Goal: Information Seeking & Learning: Learn about a topic

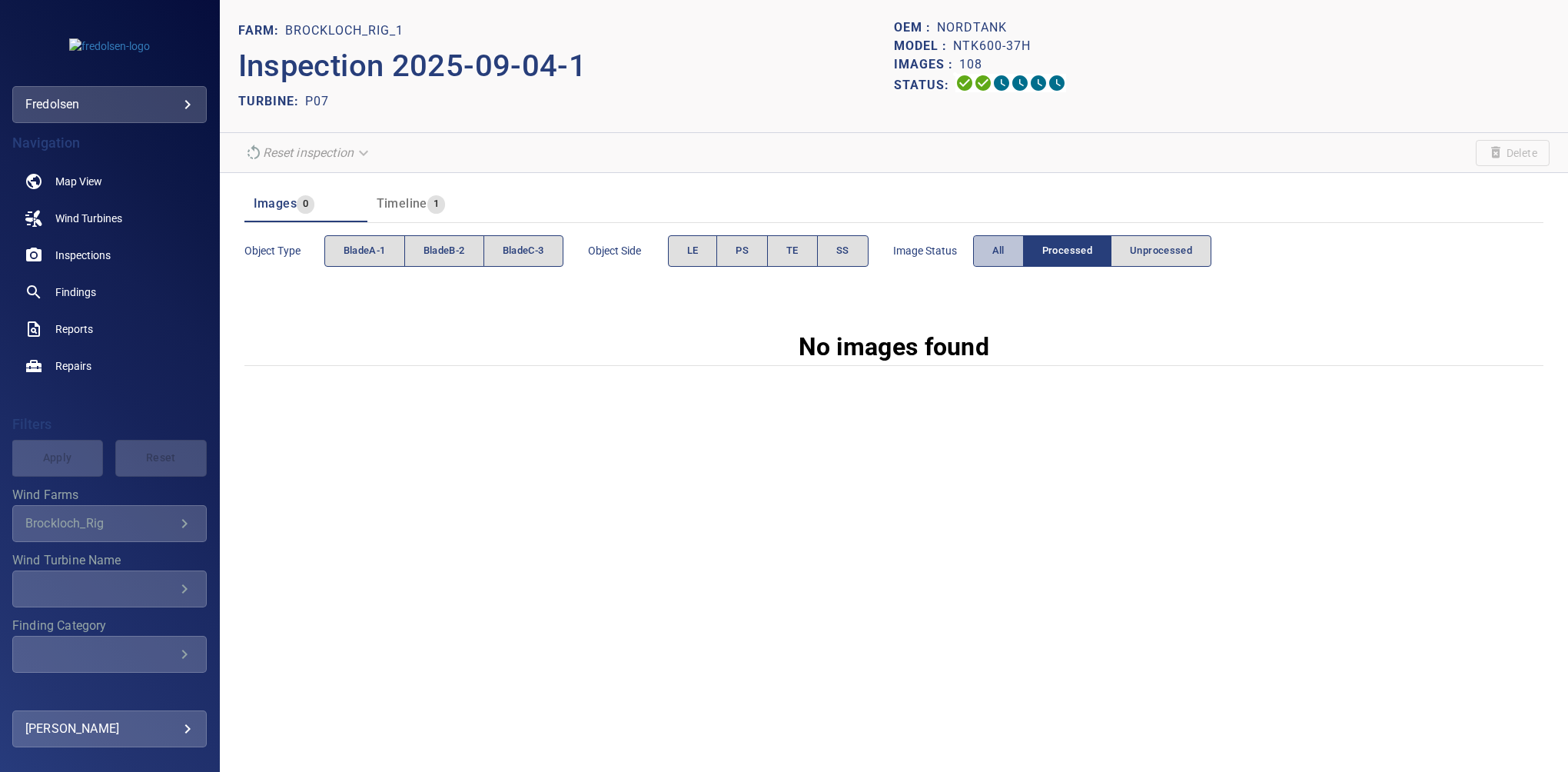
click at [1001, 253] on span "All" at bounding box center [998, 251] width 12 height 18
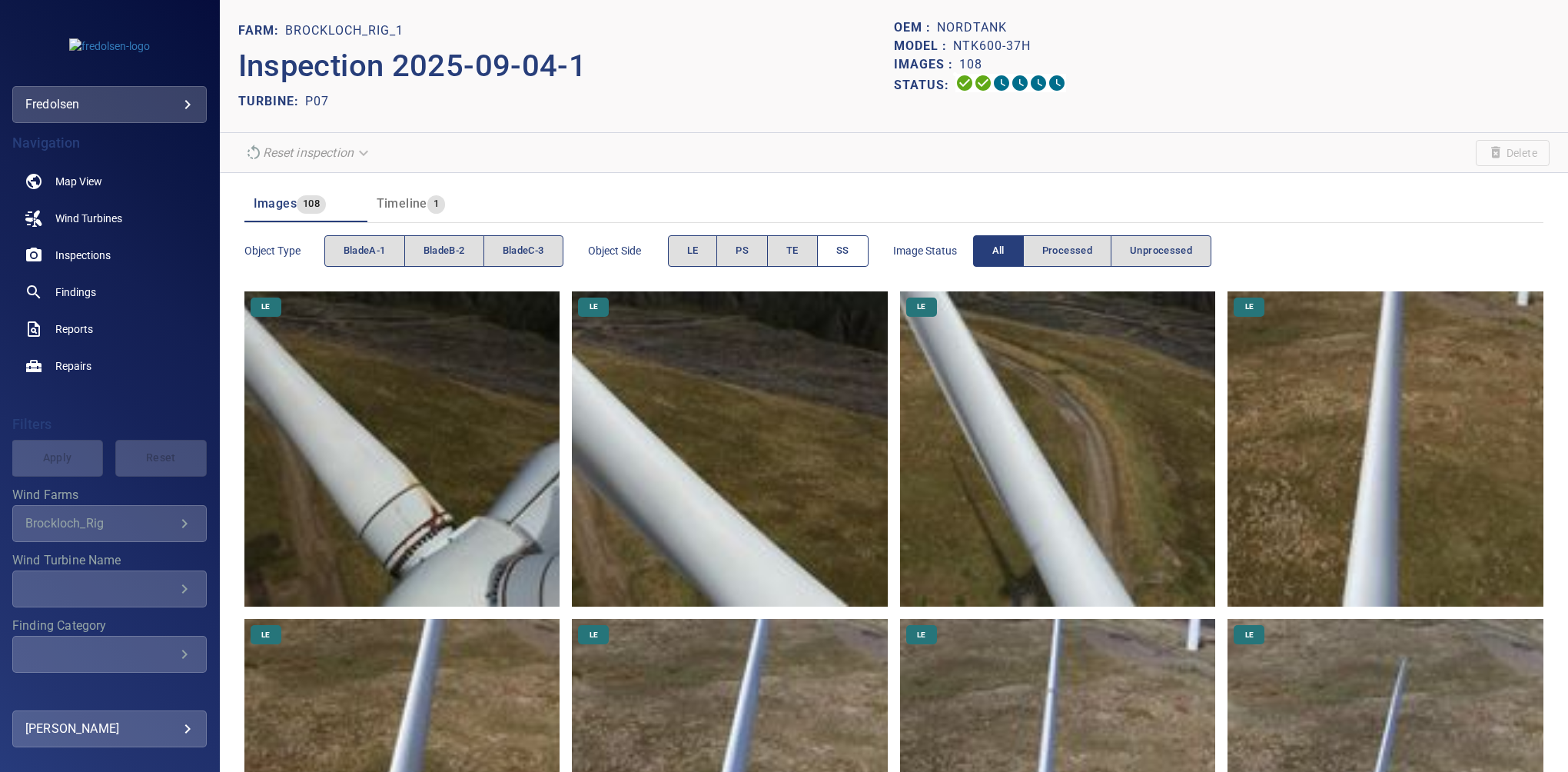
click at [837, 256] on button "SS" at bounding box center [842, 251] width 52 height 32
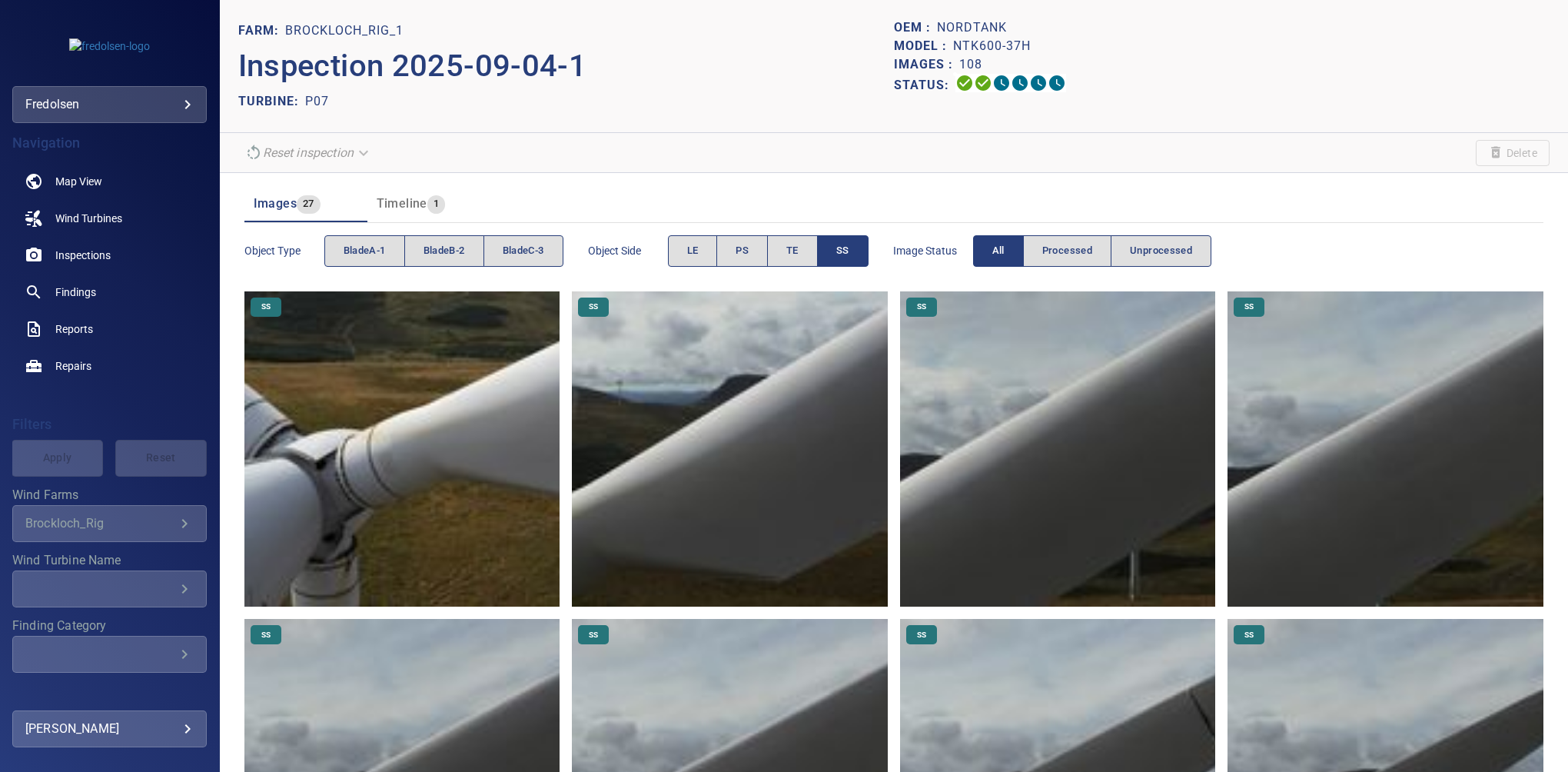
click at [833, 248] on button "SS" at bounding box center [842, 251] width 52 height 32
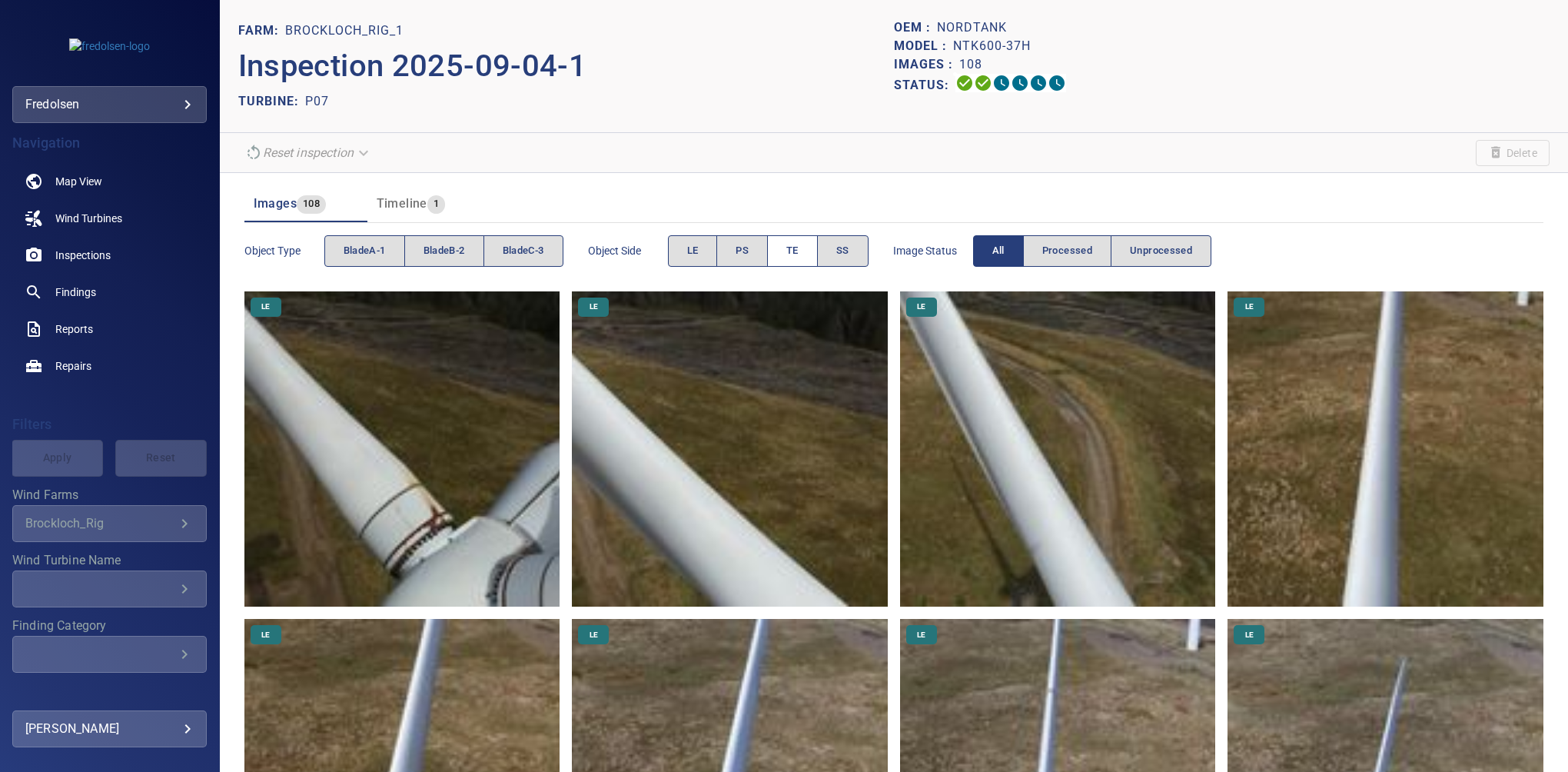
click at [796, 251] on span "TE" at bounding box center [792, 251] width 12 height 18
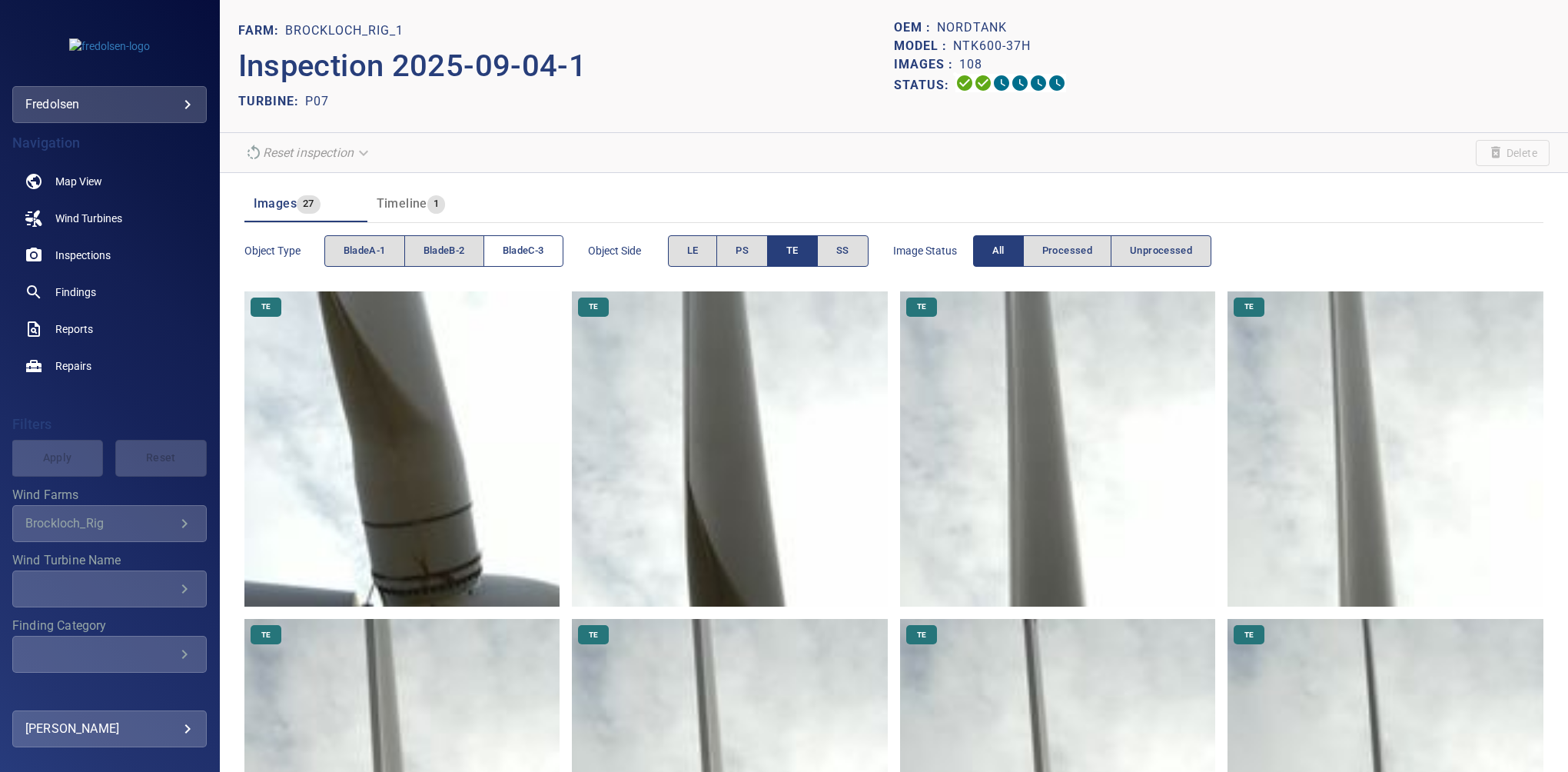
click at [515, 259] on button "bladeC-3" at bounding box center [523, 251] width 80 height 32
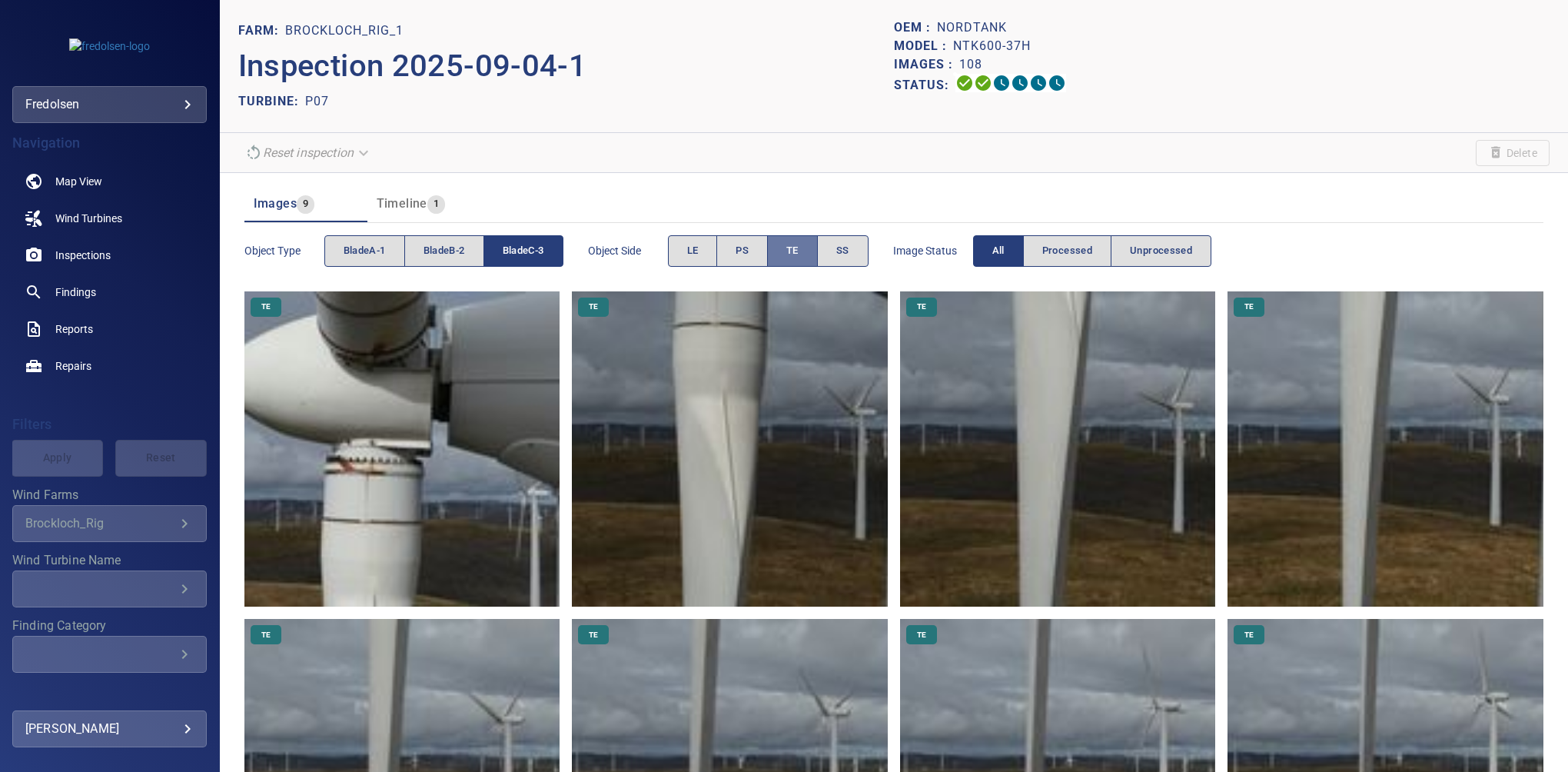
click at [800, 261] on button "TE" at bounding box center [792, 251] width 51 height 32
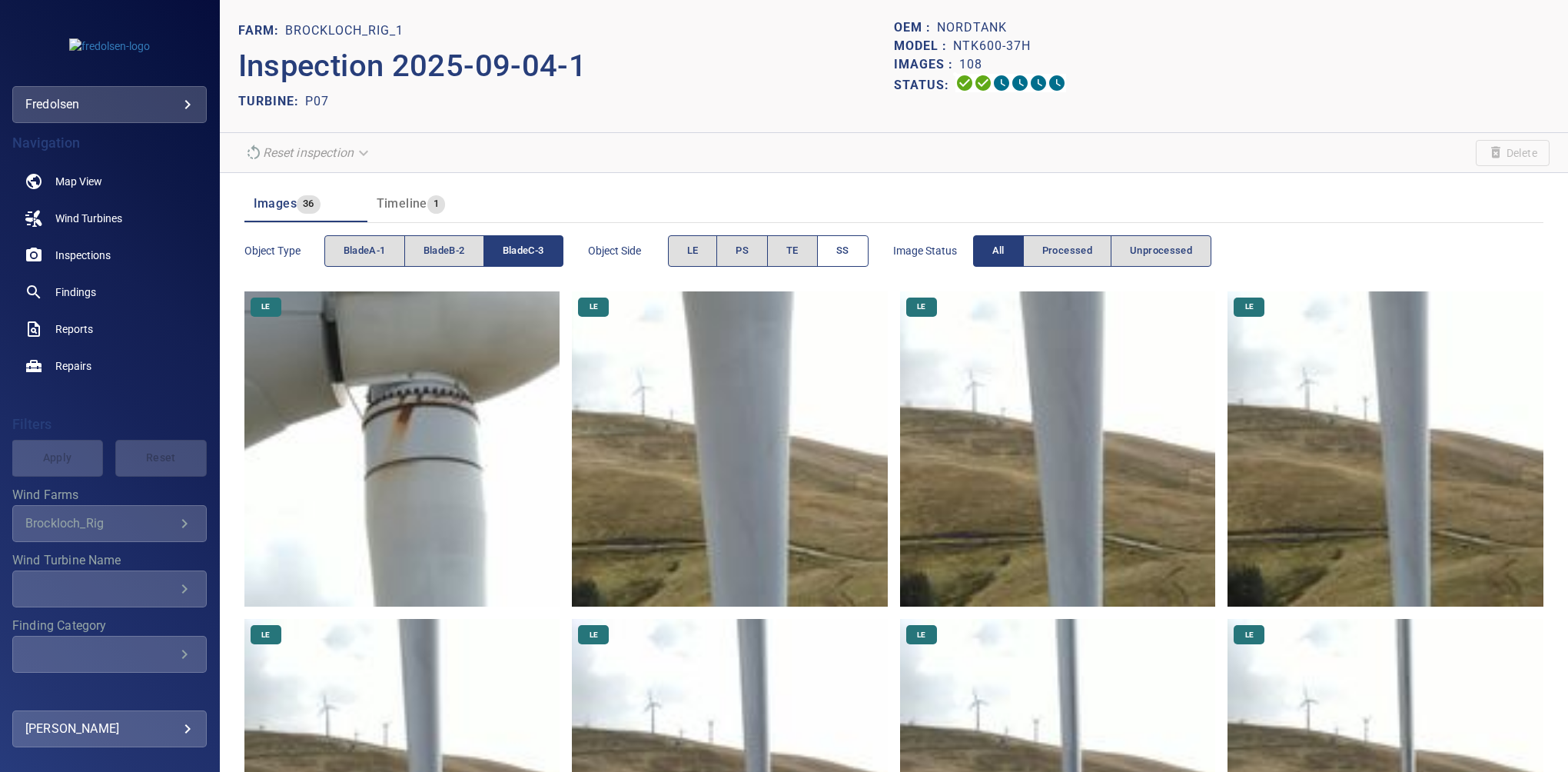
drag, startPoint x: 800, startPoint y: 261, endPoint x: 830, endPoint y: 261, distance: 30.0
click at [830, 261] on button "SS" at bounding box center [842, 251] width 52 height 32
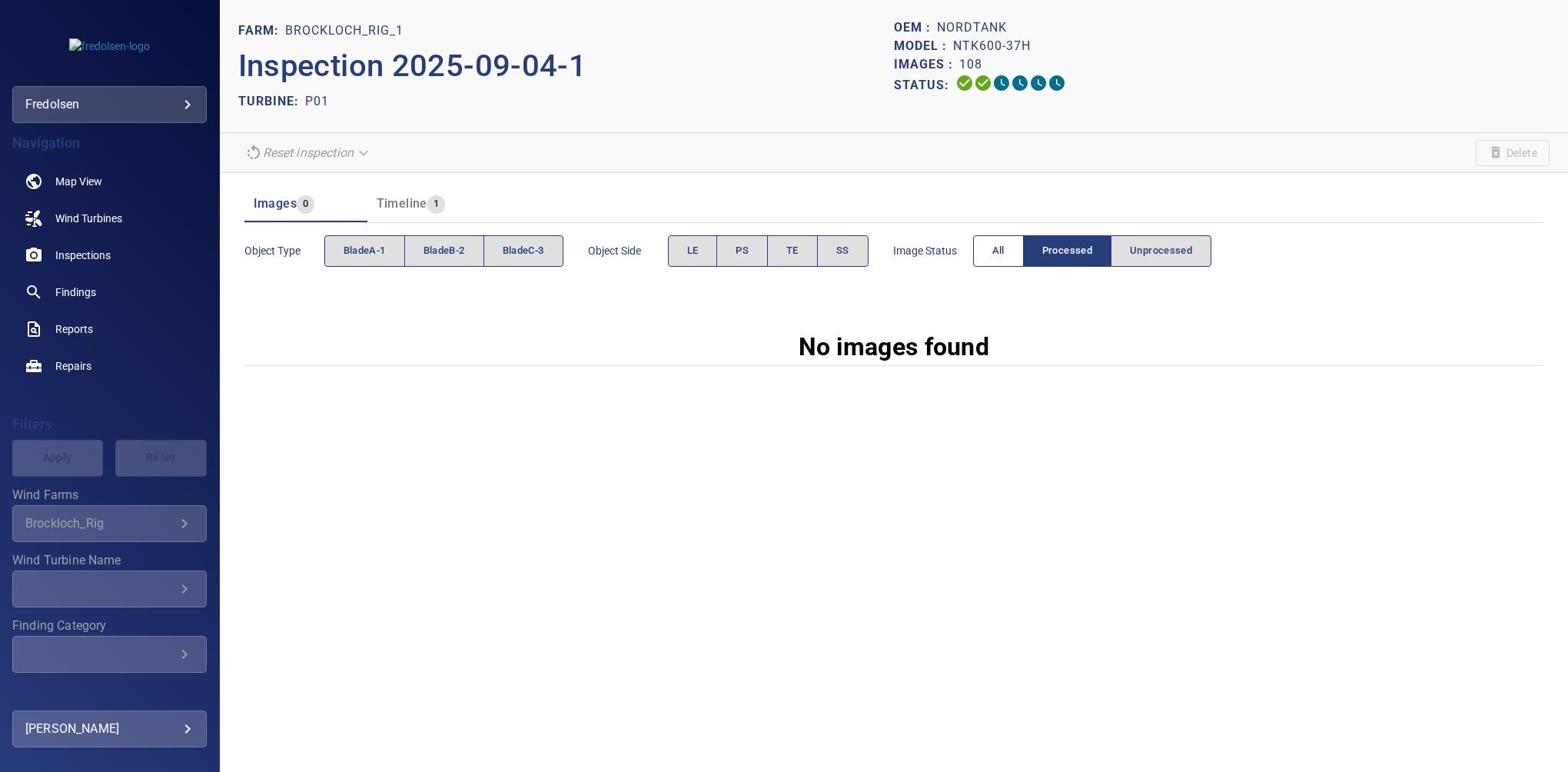
click at [992, 250] on button "All" at bounding box center [998, 251] width 51 height 32
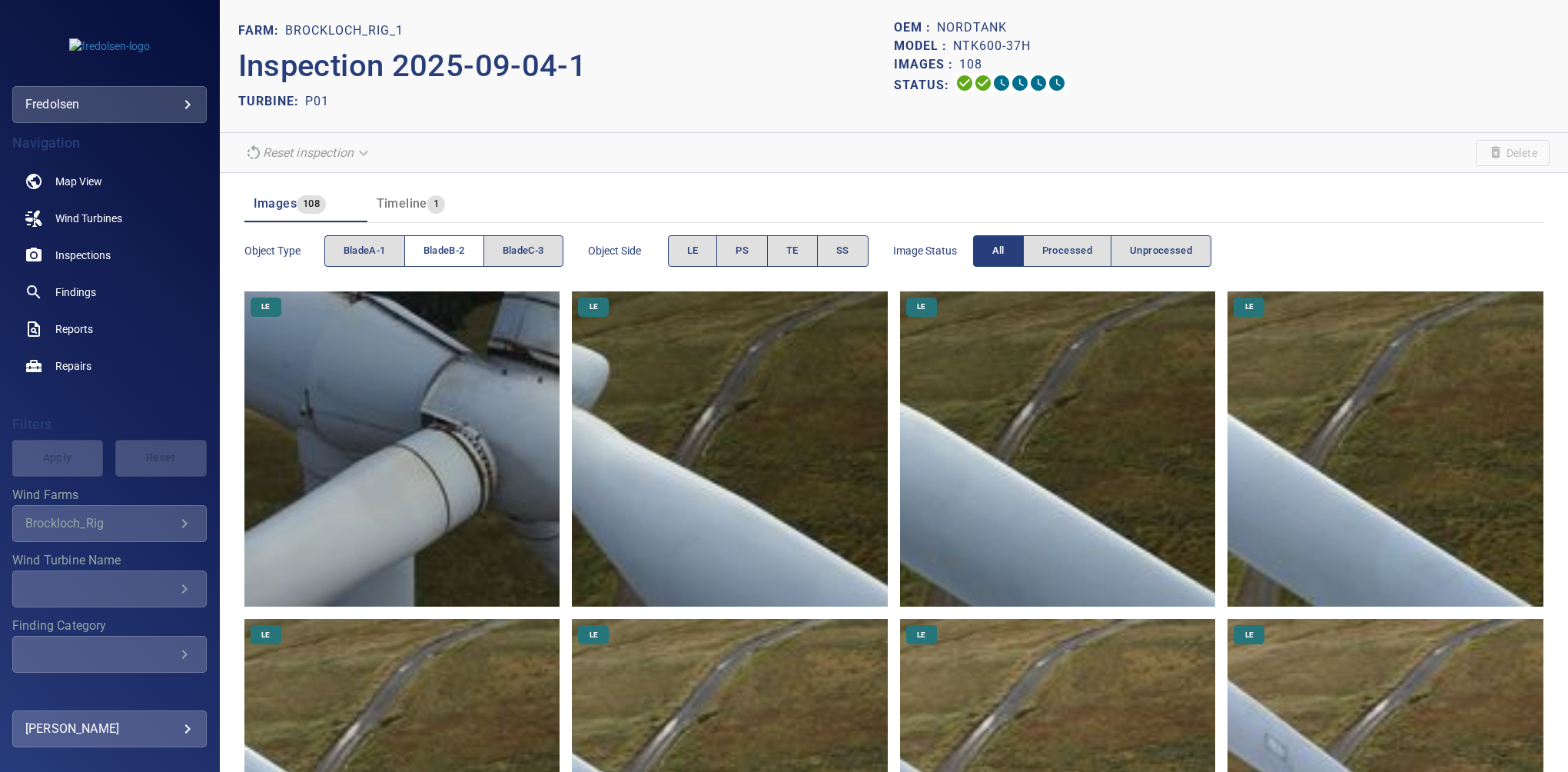
click at [442, 253] on span "bladeB-2" at bounding box center [444, 251] width 41 height 18
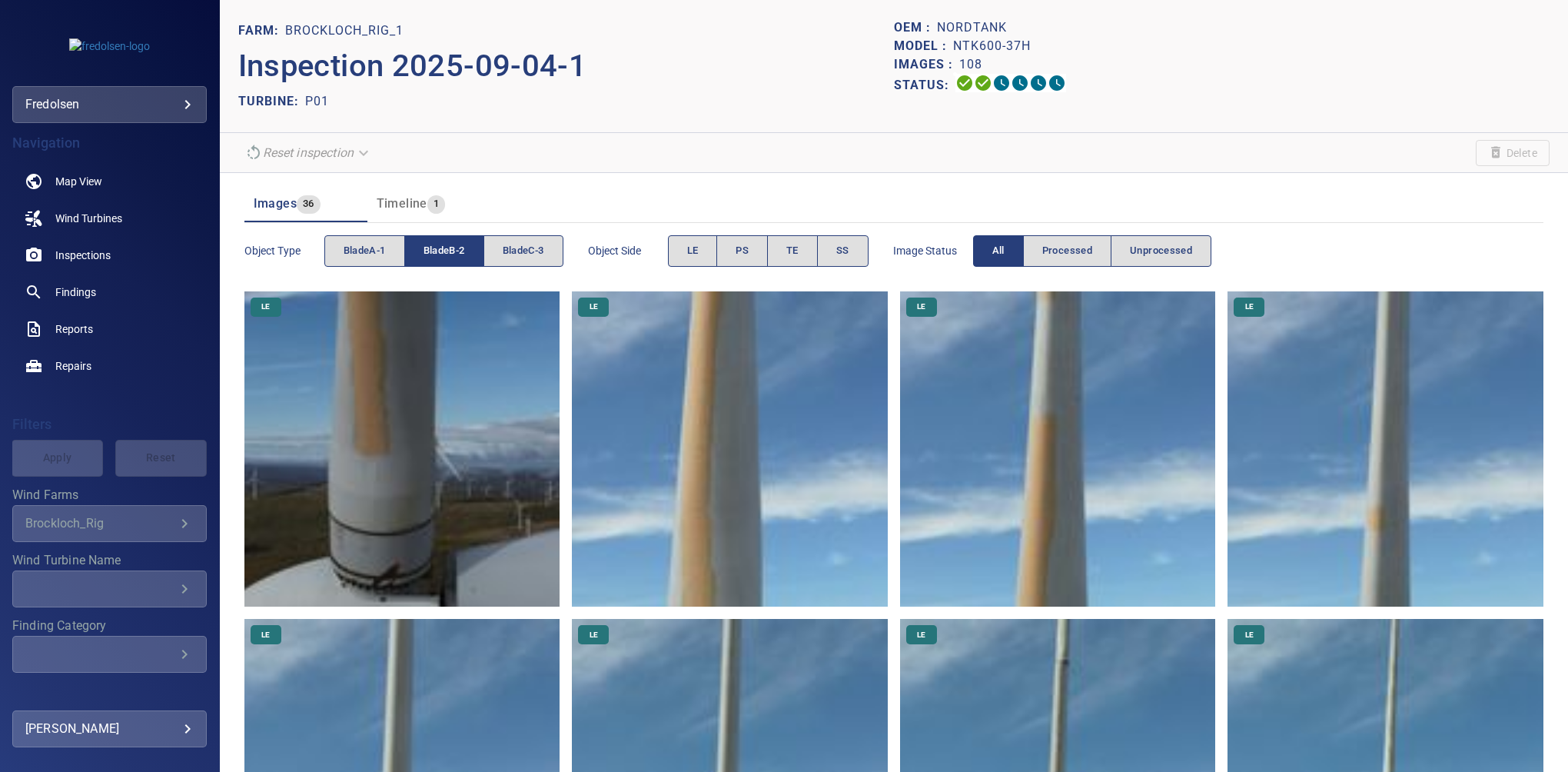
click at [452, 242] on span "bladeB-2" at bounding box center [444, 251] width 41 height 18
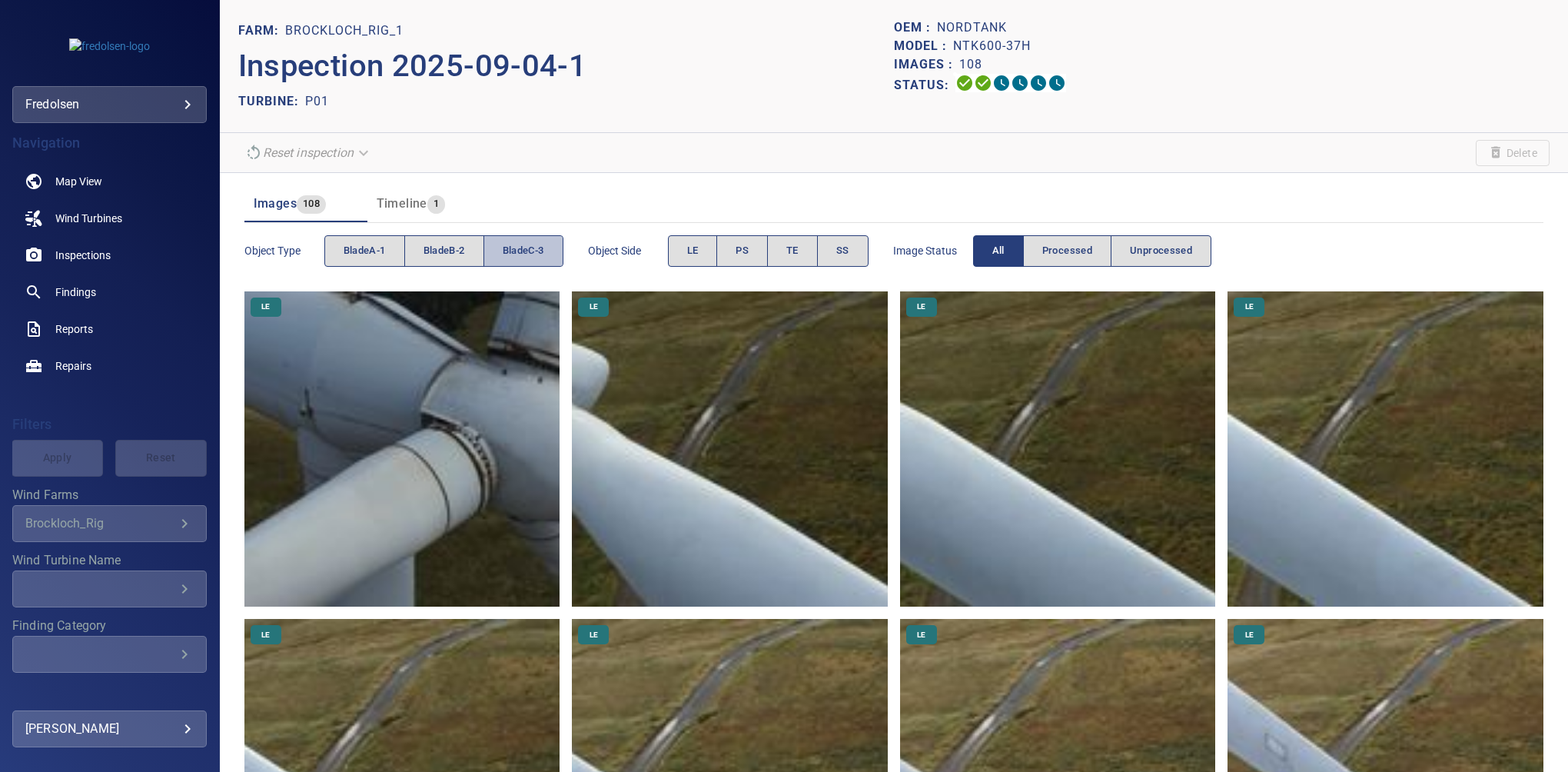
click at [545, 244] on span "bladeC-3" at bounding box center [523, 251] width 41 height 18
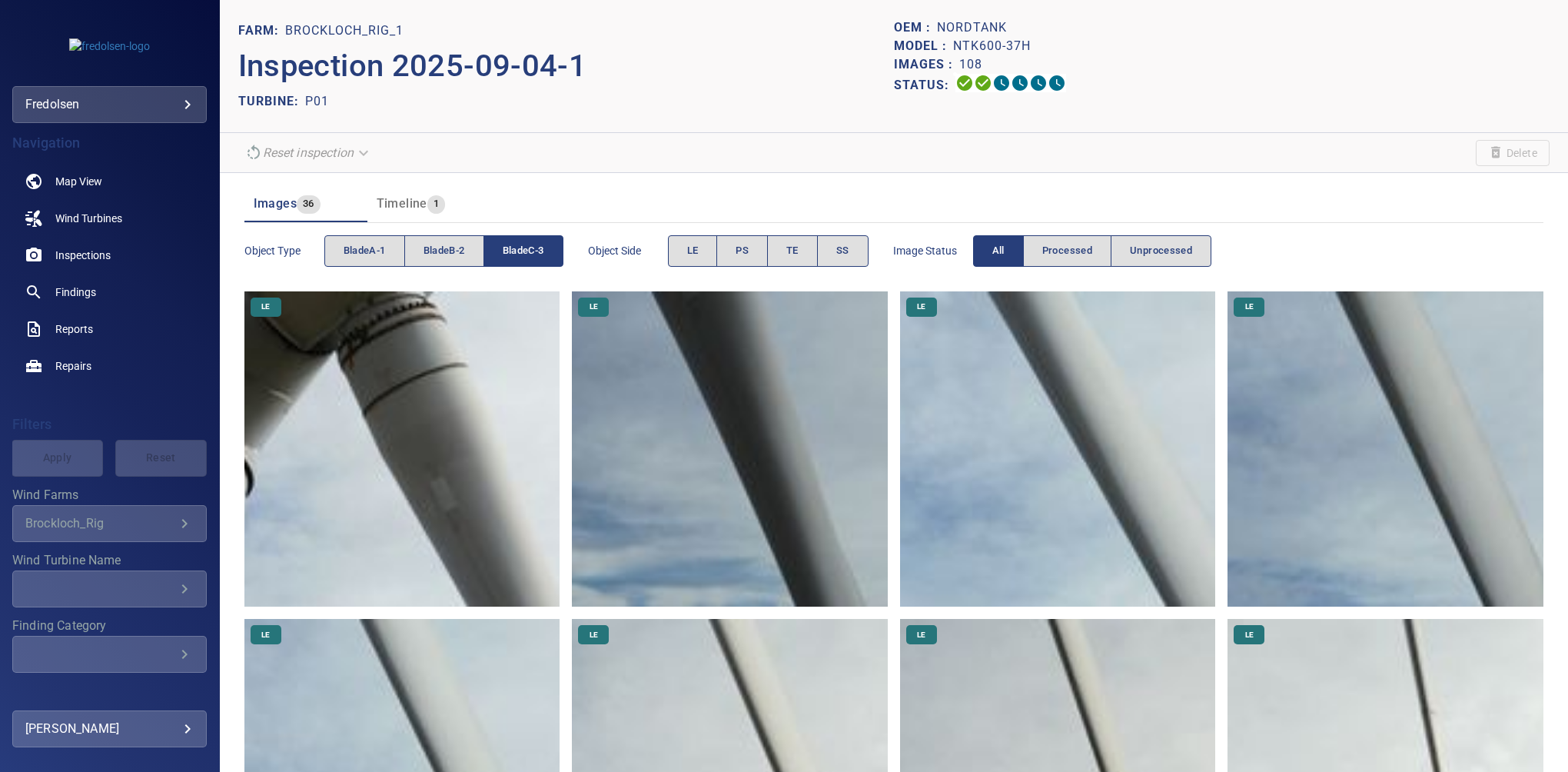
drag, startPoint x: 1552, startPoint y: 162, endPoint x: 1565, endPoint y: 180, distance: 22.2
click at [1565, 180] on div "FARM: Brockloch_Rig_1 Inspection 2025-09-04-1 TURBINE: P01 OEM : Nordtank Model…" at bounding box center [894, 386] width 1348 height 772
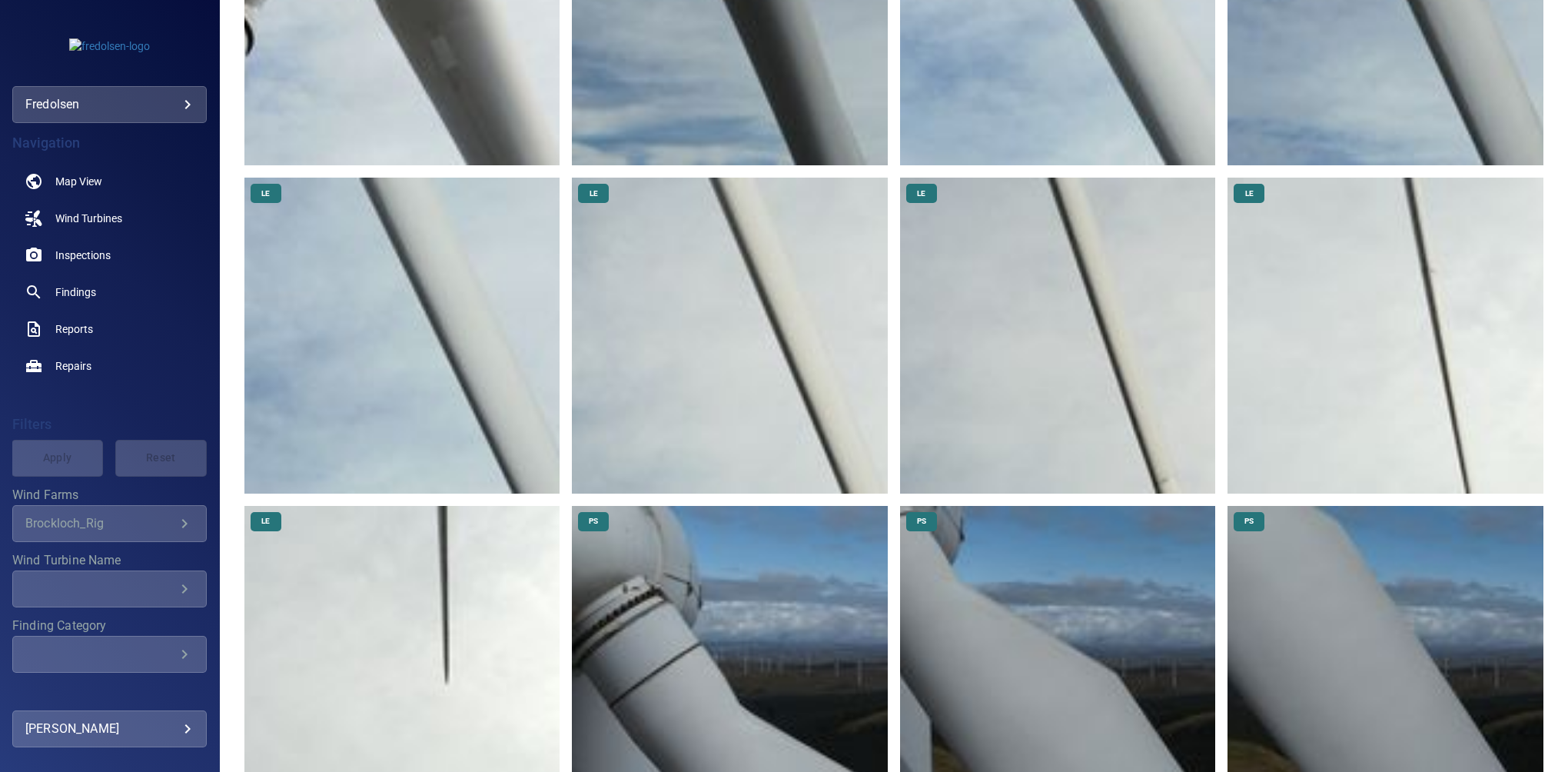
scroll to position [167, 0]
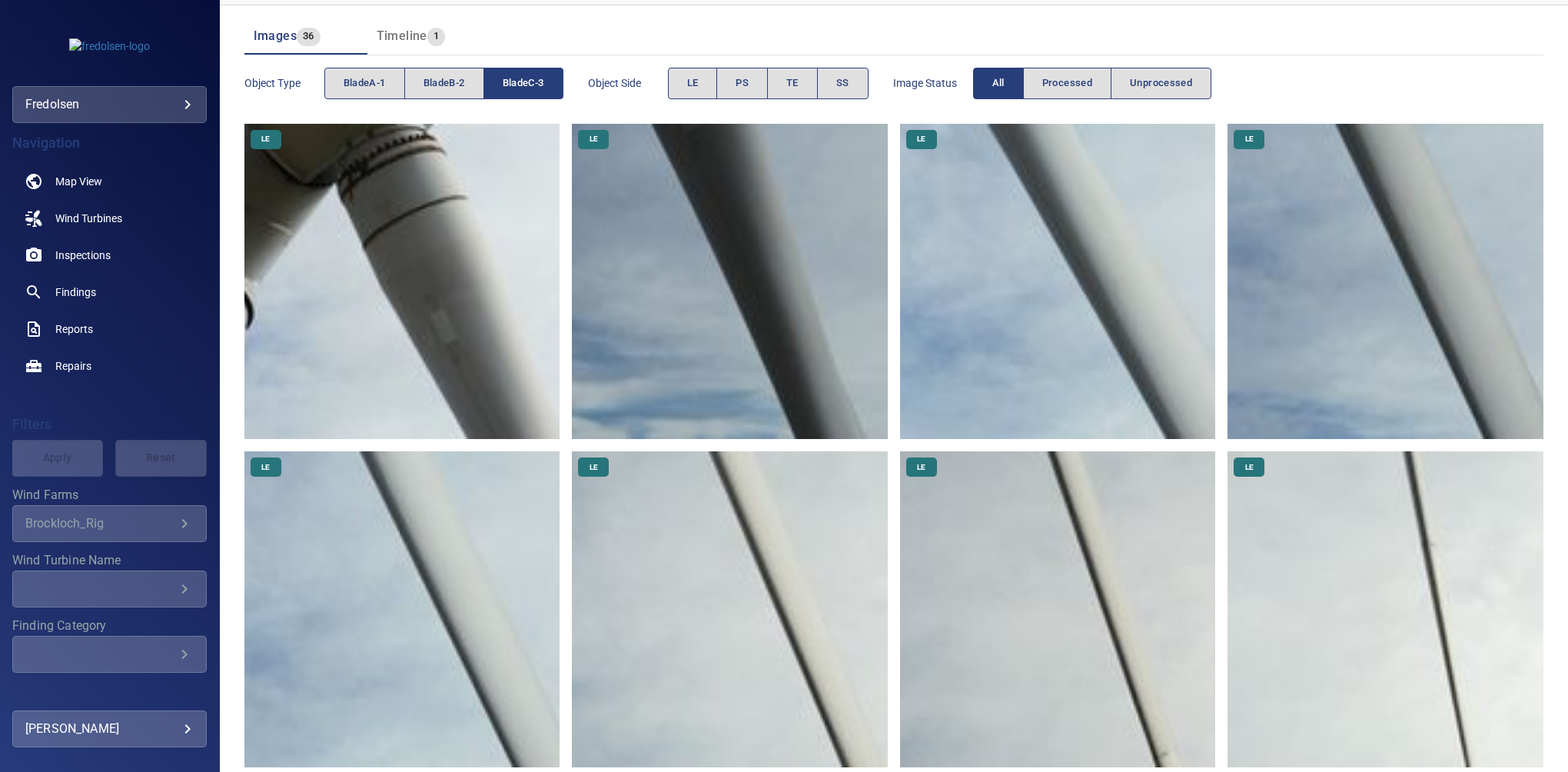
click at [523, 89] on span "bladeC-3" at bounding box center [523, 83] width 41 height 18
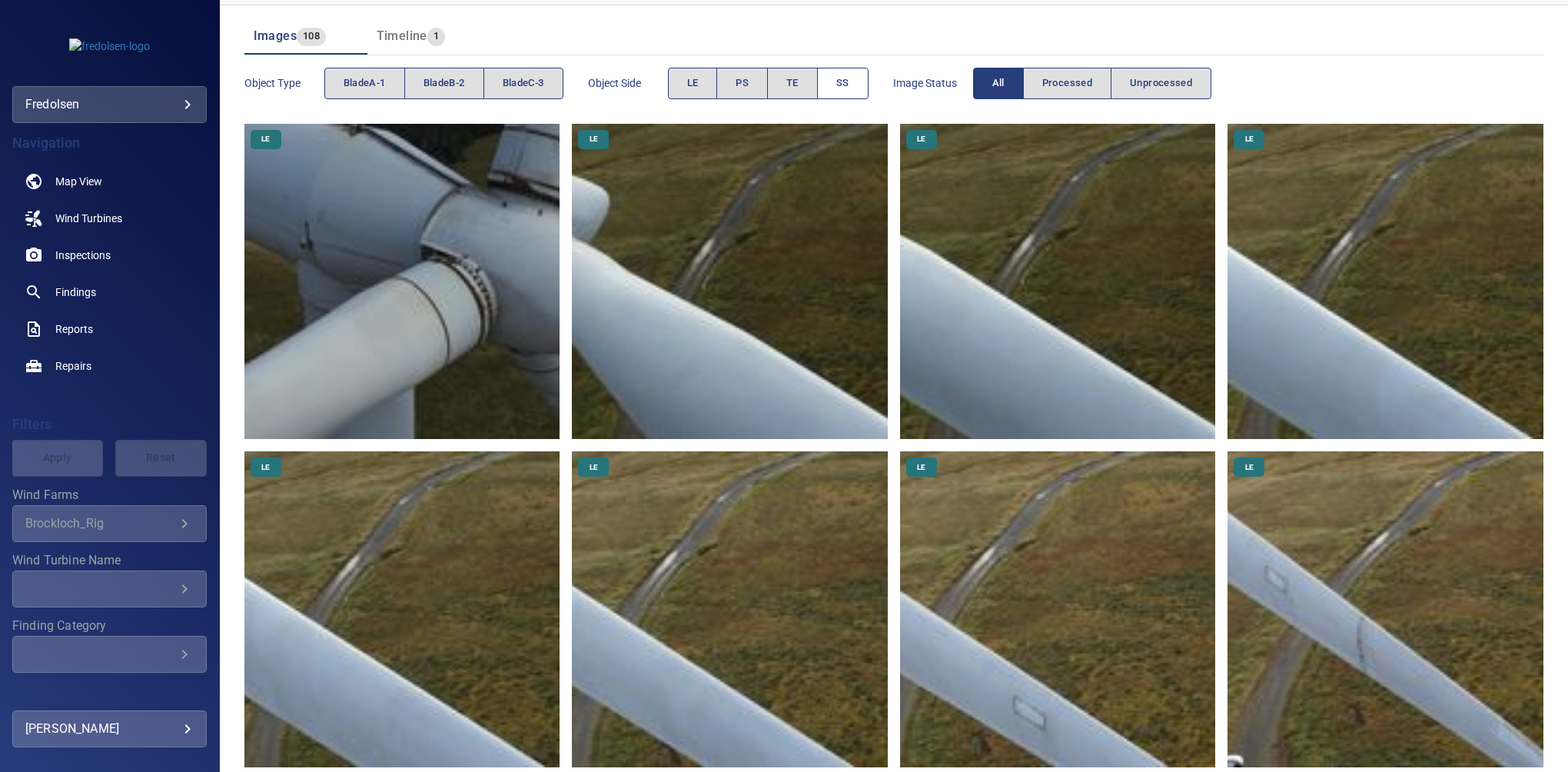
click at [837, 84] on button "SS" at bounding box center [842, 84] width 52 height 32
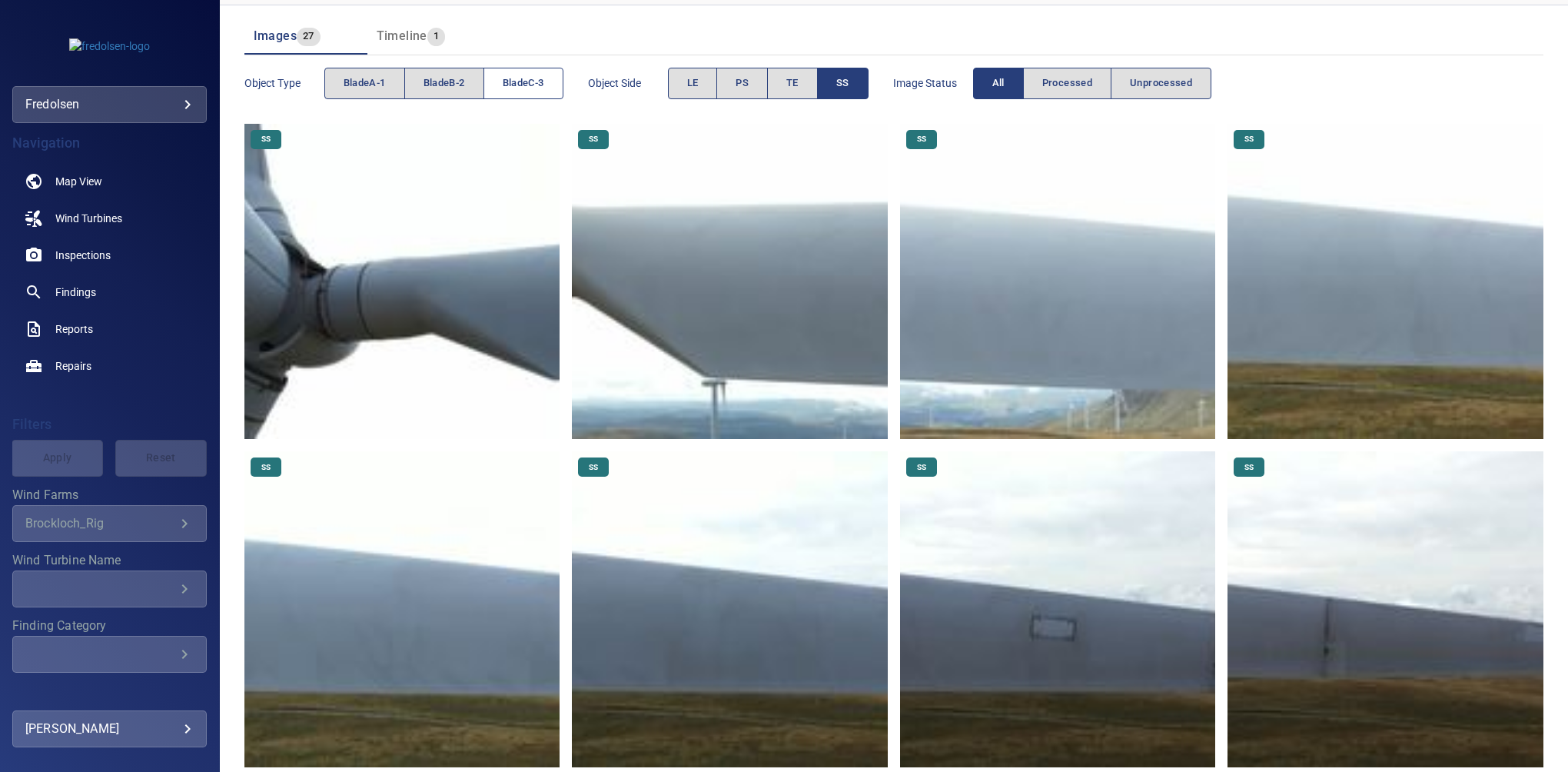
click at [508, 78] on span "bladeC-3" at bounding box center [523, 83] width 41 height 18
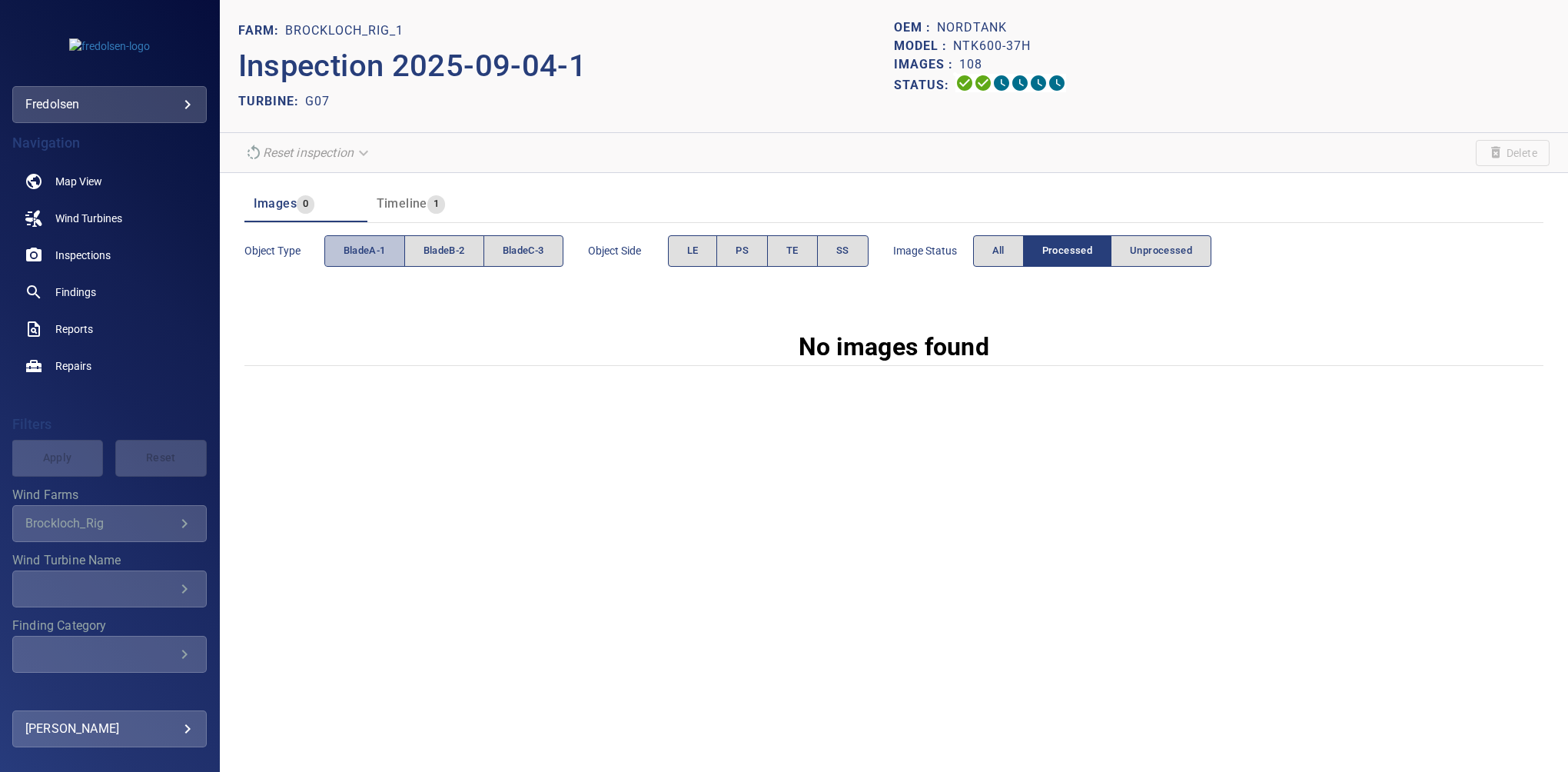
click at [394, 248] on button "bladeA-1" at bounding box center [364, 251] width 81 height 32
click at [836, 253] on button "SS" at bounding box center [842, 251] width 52 height 32
click at [989, 248] on button "All" at bounding box center [998, 251] width 51 height 32
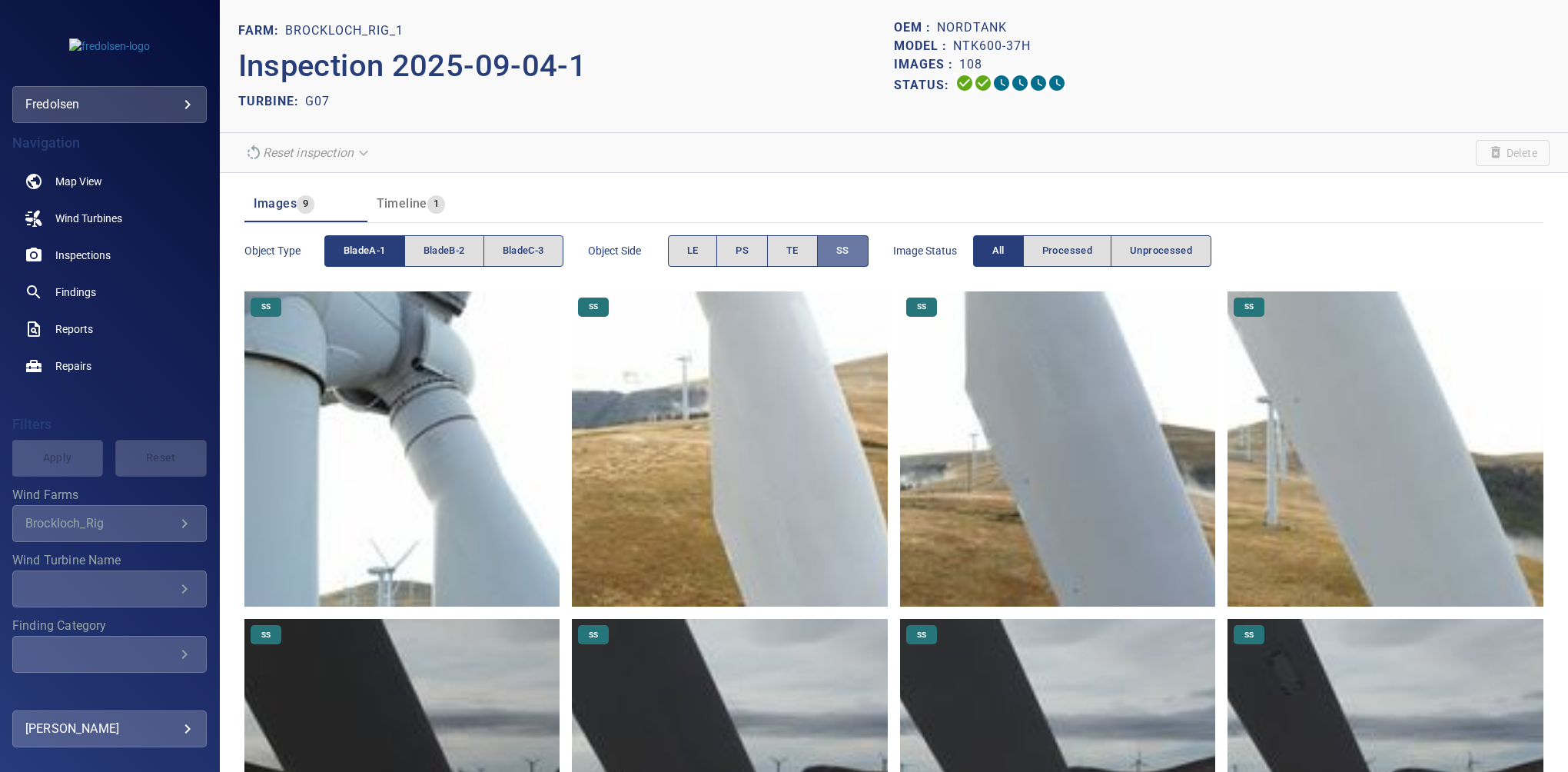
click at [845, 255] on span "SS" at bounding box center [843, 251] width 13 height 18
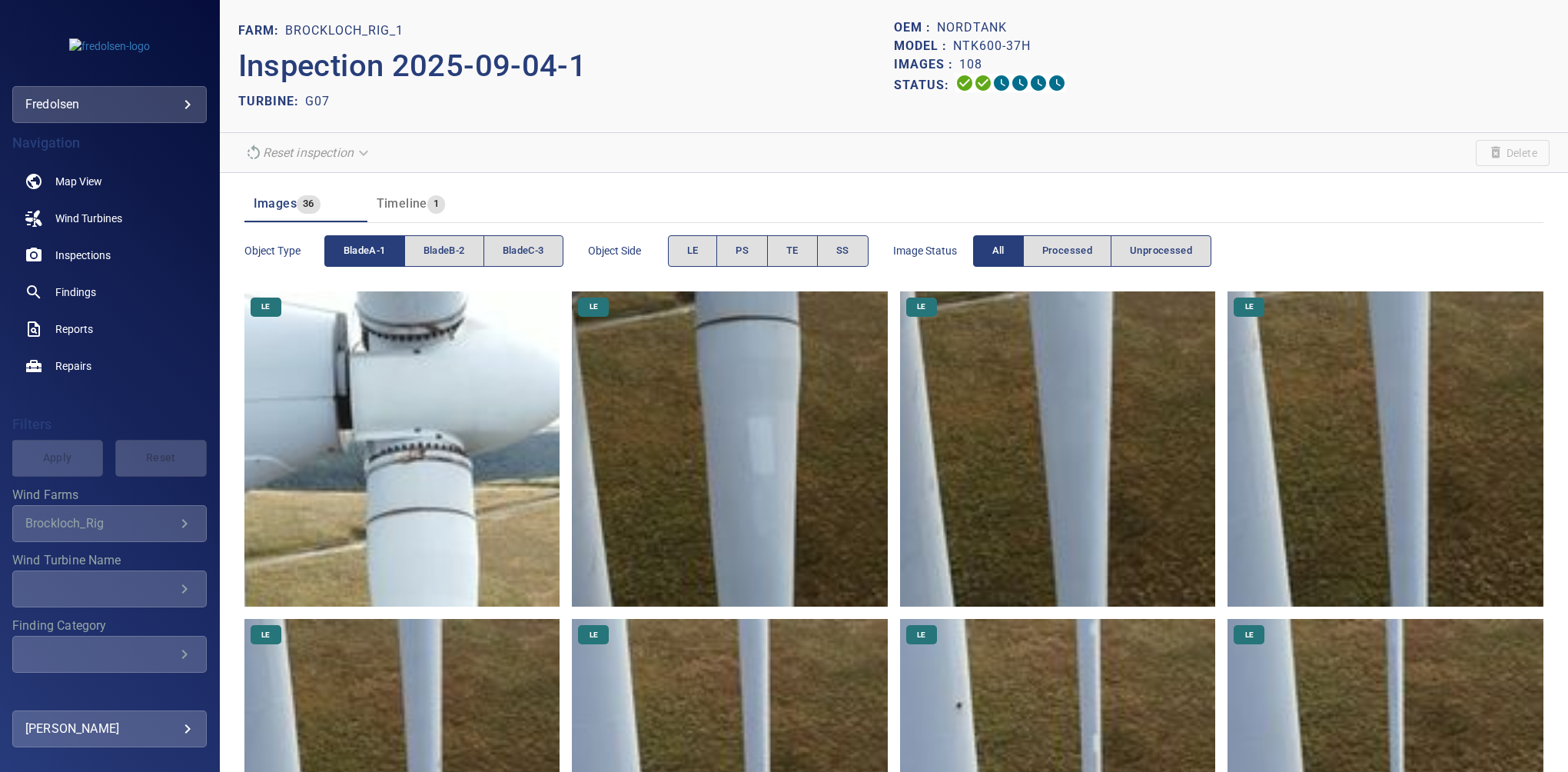
click at [809, 255] on button "TE" at bounding box center [792, 251] width 51 height 32
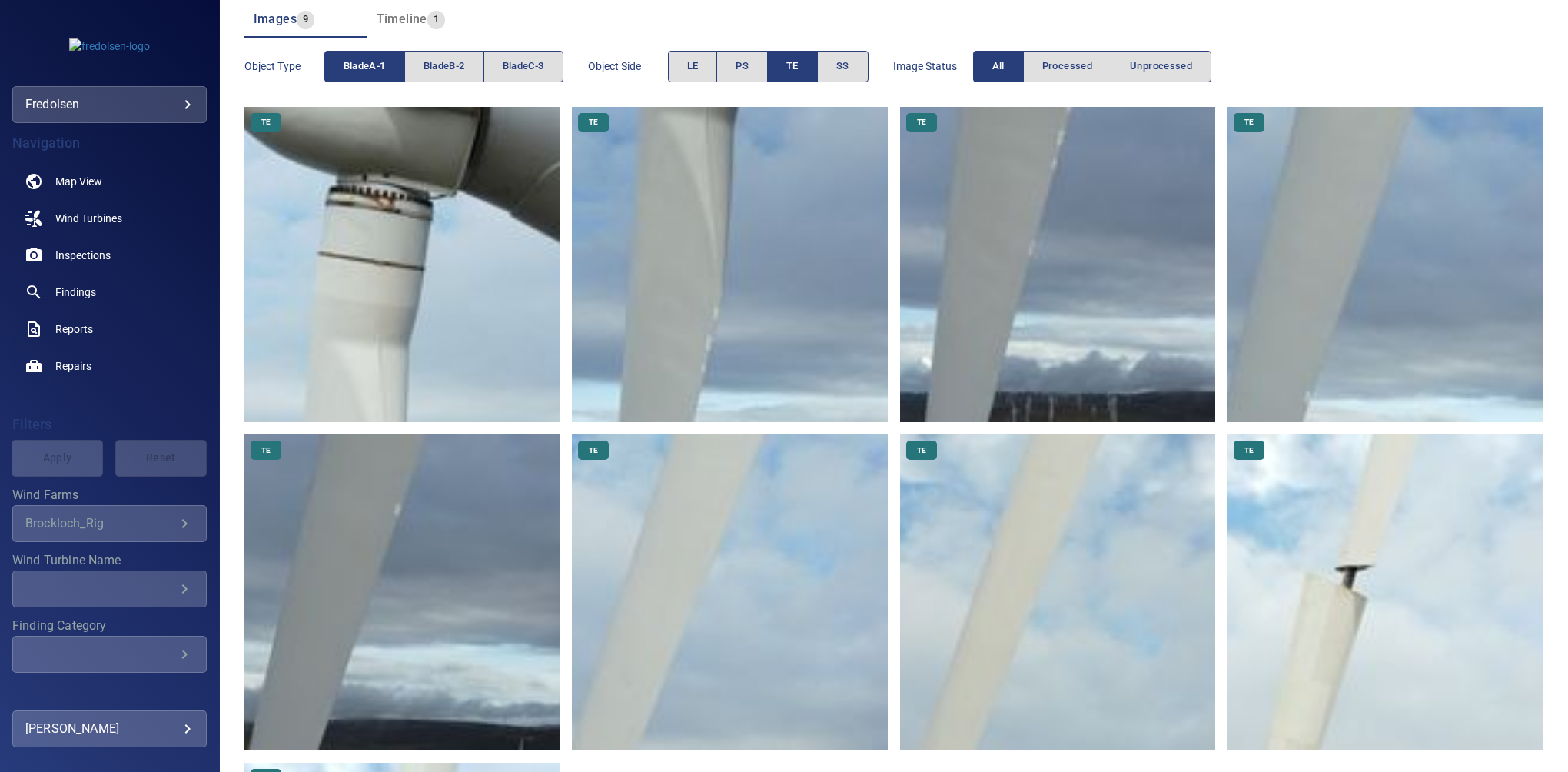
scroll to position [396, 0]
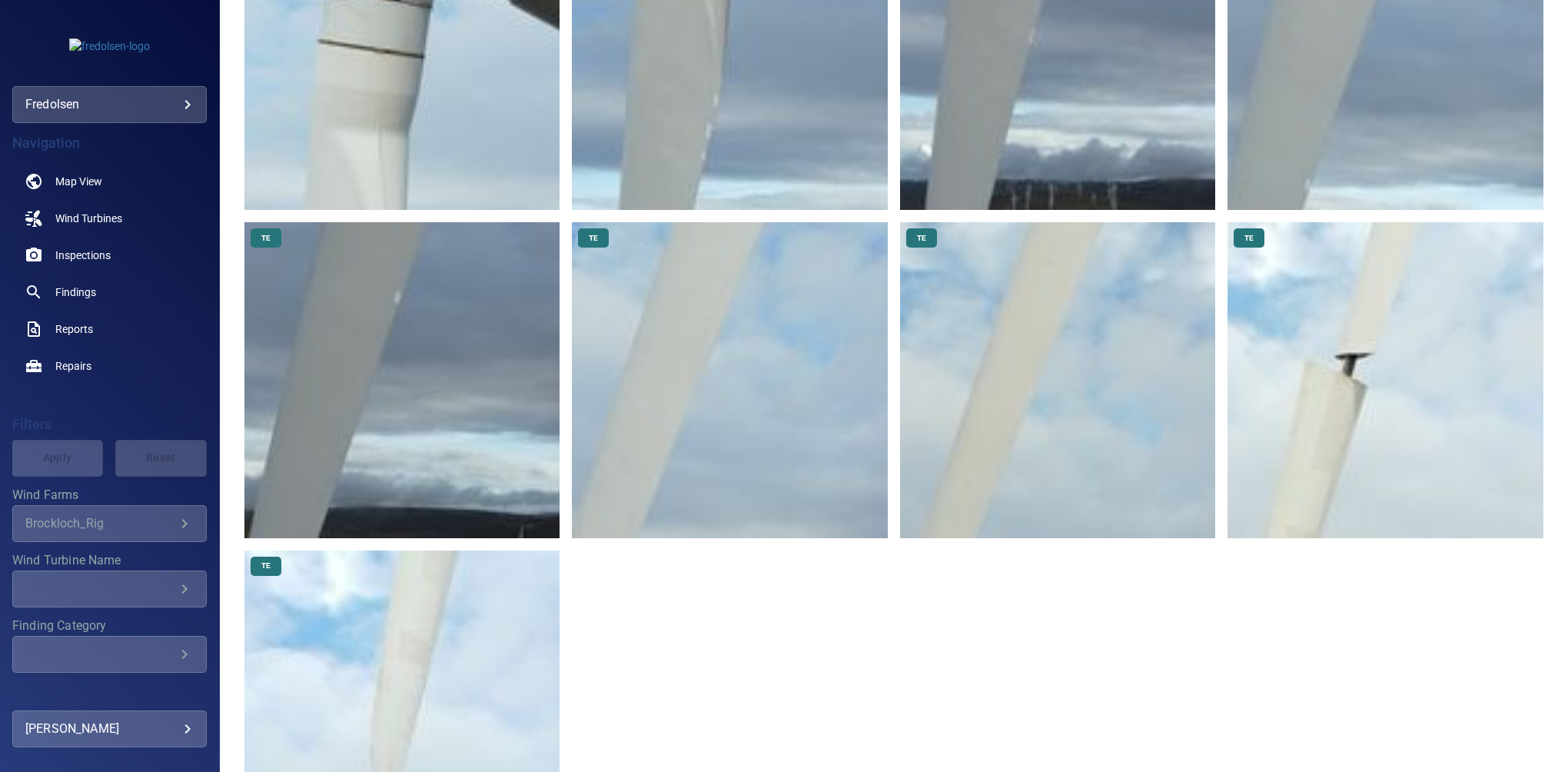
click at [707, 396] on img at bounding box center [730, 380] width 315 height 316
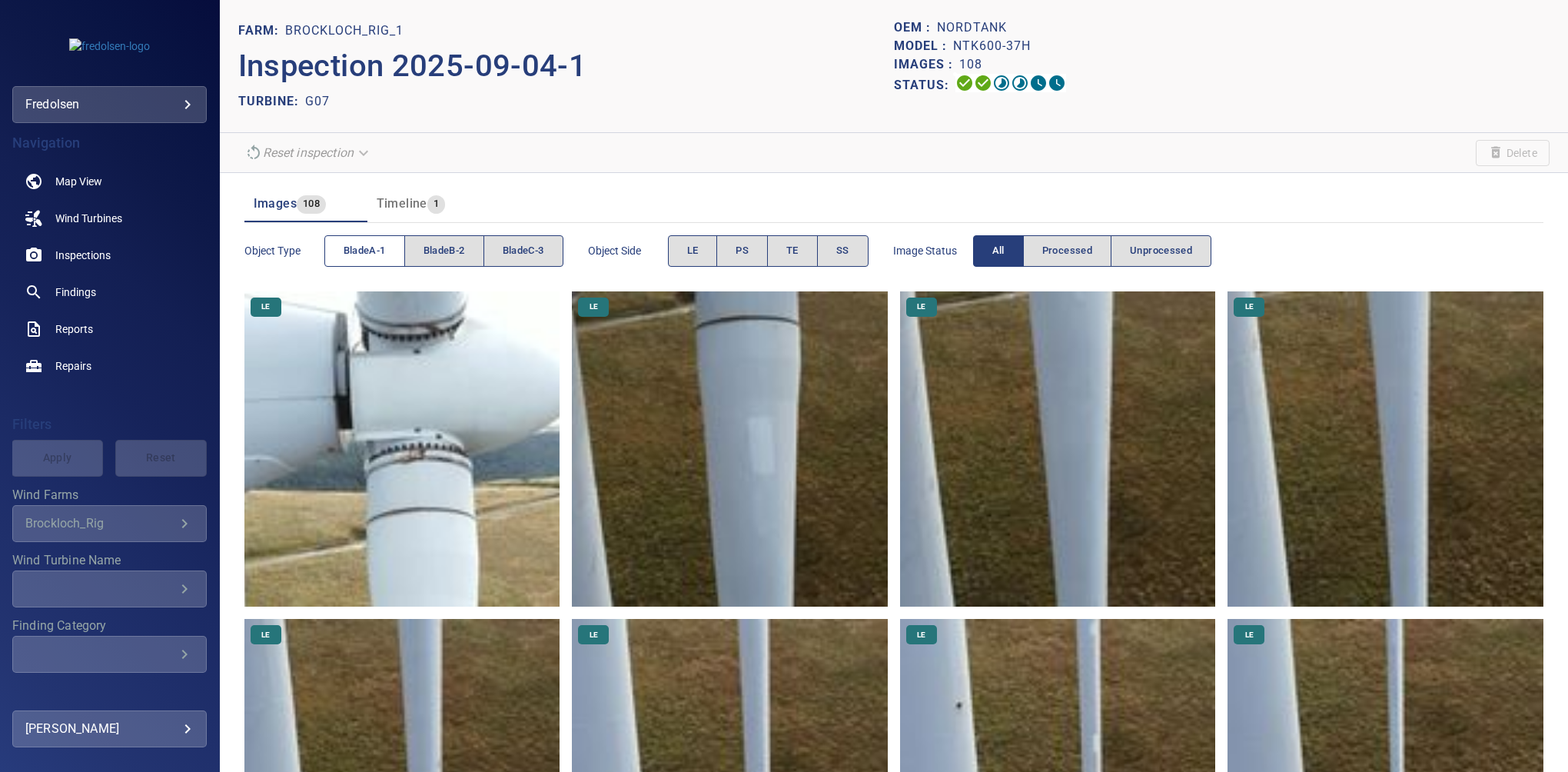
click at [381, 251] on span "bladeA-1" at bounding box center [364, 251] width 42 height 18
click at [798, 248] on span "TE" at bounding box center [792, 251] width 12 height 18
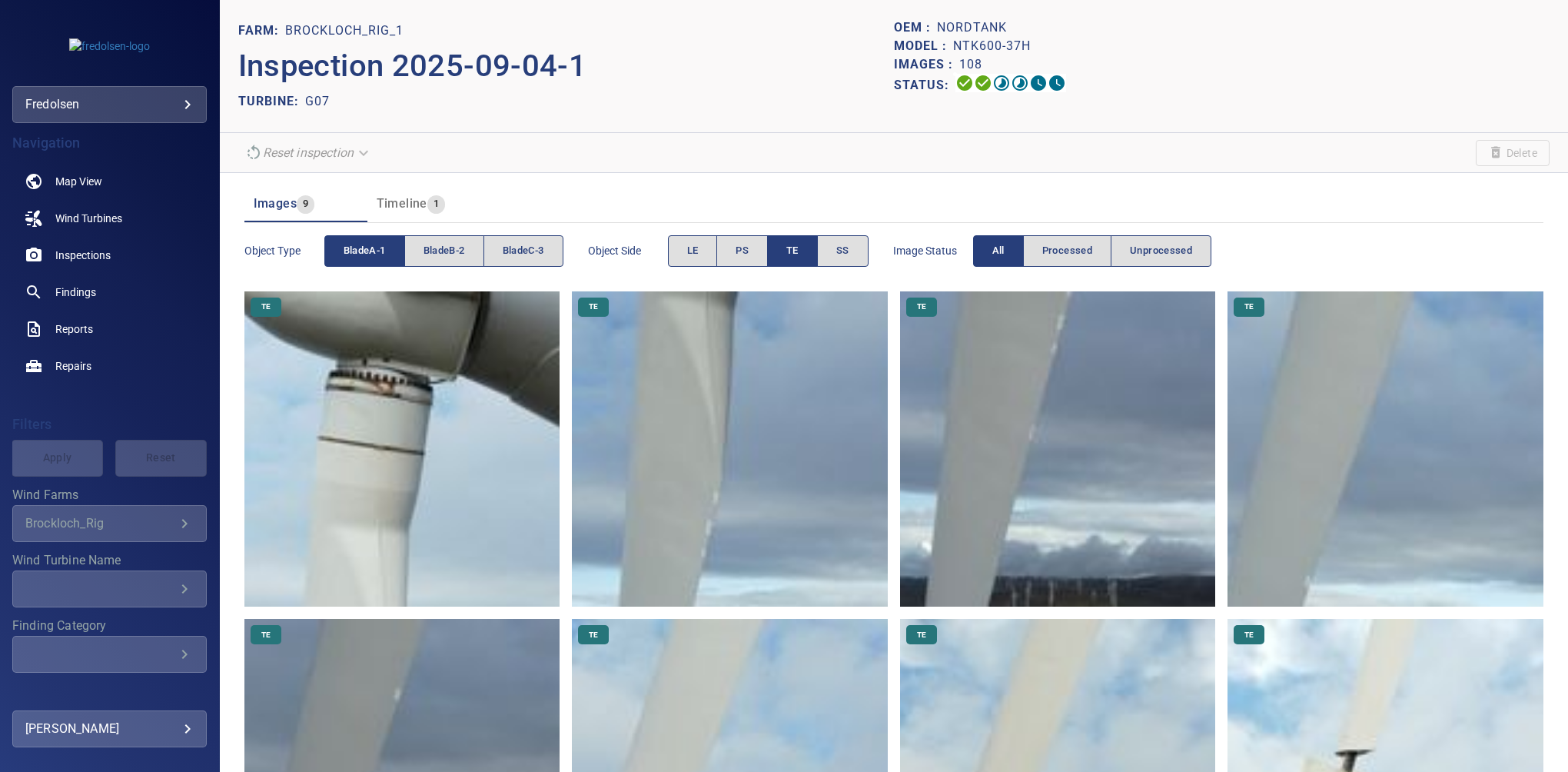
click at [776, 239] on button "TE" at bounding box center [792, 251] width 51 height 32
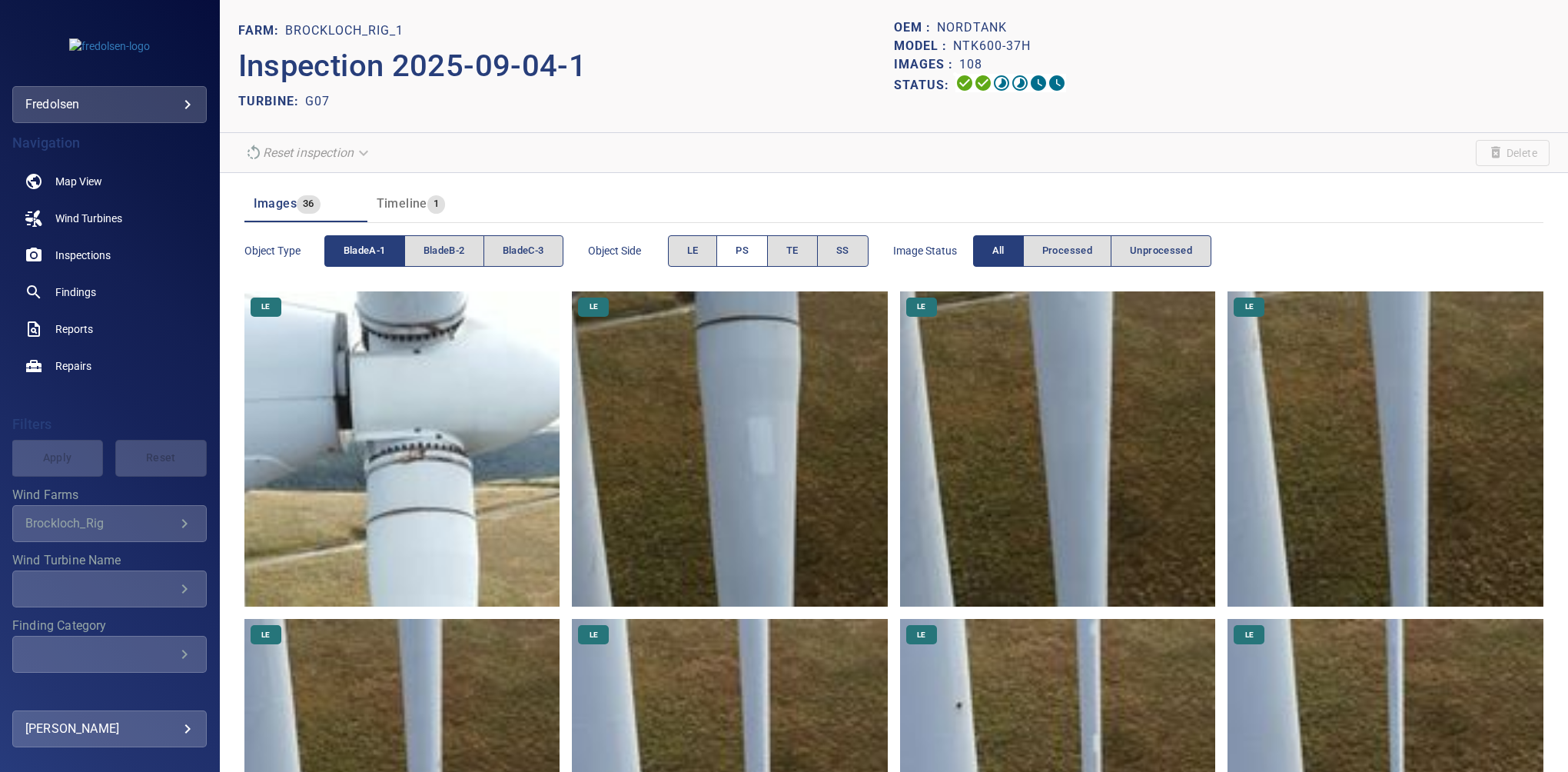
click at [747, 248] on span "PS" at bounding box center [742, 251] width 13 height 18
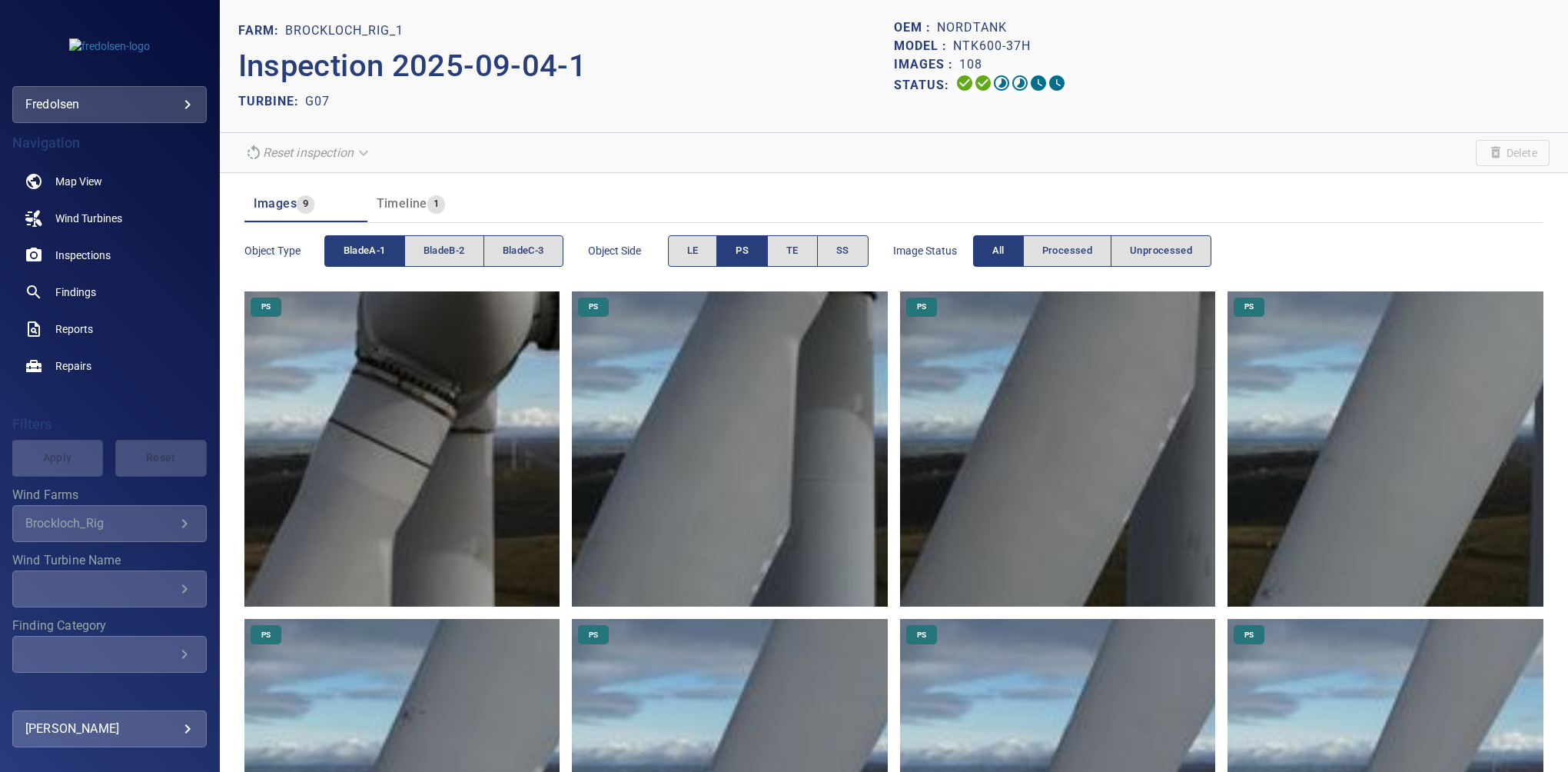
click at [733, 251] on button "PS" at bounding box center [742, 251] width 52 height 32
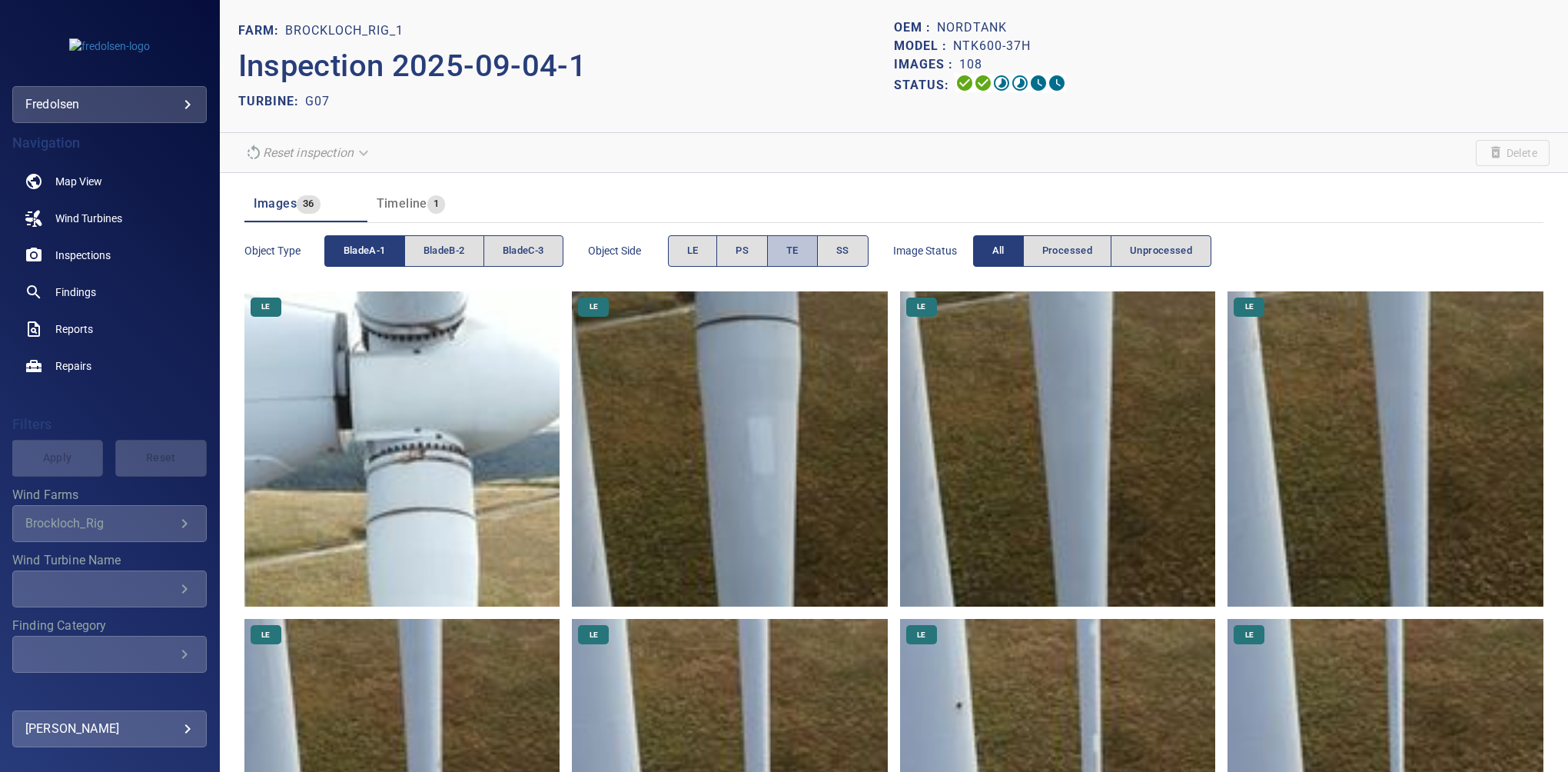
click at [802, 243] on button "TE" at bounding box center [792, 251] width 51 height 32
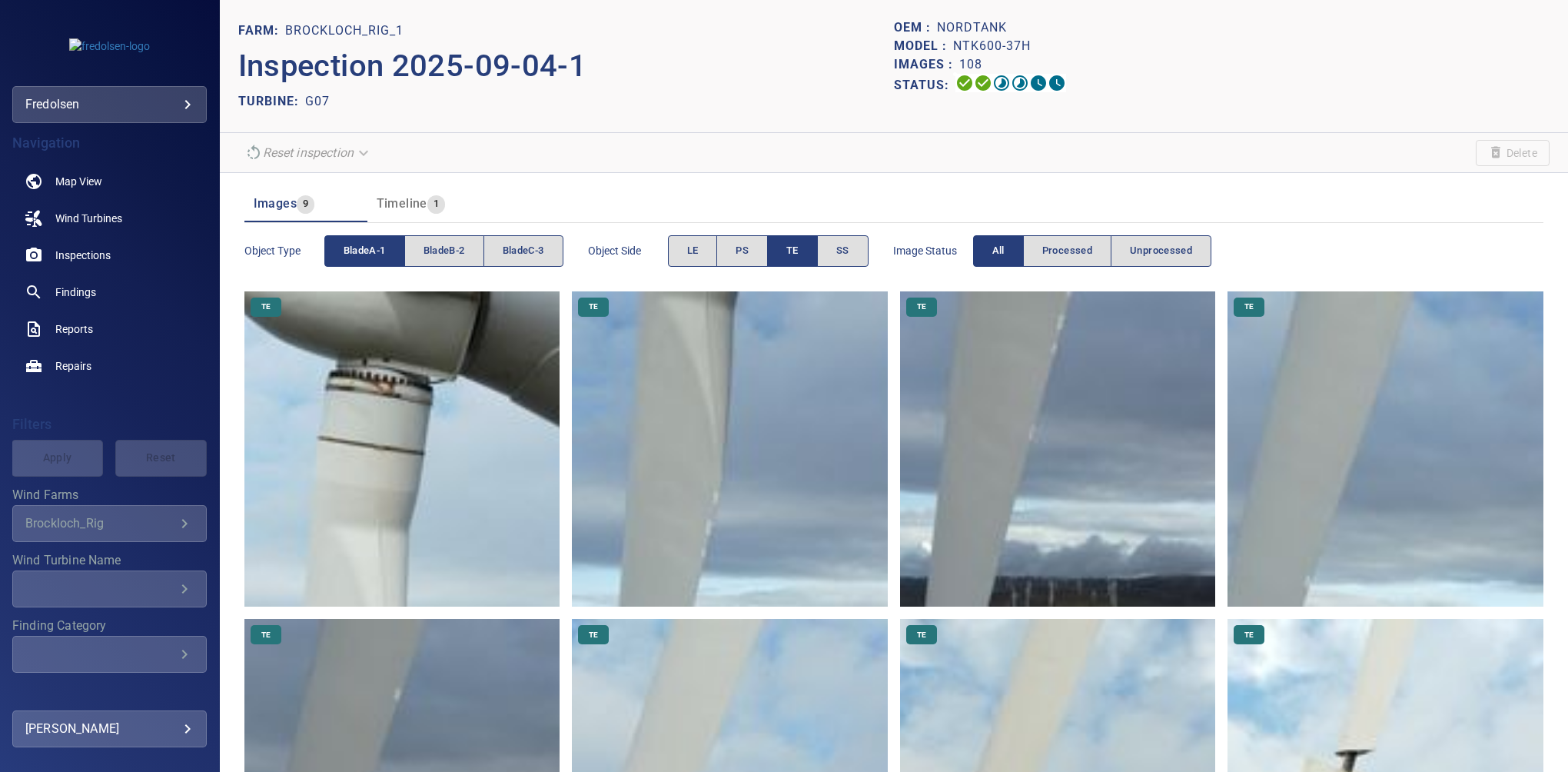
click at [802, 243] on button "TE" at bounding box center [792, 251] width 51 height 32
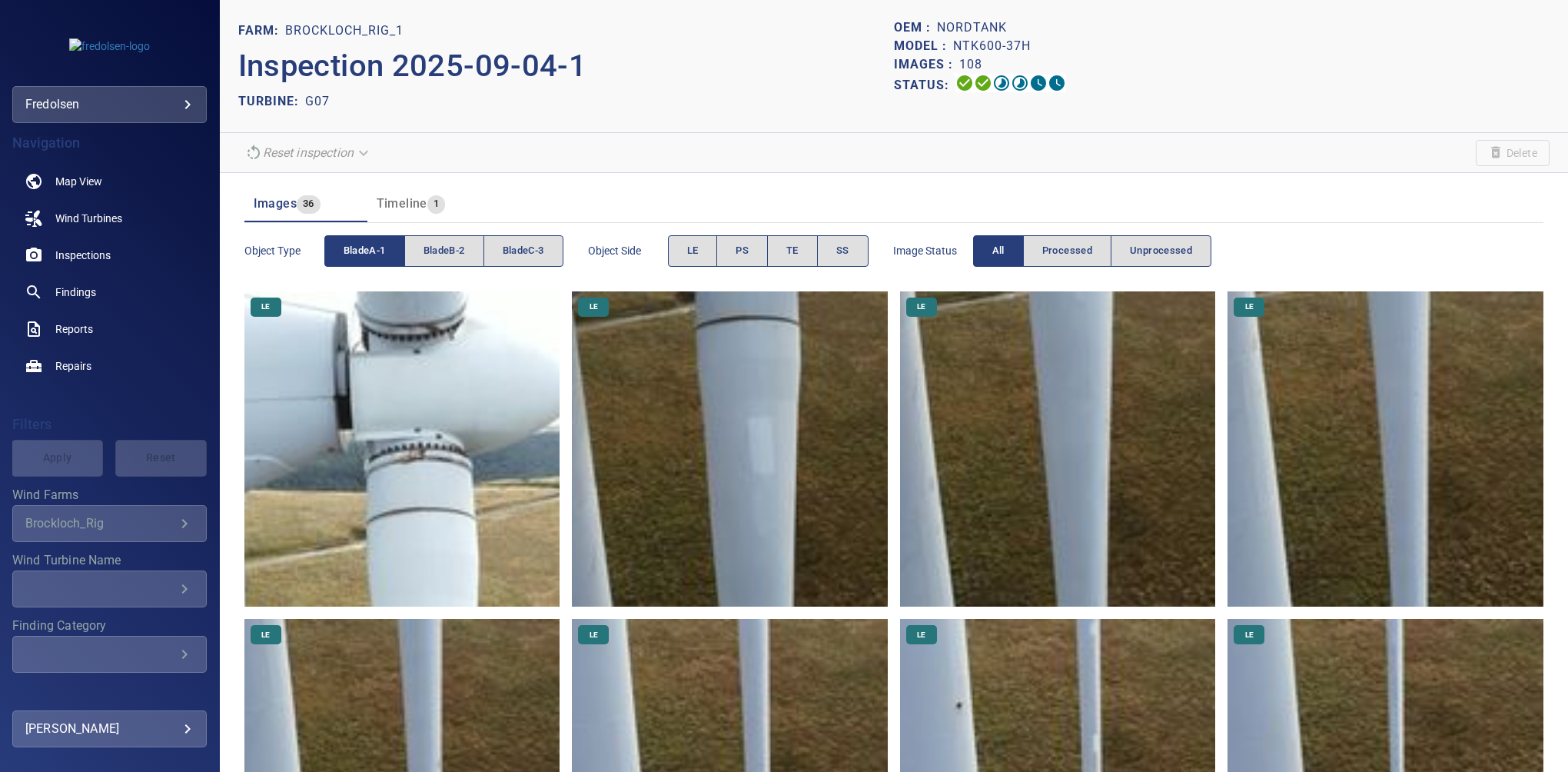
click at [464, 271] on div "Object type bladeA-1 bladeB-2 bladeC-3" at bounding box center [404, 251] width 319 height 44
click at [451, 261] on button "bladeB-2" at bounding box center [444, 251] width 80 height 32
click at [392, 243] on button "bladeA-1" at bounding box center [364, 251] width 81 height 32
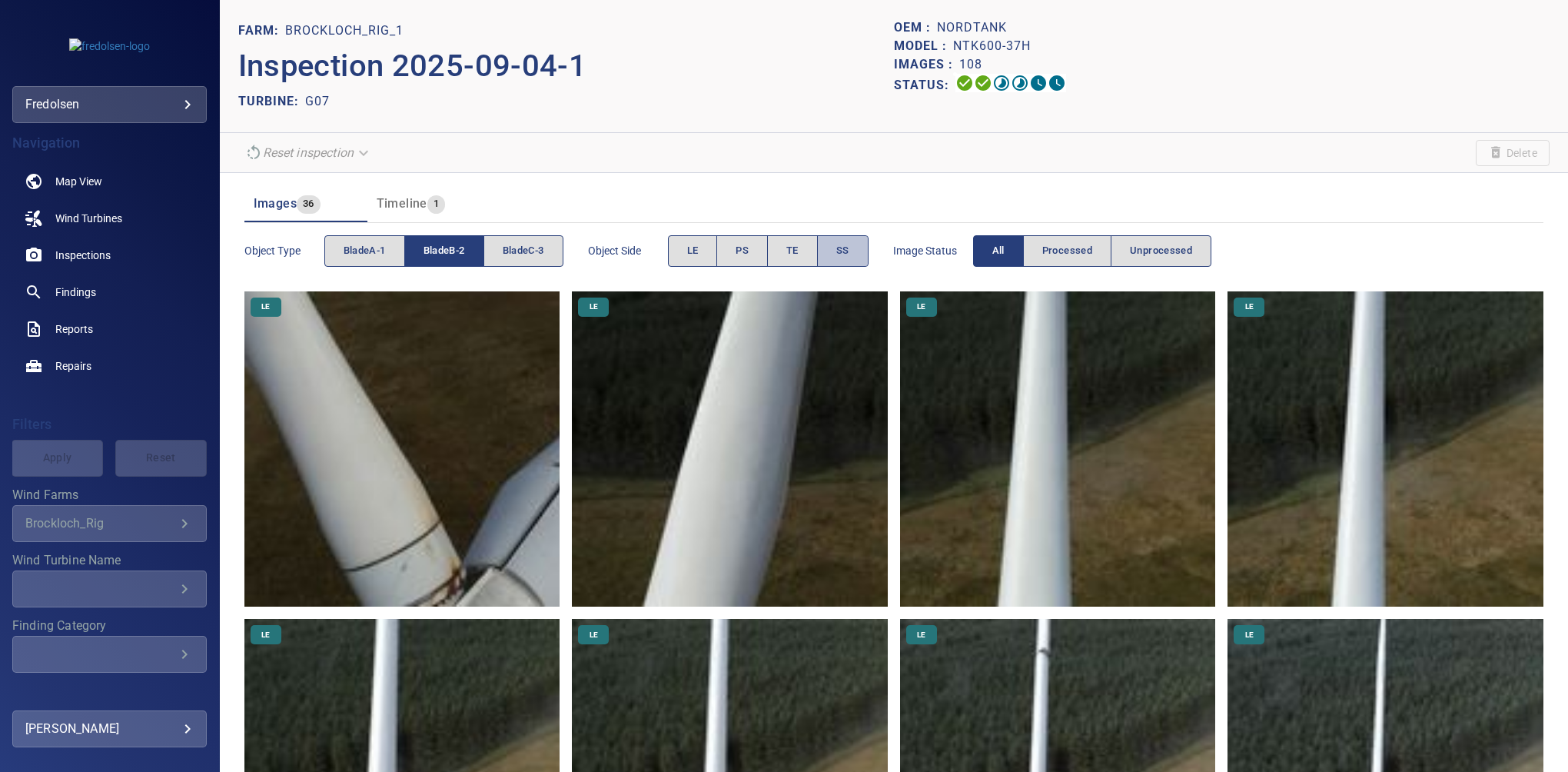
click at [845, 243] on span "SS" at bounding box center [843, 251] width 13 height 18
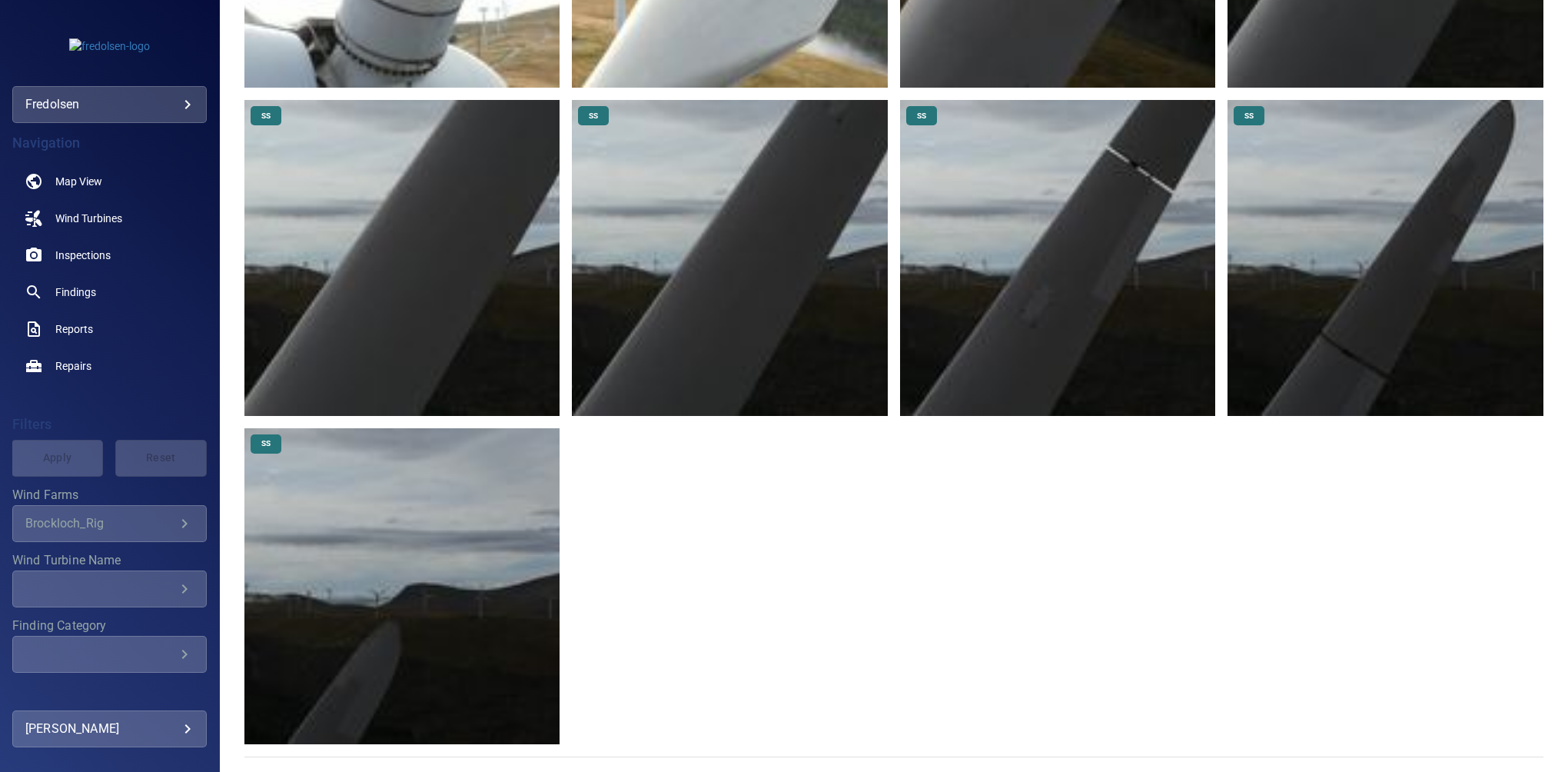
scroll to position [81, 0]
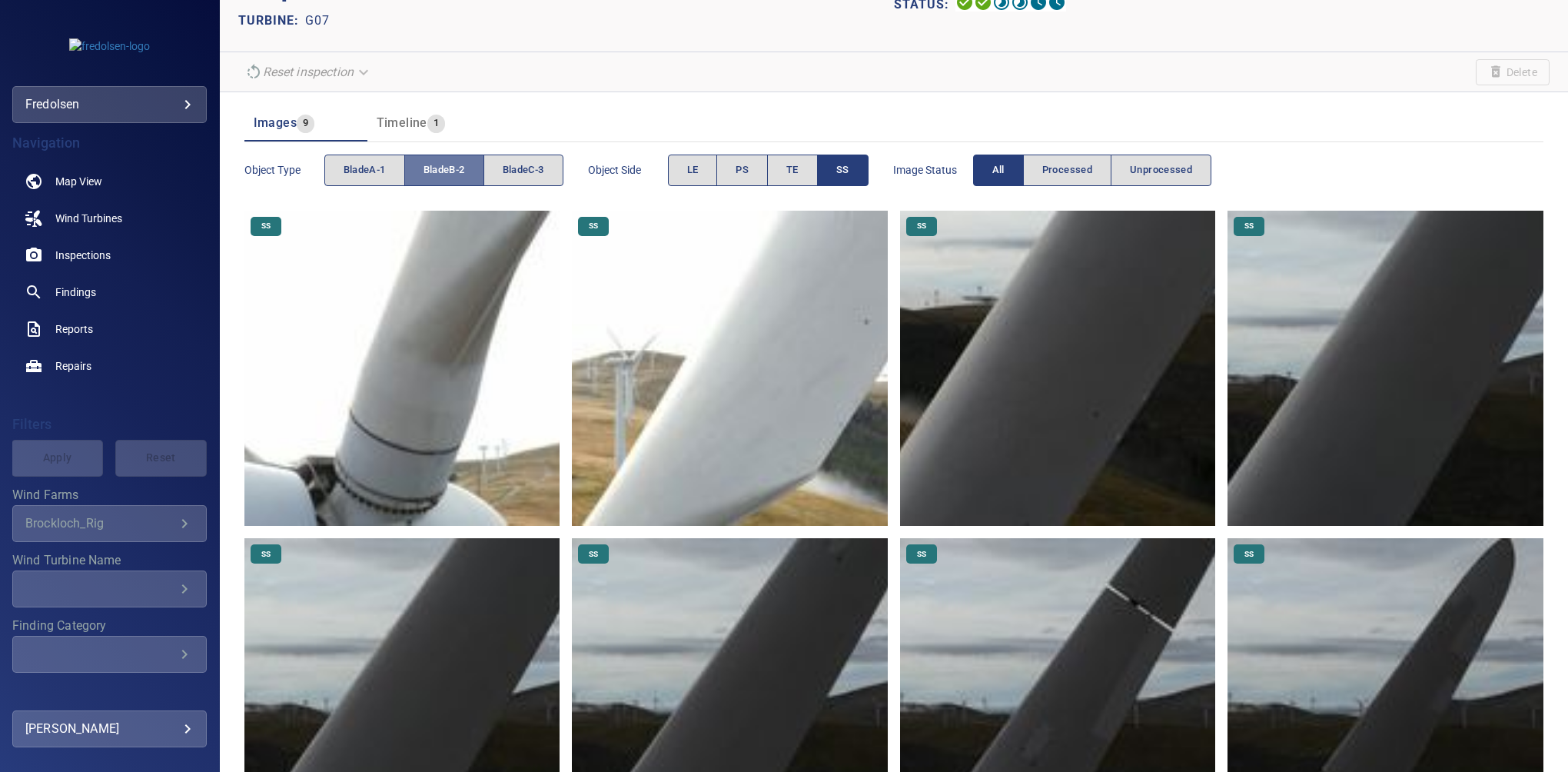
click at [455, 172] on span "bladeB-2" at bounding box center [444, 170] width 41 height 18
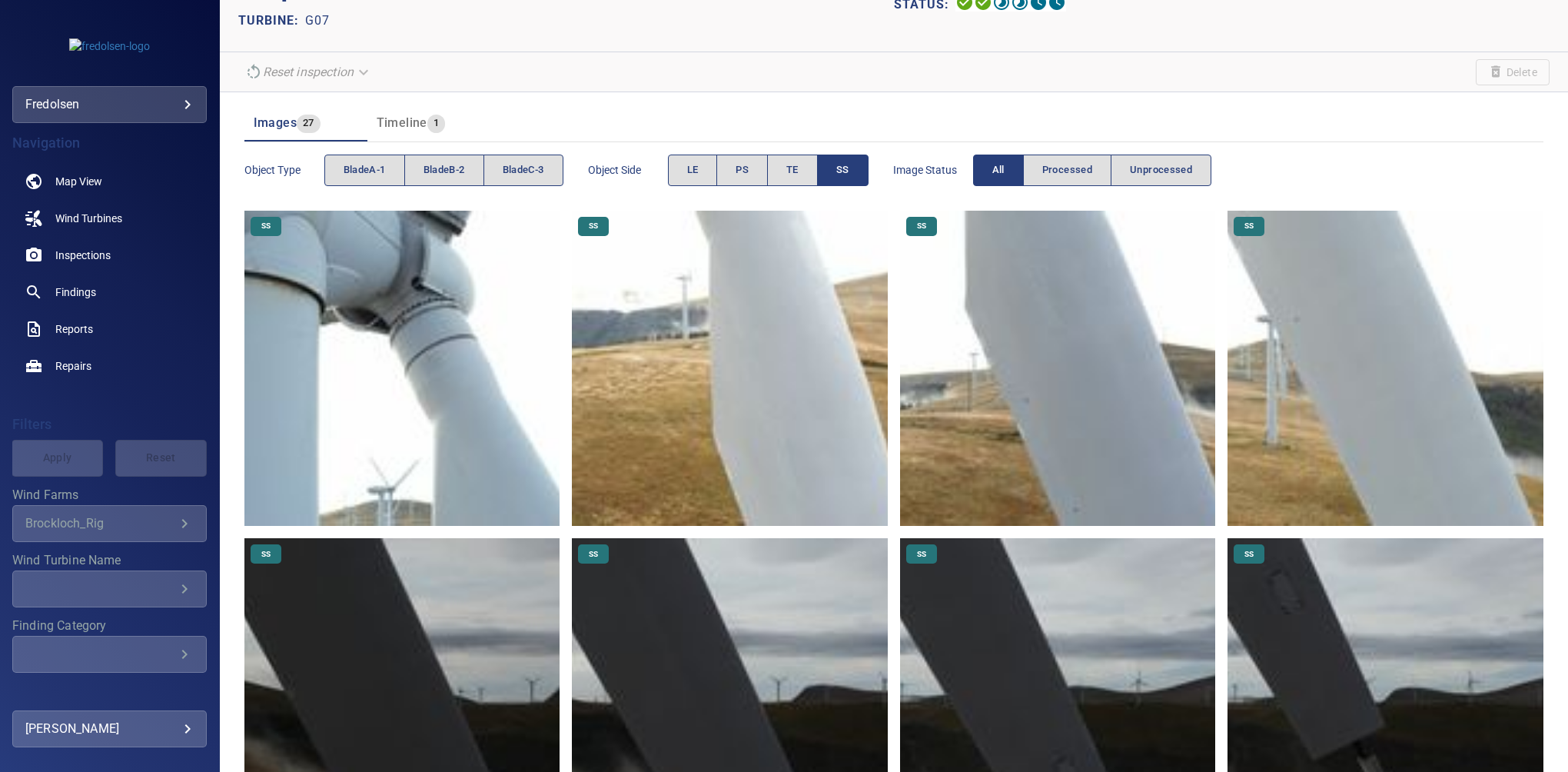
click at [552, 169] on button "bladeC-3" at bounding box center [523, 171] width 80 height 32
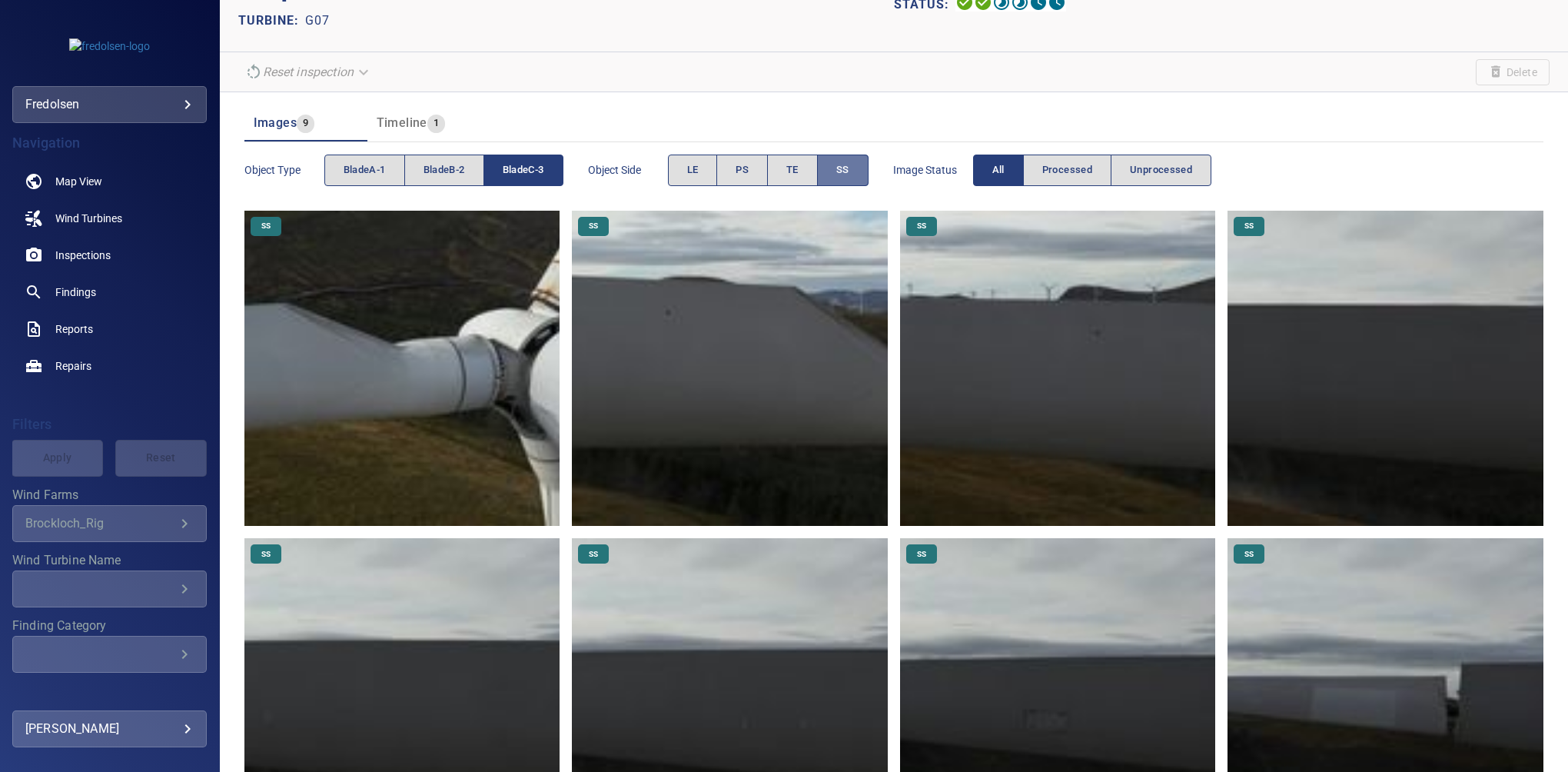
click at [853, 169] on button "SS" at bounding box center [842, 171] width 52 height 32
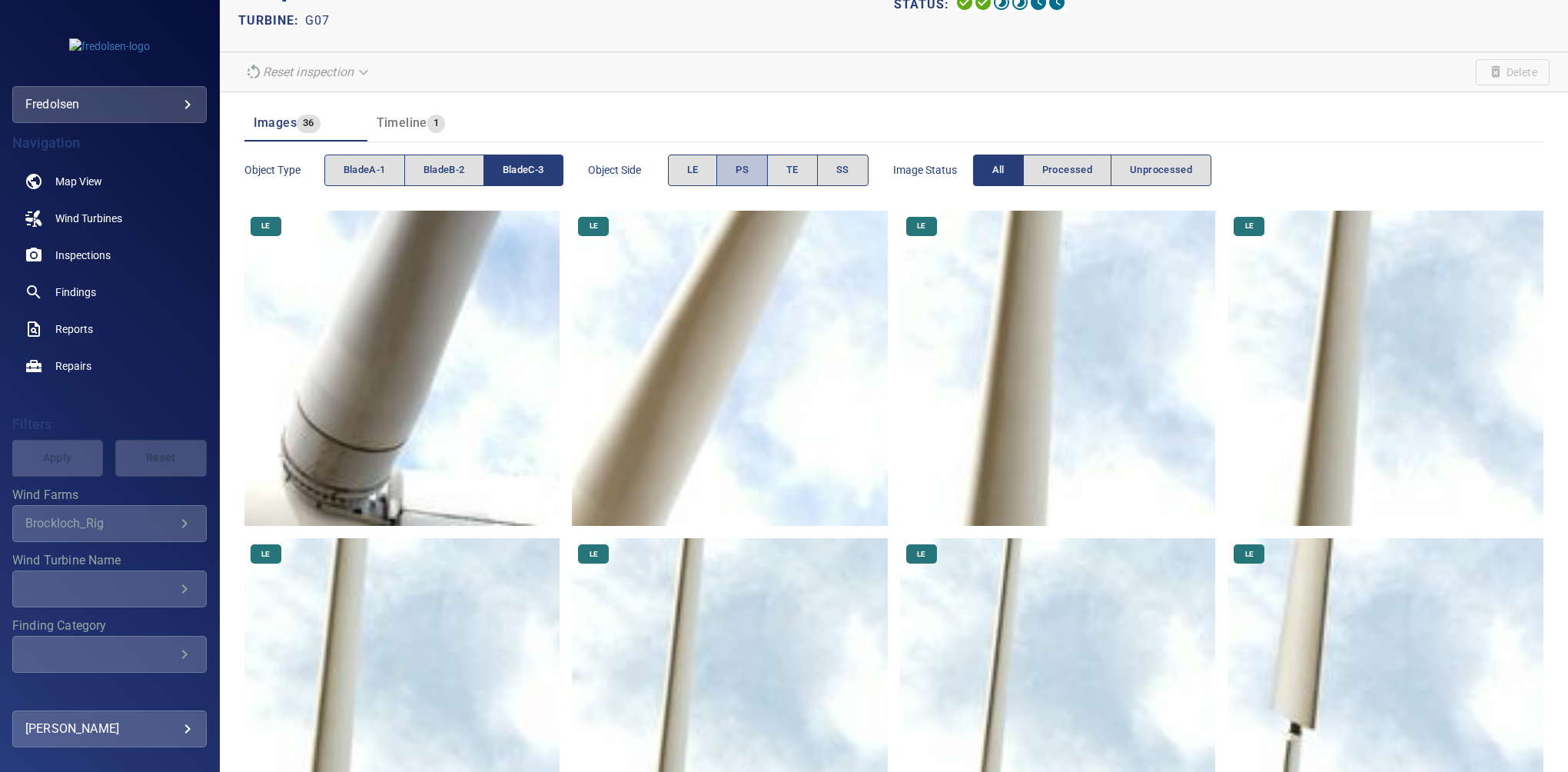
click at [741, 175] on span "PS" at bounding box center [742, 170] width 13 height 18
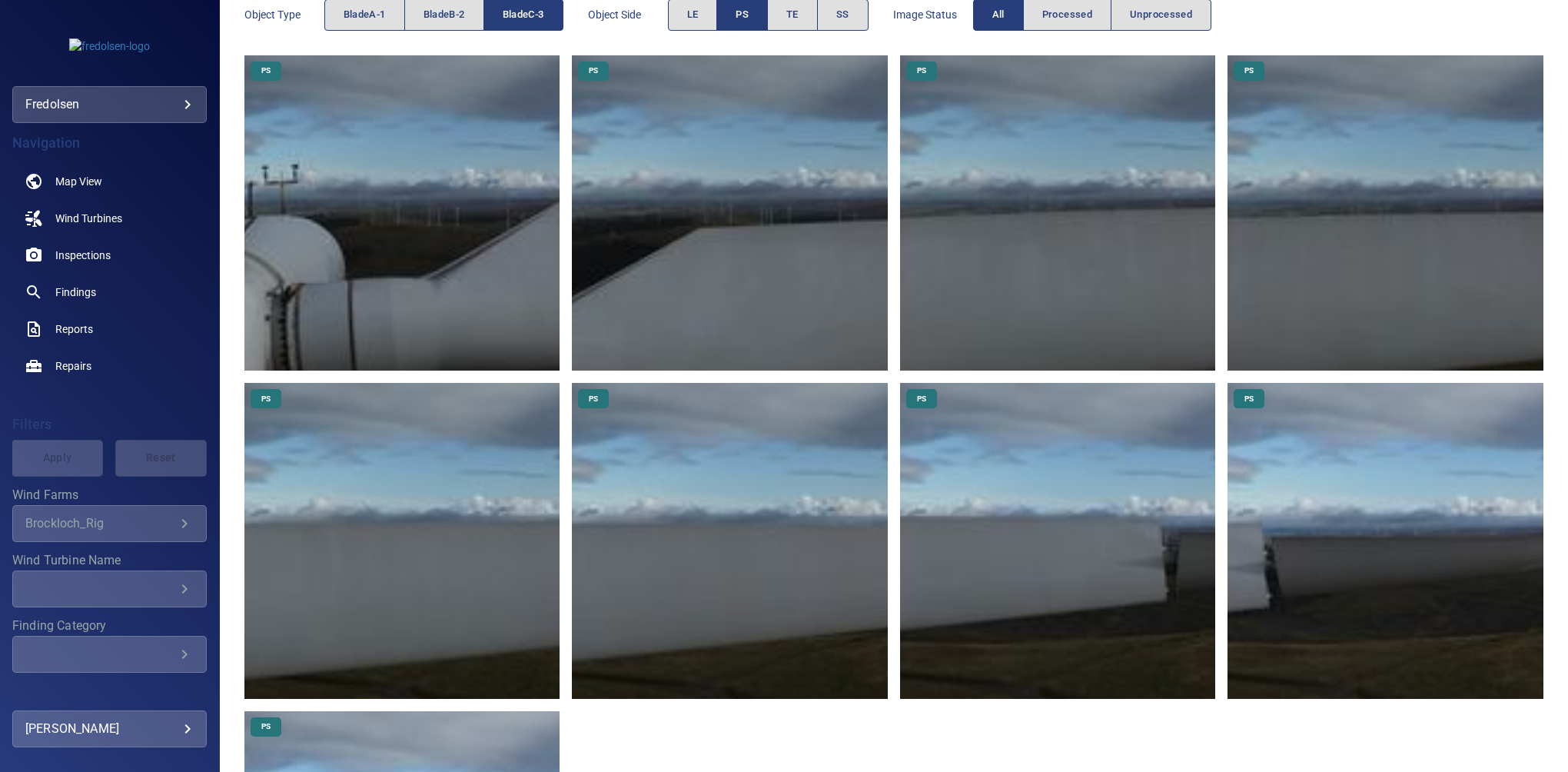
scroll to position [156, 0]
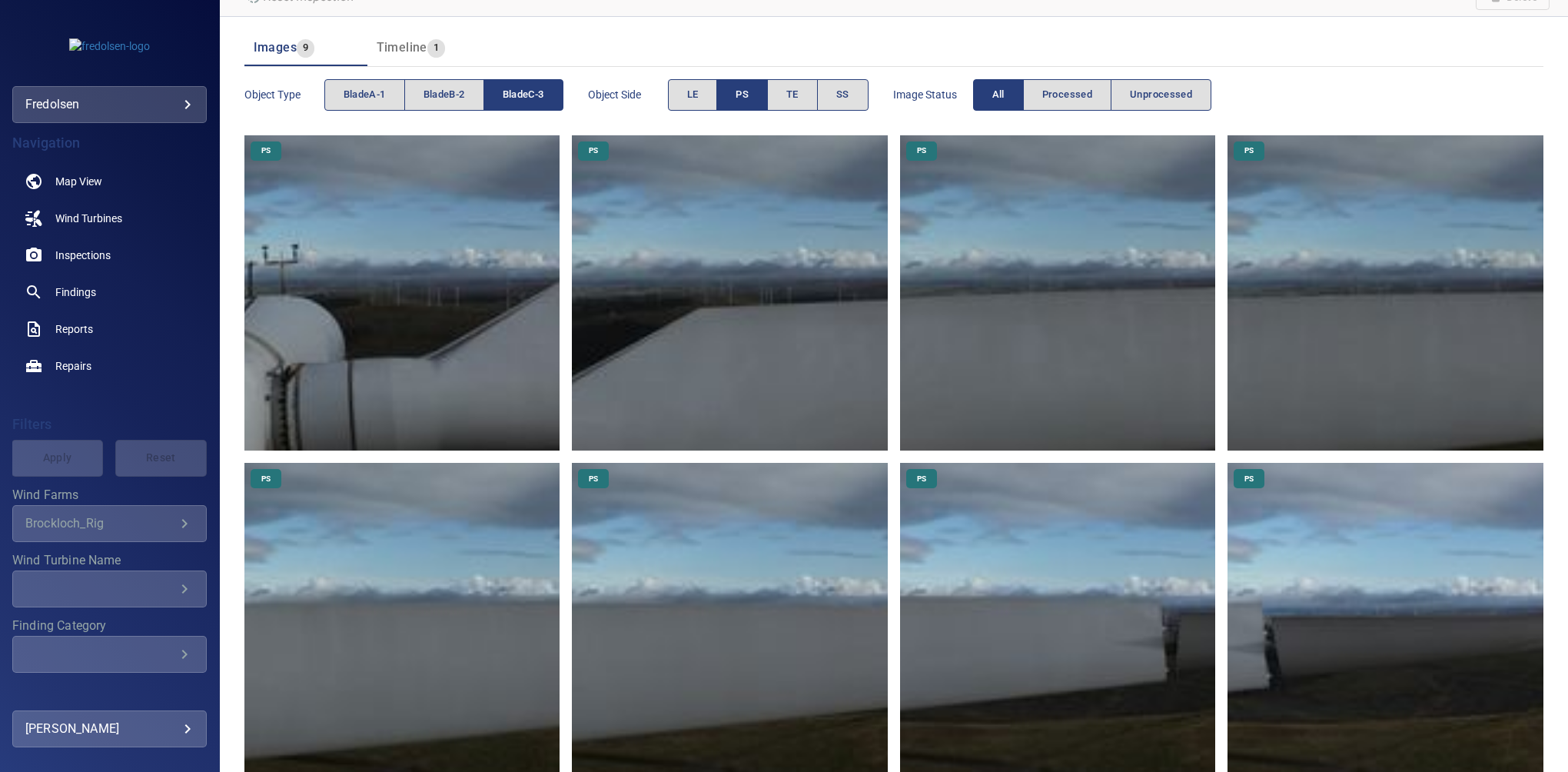
click at [755, 100] on button "PS" at bounding box center [742, 95] width 52 height 32
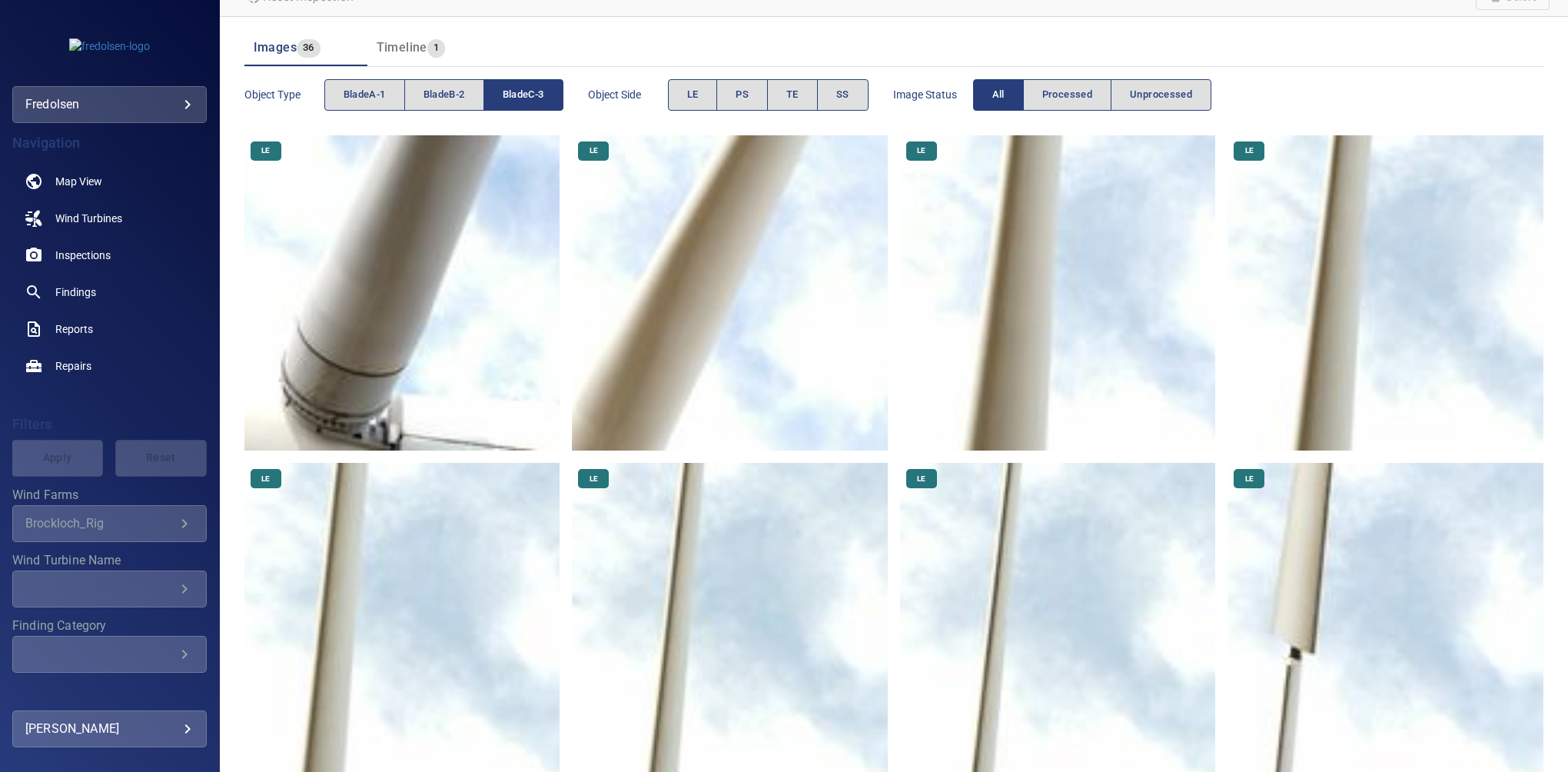
drag, startPoint x: 840, startPoint y: 103, endPoint x: 873, endPoint y: 111, distance: 34.0
click at [843, 100] on button "SS" at bounding box center [842, 95] width 52 height 32
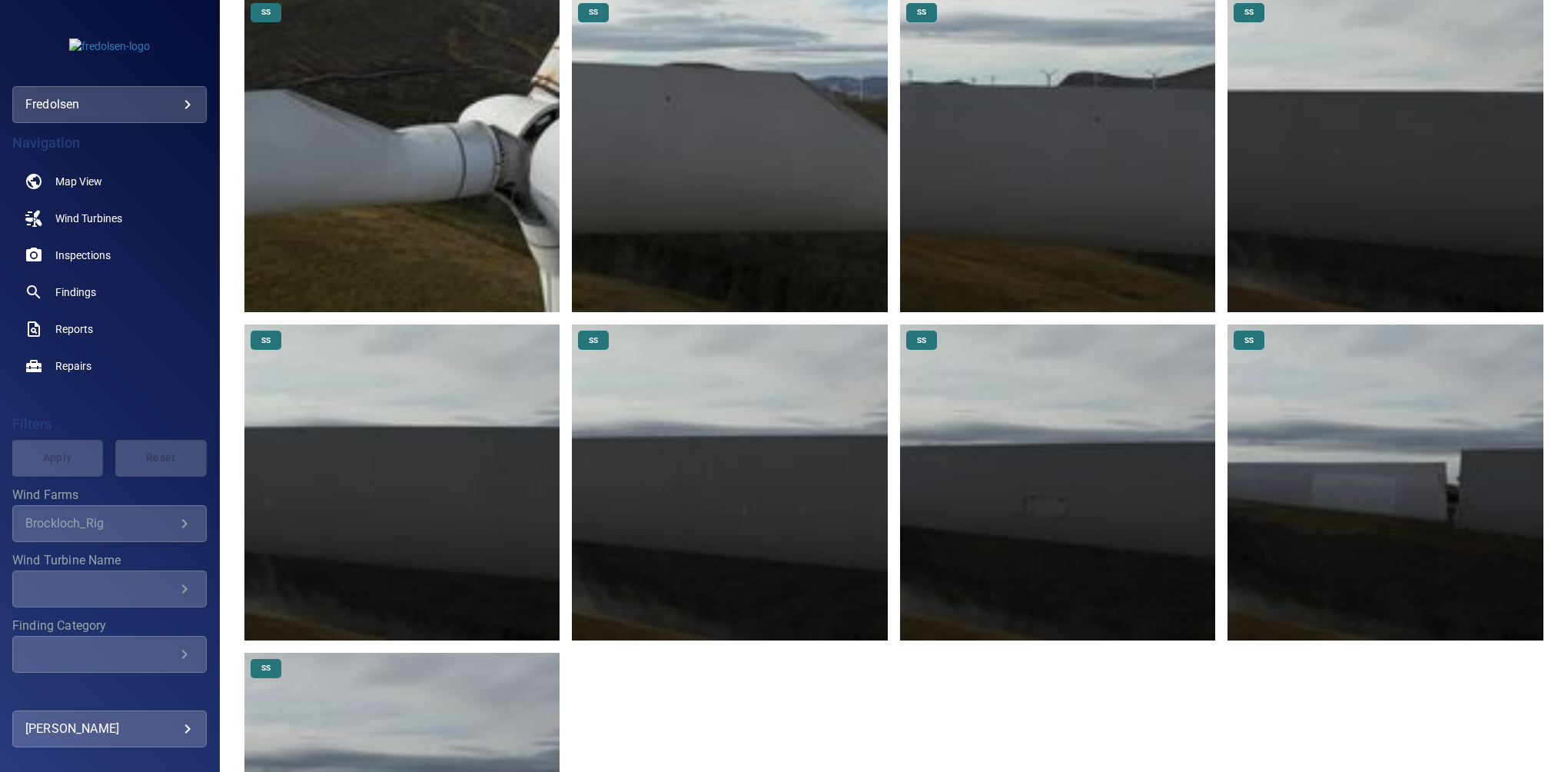
scroll to position [408, 0]
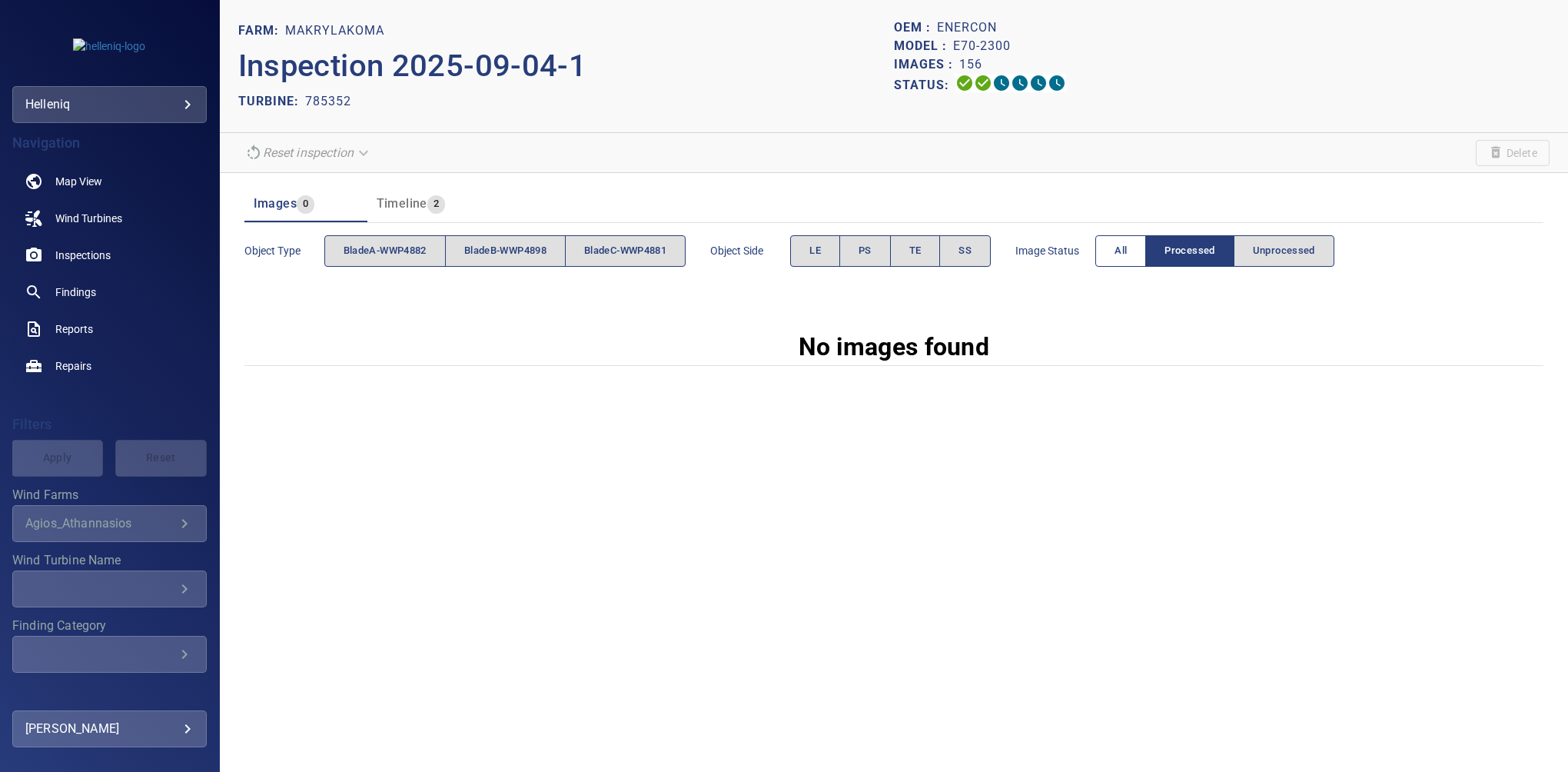
click at [1127, 248] on span "All" at bounding box center [1120, 251] width 12 height 18
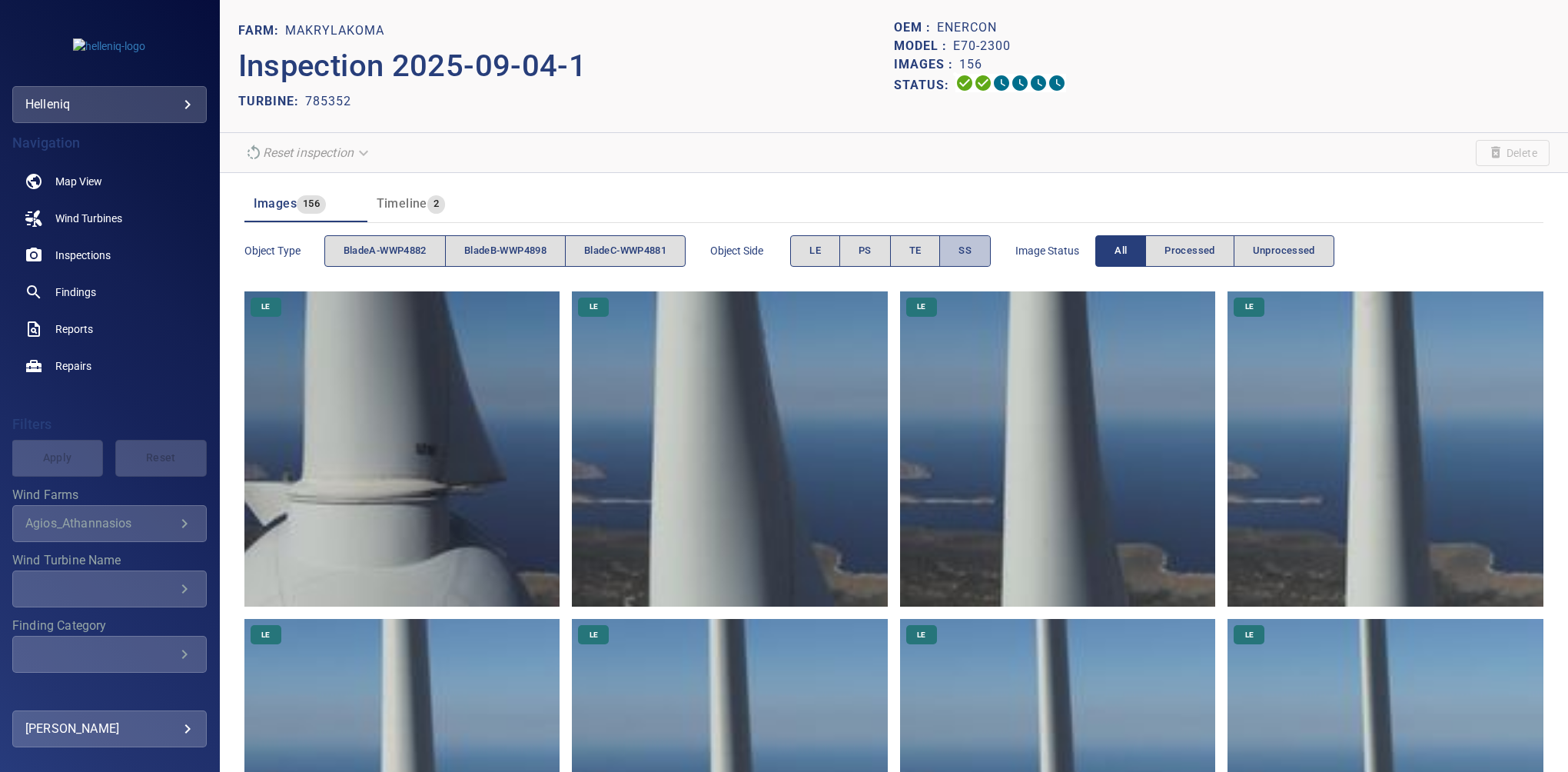
click at [972, 245] on span "SS" at bounding box center [965, 251] width 13 height 18
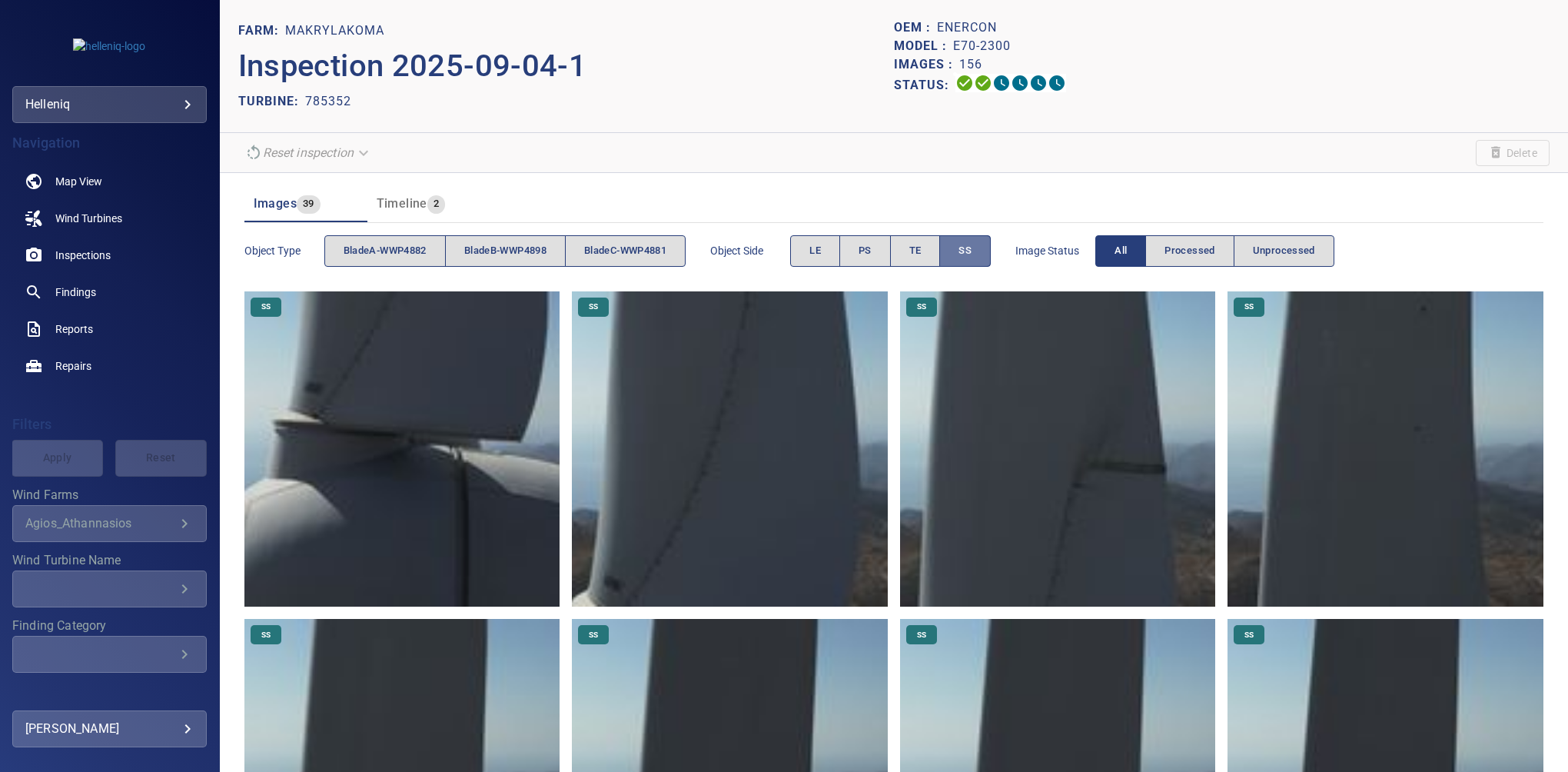
click at [972, 250] on span "SS" at bounding box center [965, 251] width 13 height 18
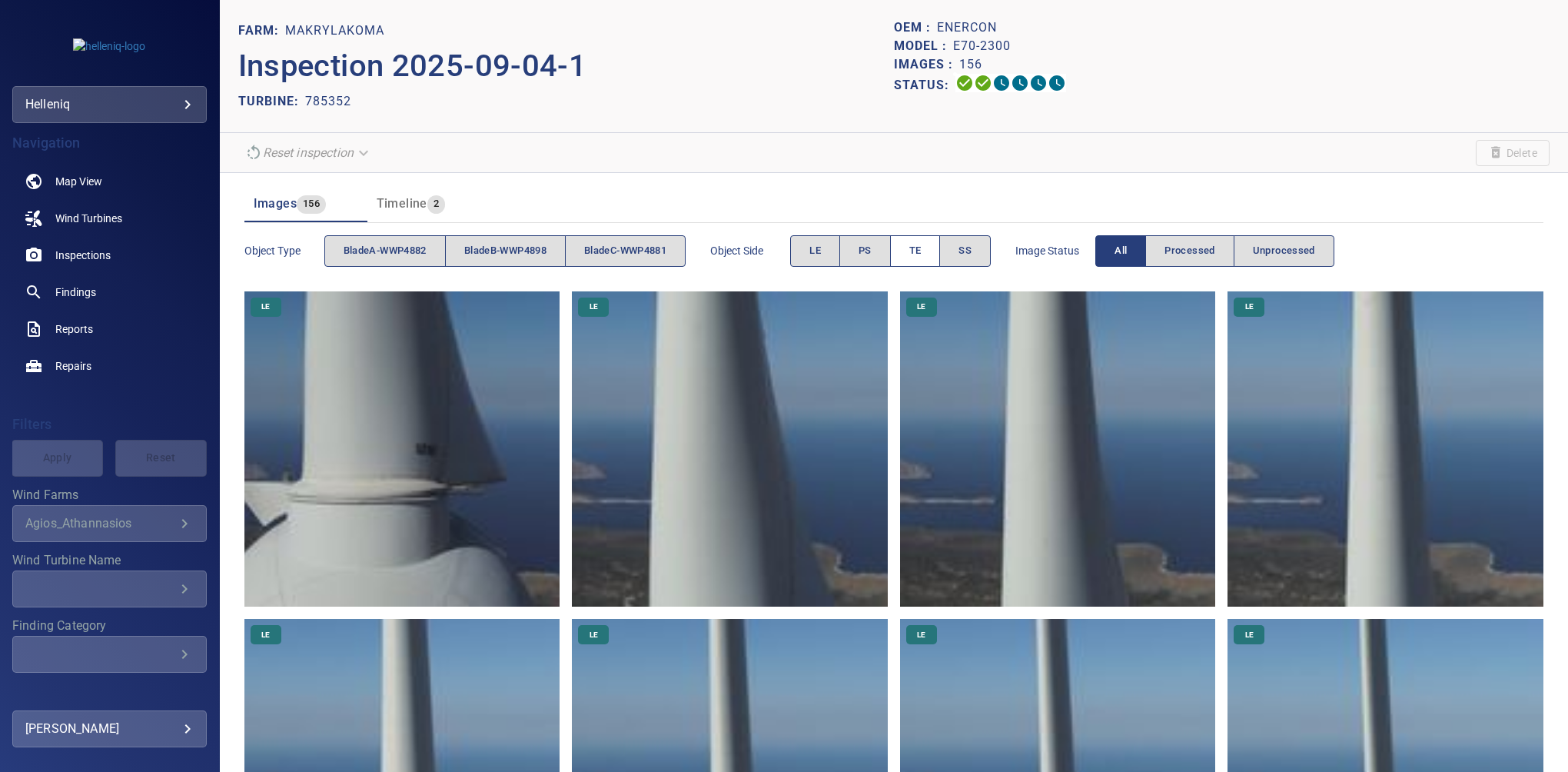
click at [921, 246] on span "TE" at bounding box center [915, 251] width 12 height 18
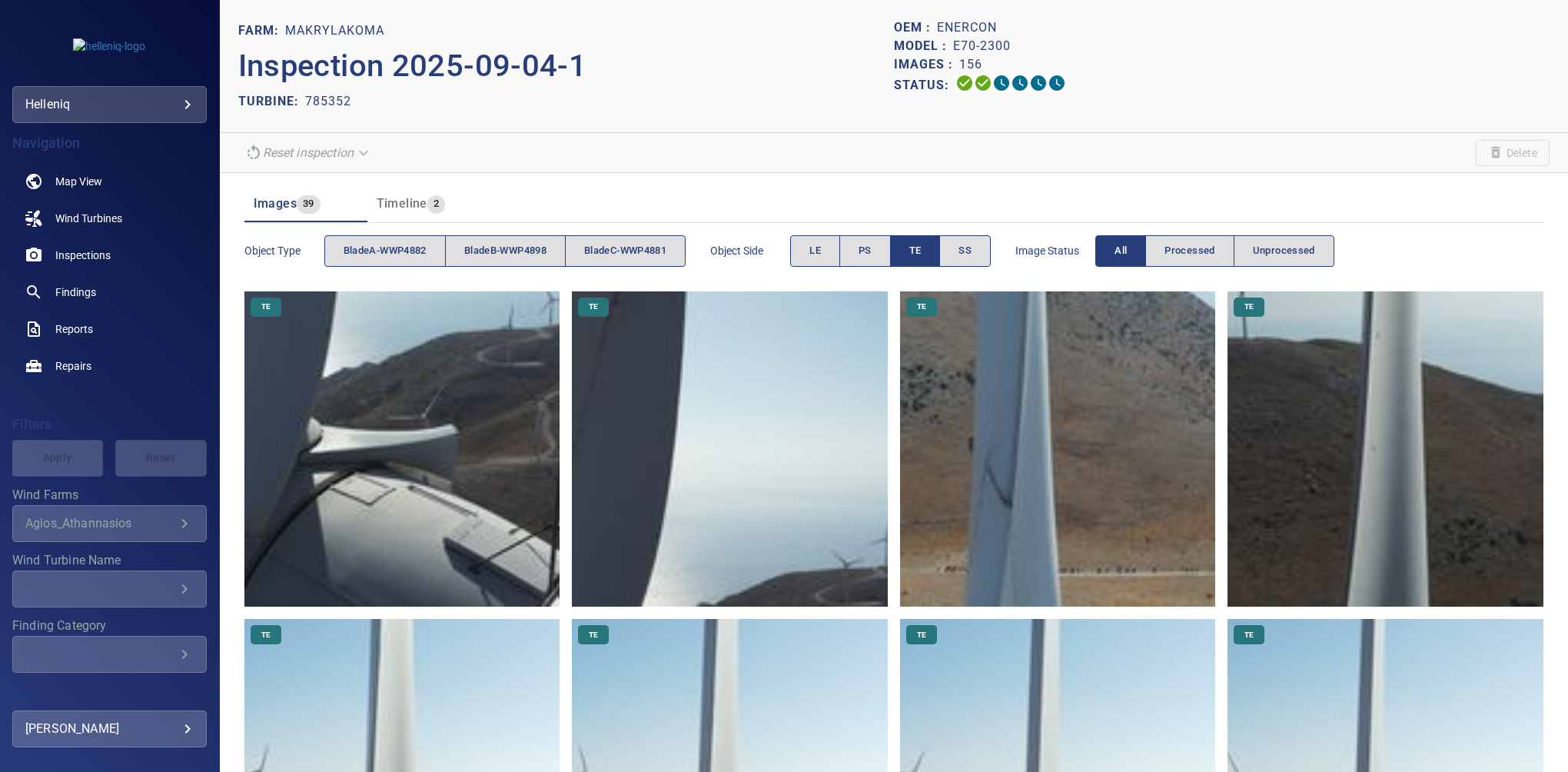
click at [701, 396] on img at bounding box center [730, 449] width 315 height 316
click at [523, 248] on span "bladeB-WWP4898" at bounding box center [505, 251] width 83 height 18
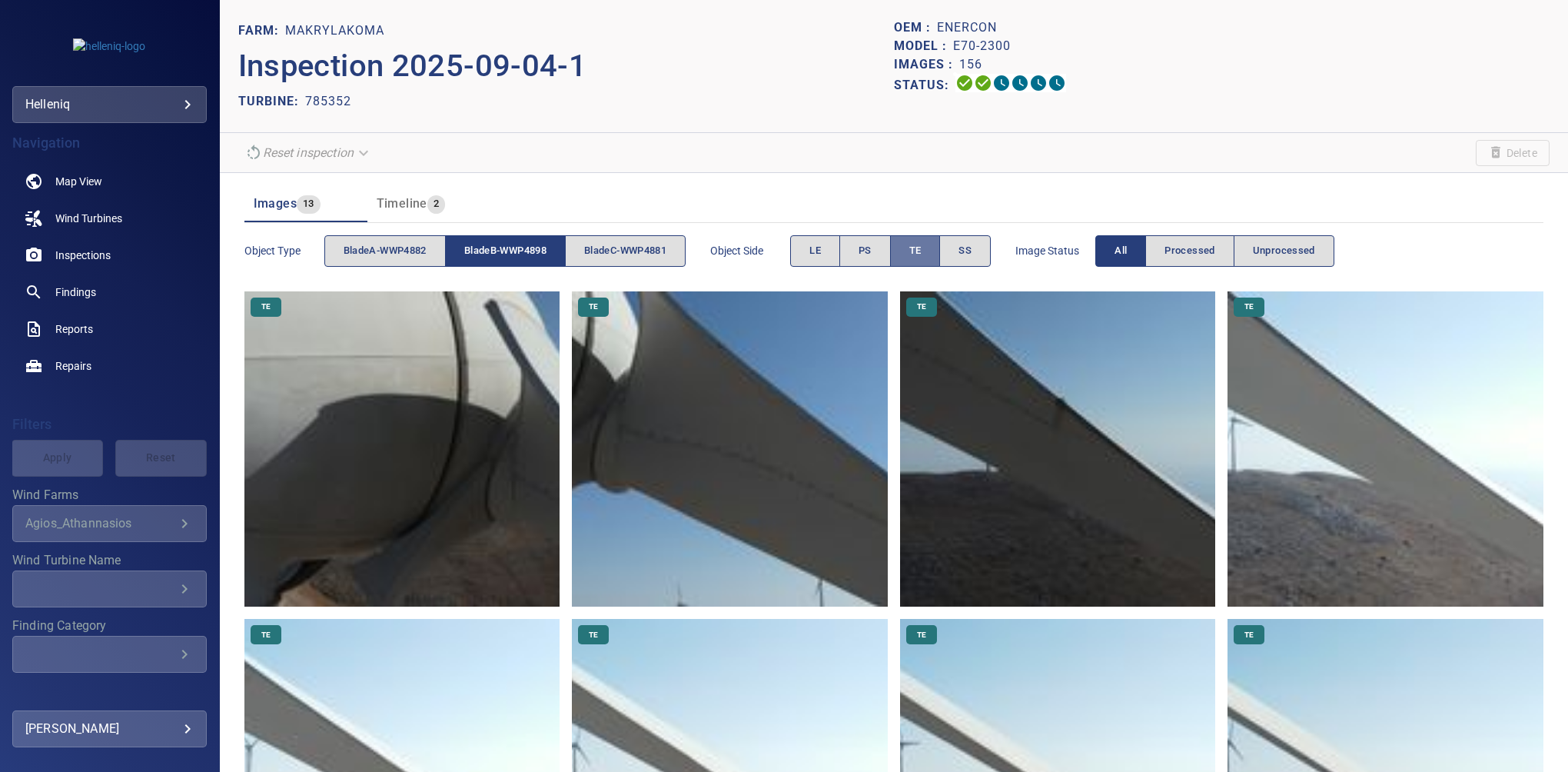
click at [913, 250] on button "TE" at bounding box center [915, 251] width 51 height 32
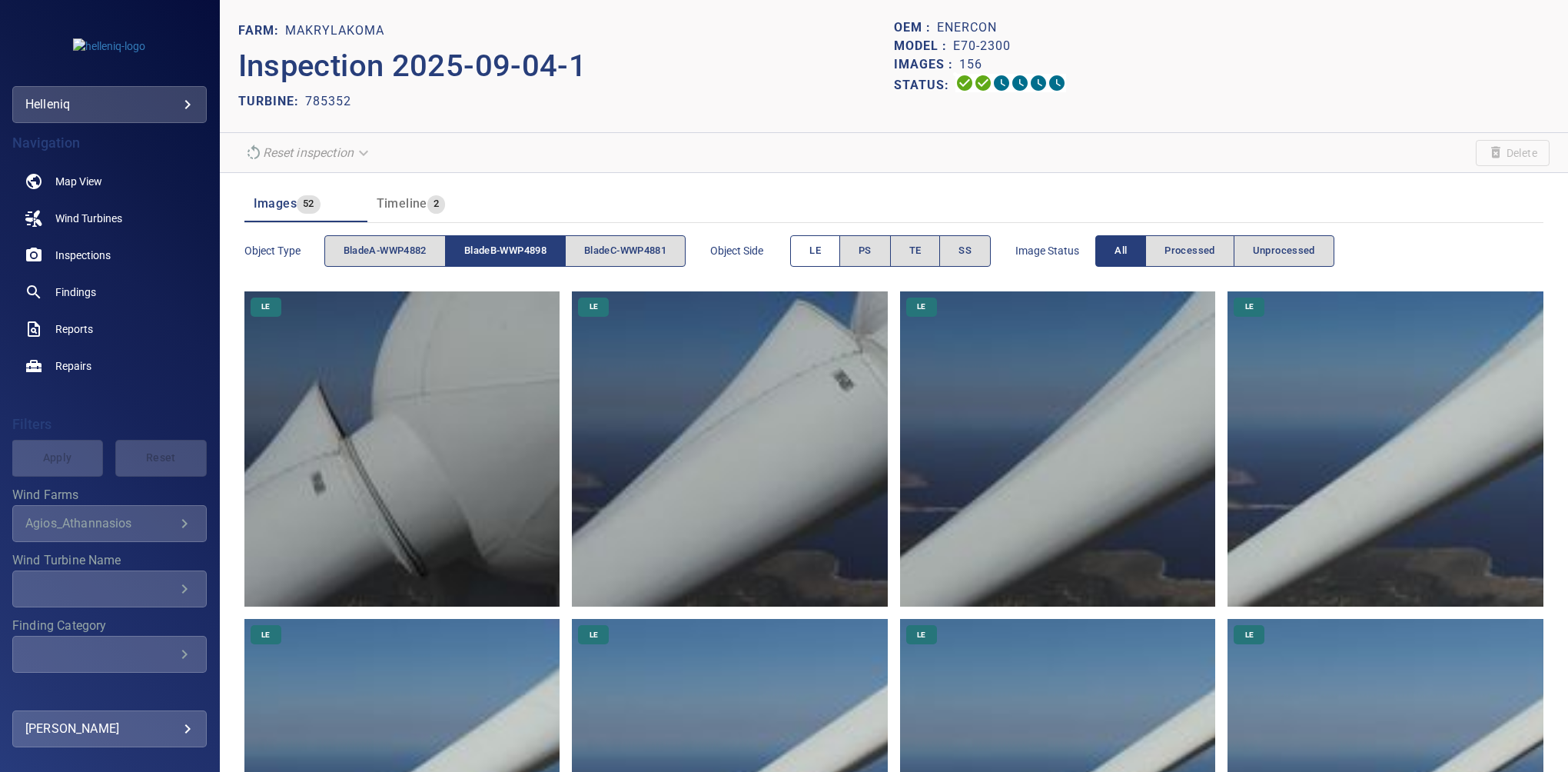
click at [821, 243] on span "LE" at bounding box center [815, 251] width 11 height 18
click at [821, 253] on span "LE" at bounding box center [815, 251] width 11 height 18
click at [919, 258] on span "TE" at bounding box center [915, 251] width 12 height 18
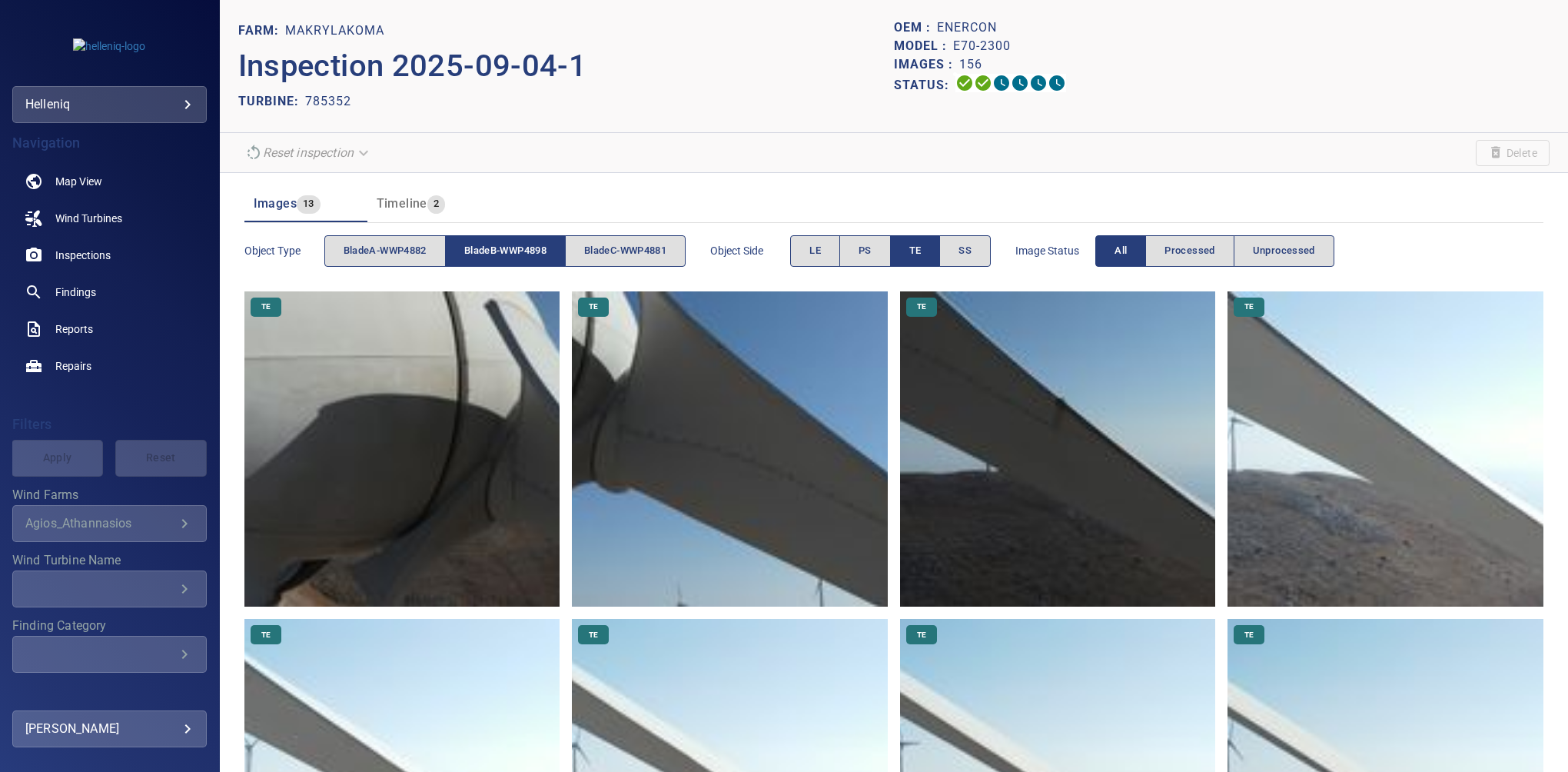
click at [492, 436] on img at bounding box center [402, 449] width 315 height 316
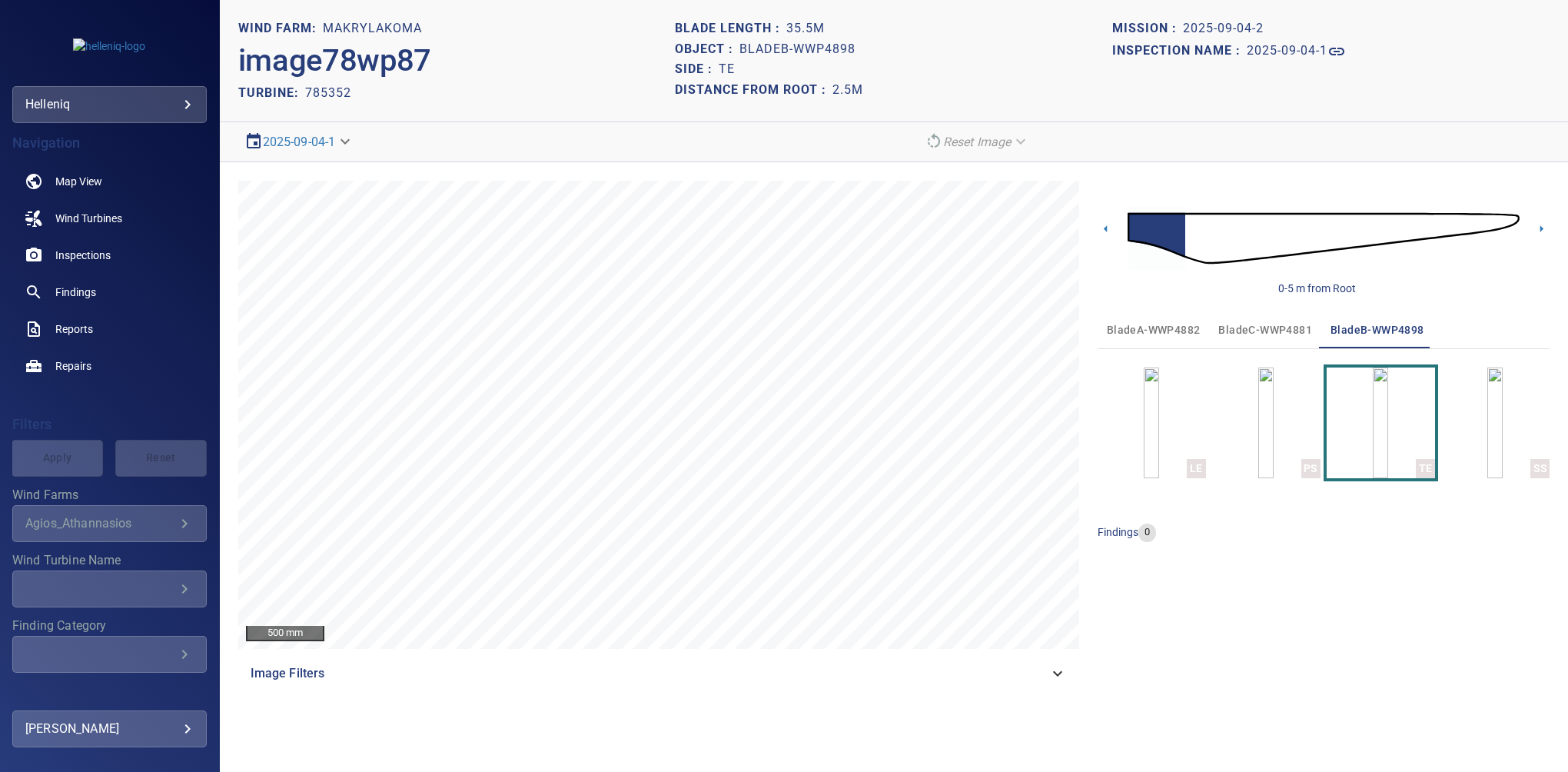
click at [1067, 662] on div "Image Filters" at bounding box center [658, 672] width 840 height 37
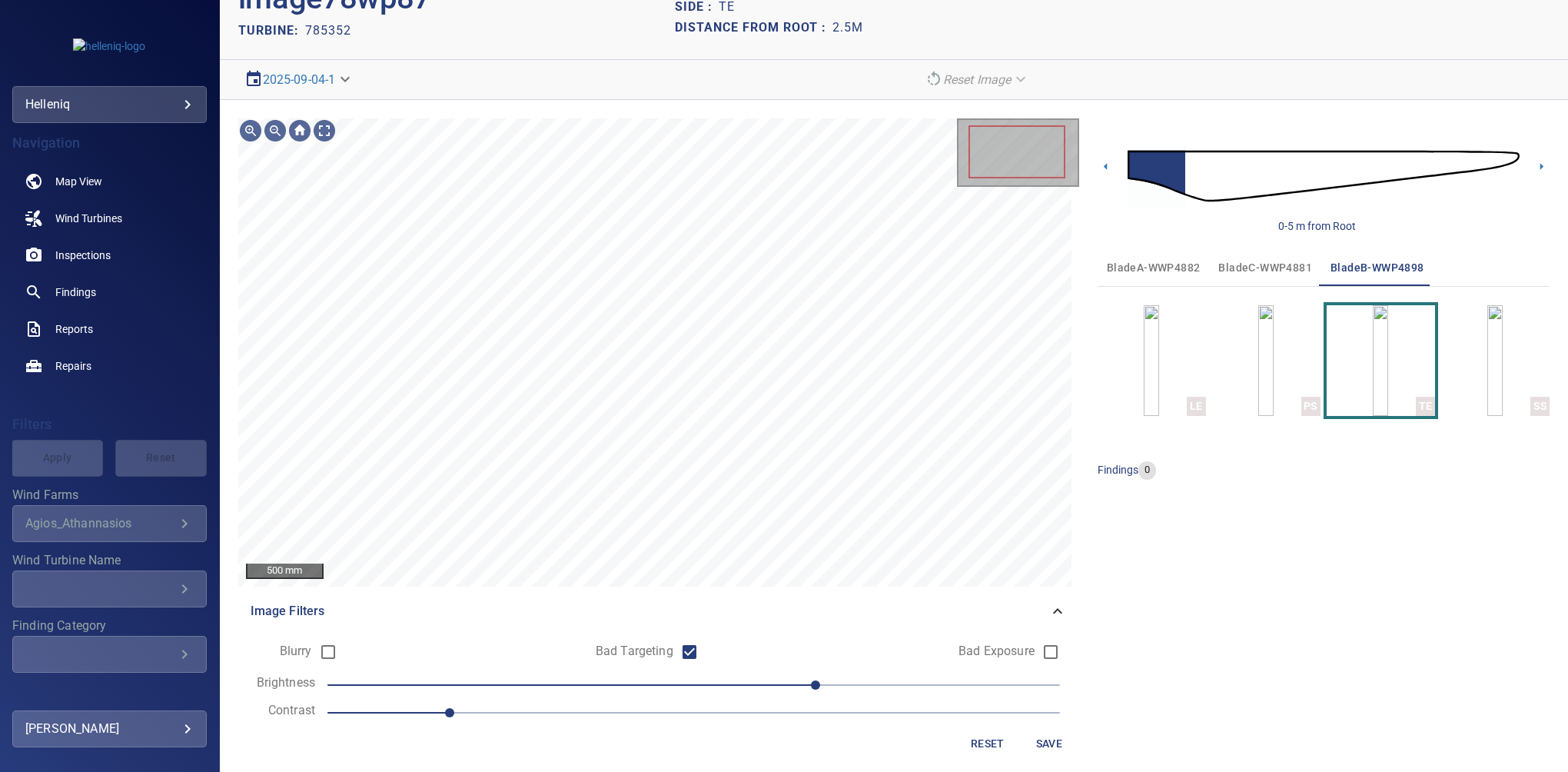
scroll to position [71, 0]
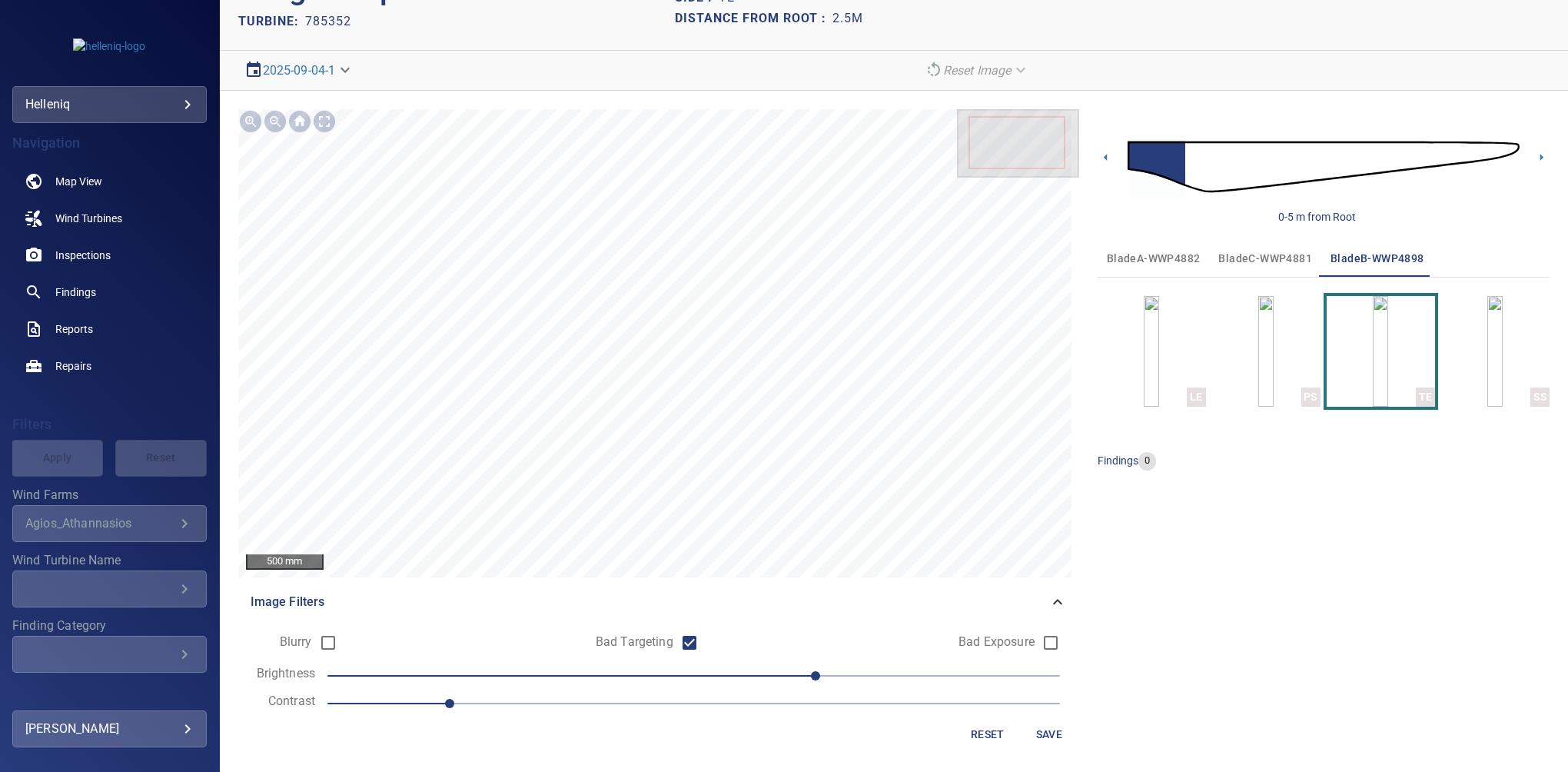
click at [1045, 732] on span "Save" at bounding box center [1049, 734] width 37 height 19
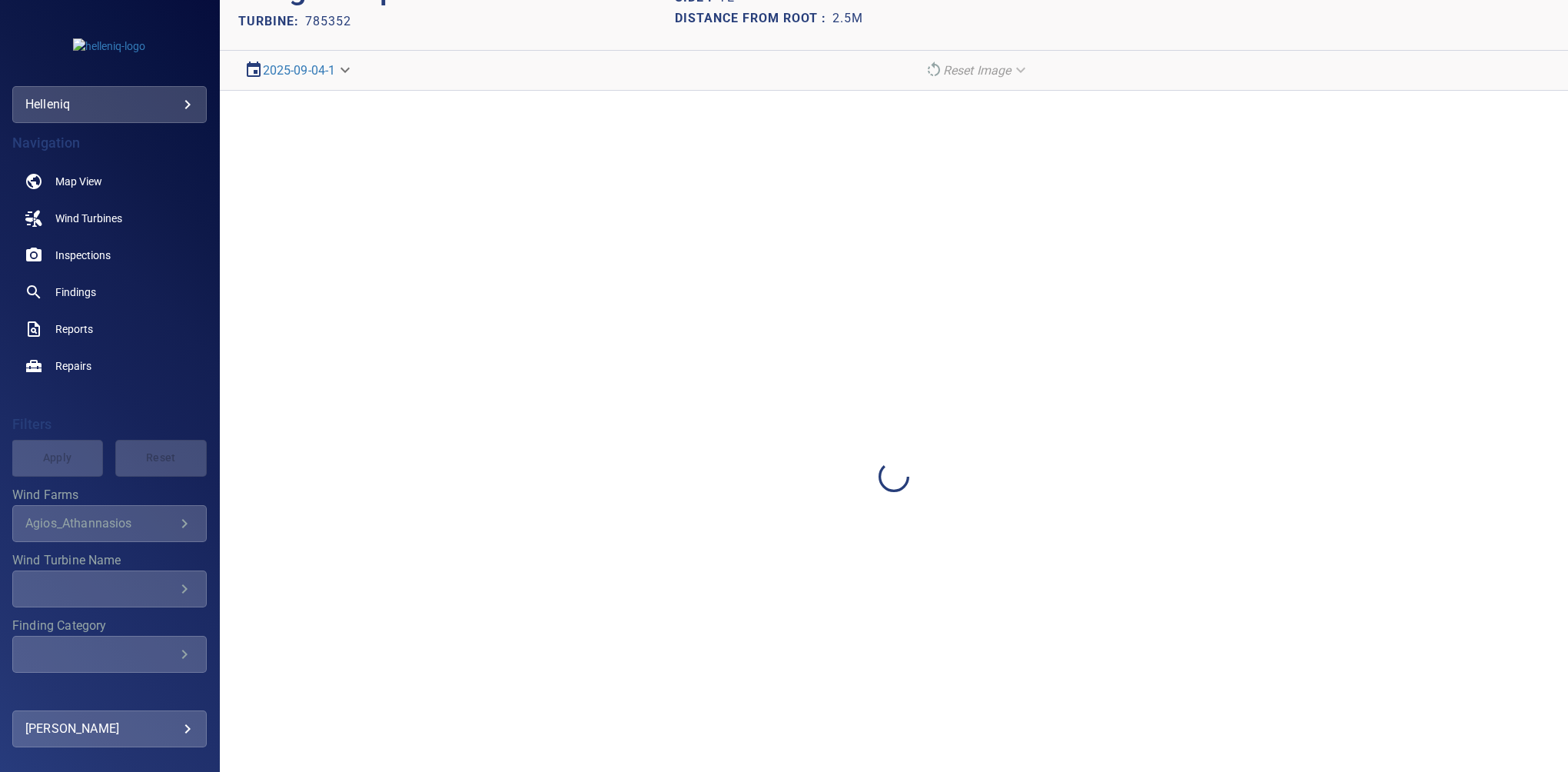
scroll to position [0, 0]
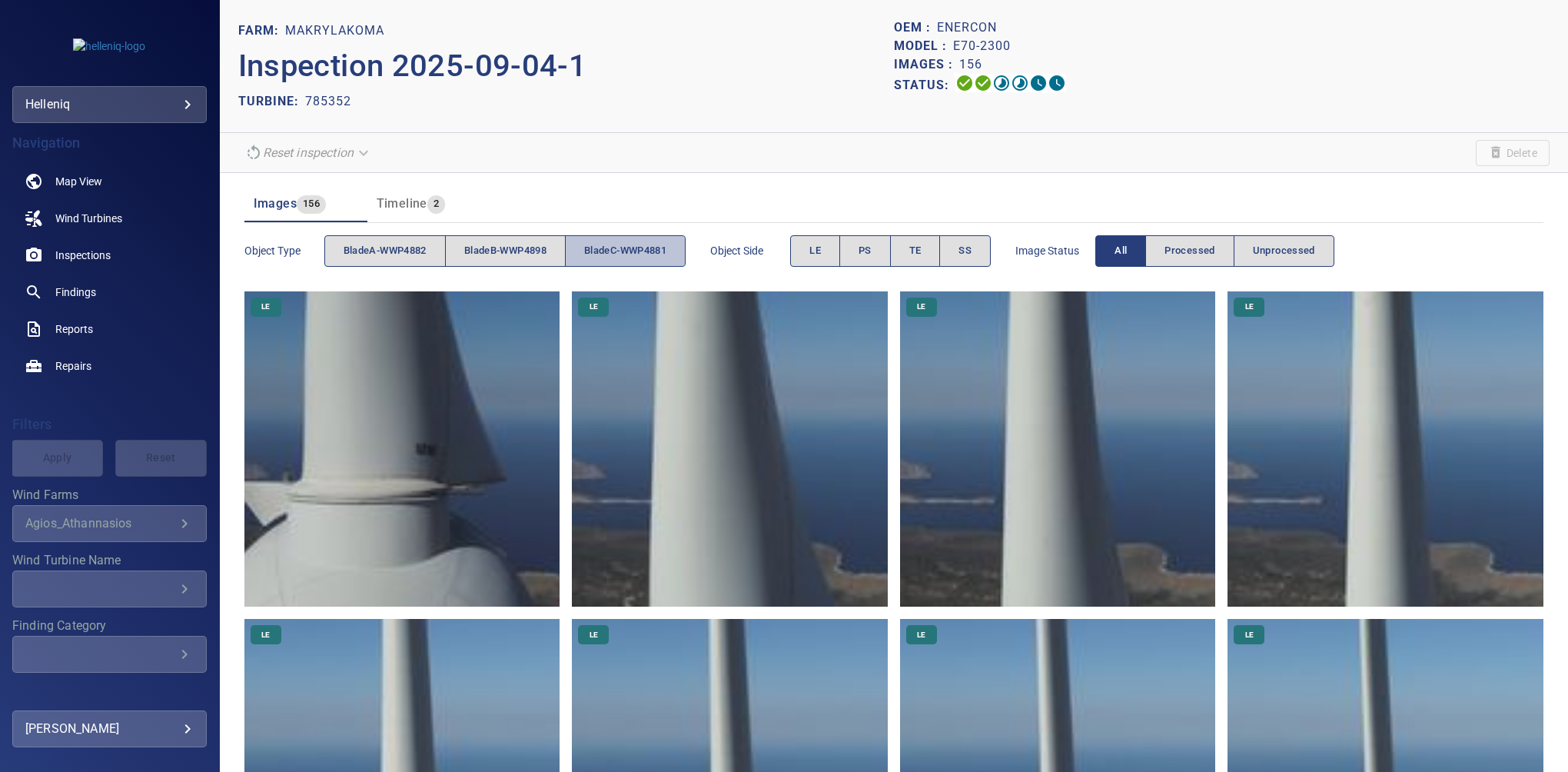
click at [637, 261] on button "bladeC-WWP4881" at bounding box center [625, 251] width 121 height 32
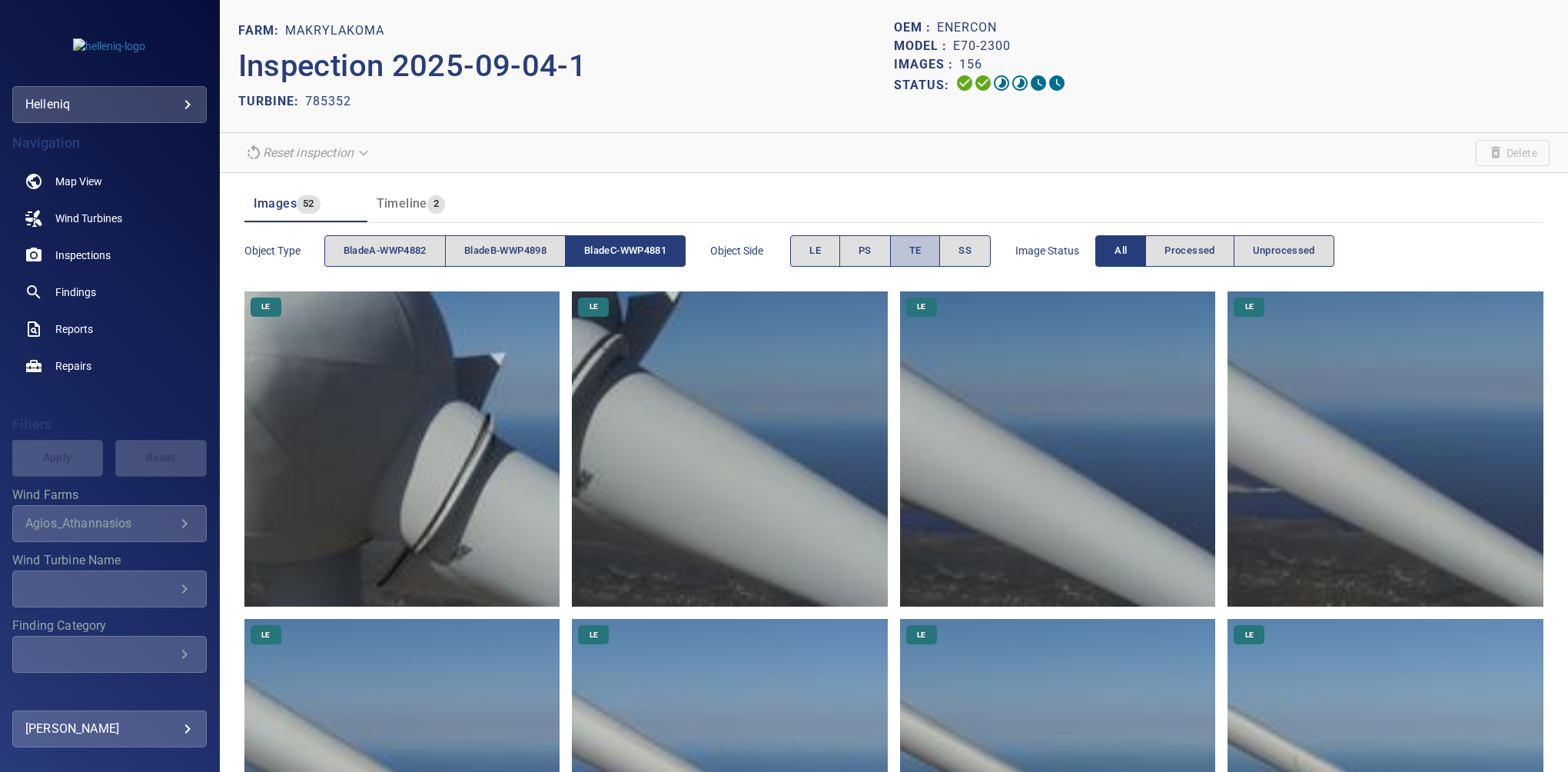
click at [921, 256] on span "TE" at bounding box center [915, 251] width 12 height 18
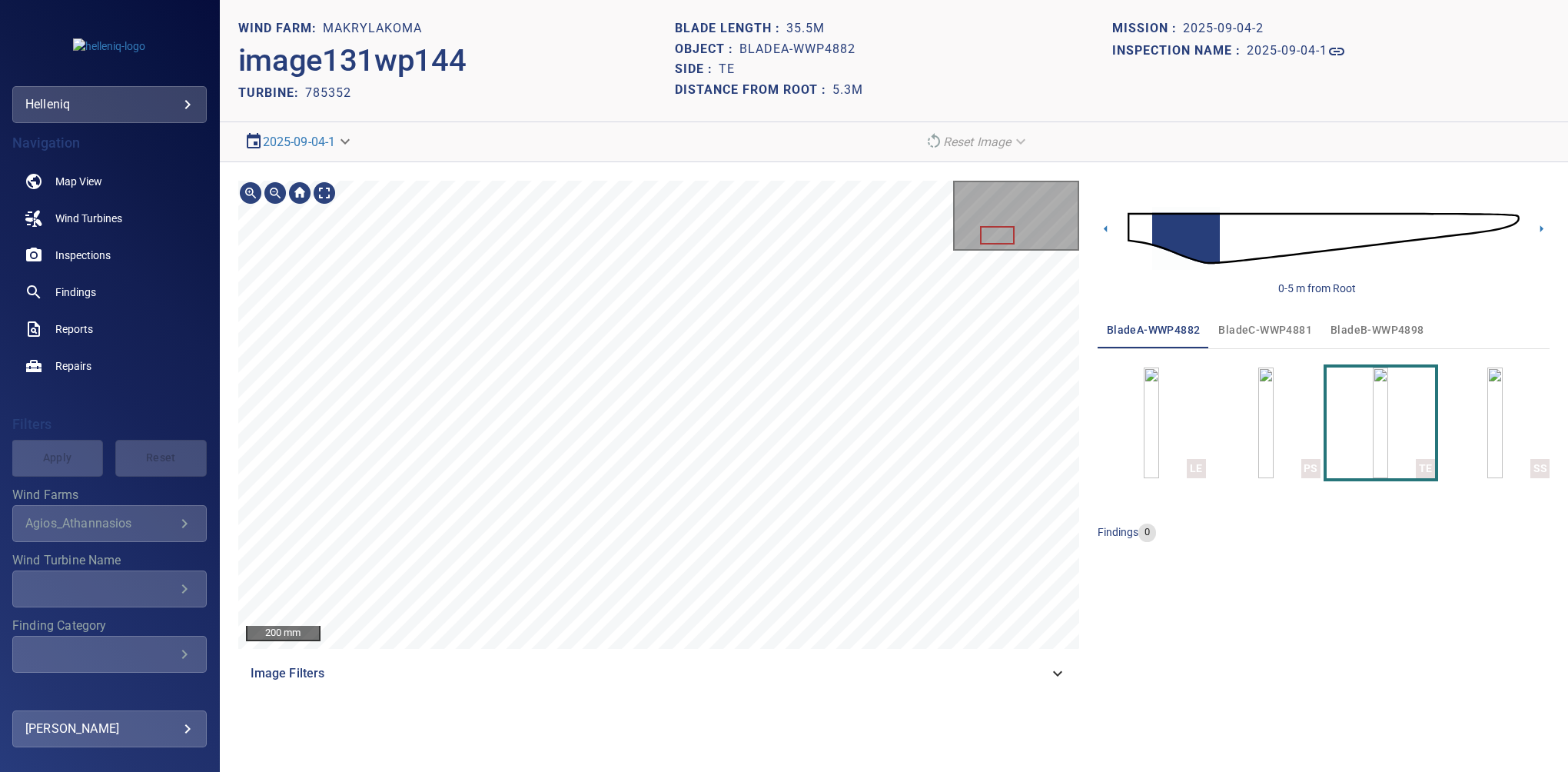
click at [1046, 680] on span "Image Filters" at bounding box center [650, 673] width 798 height 19
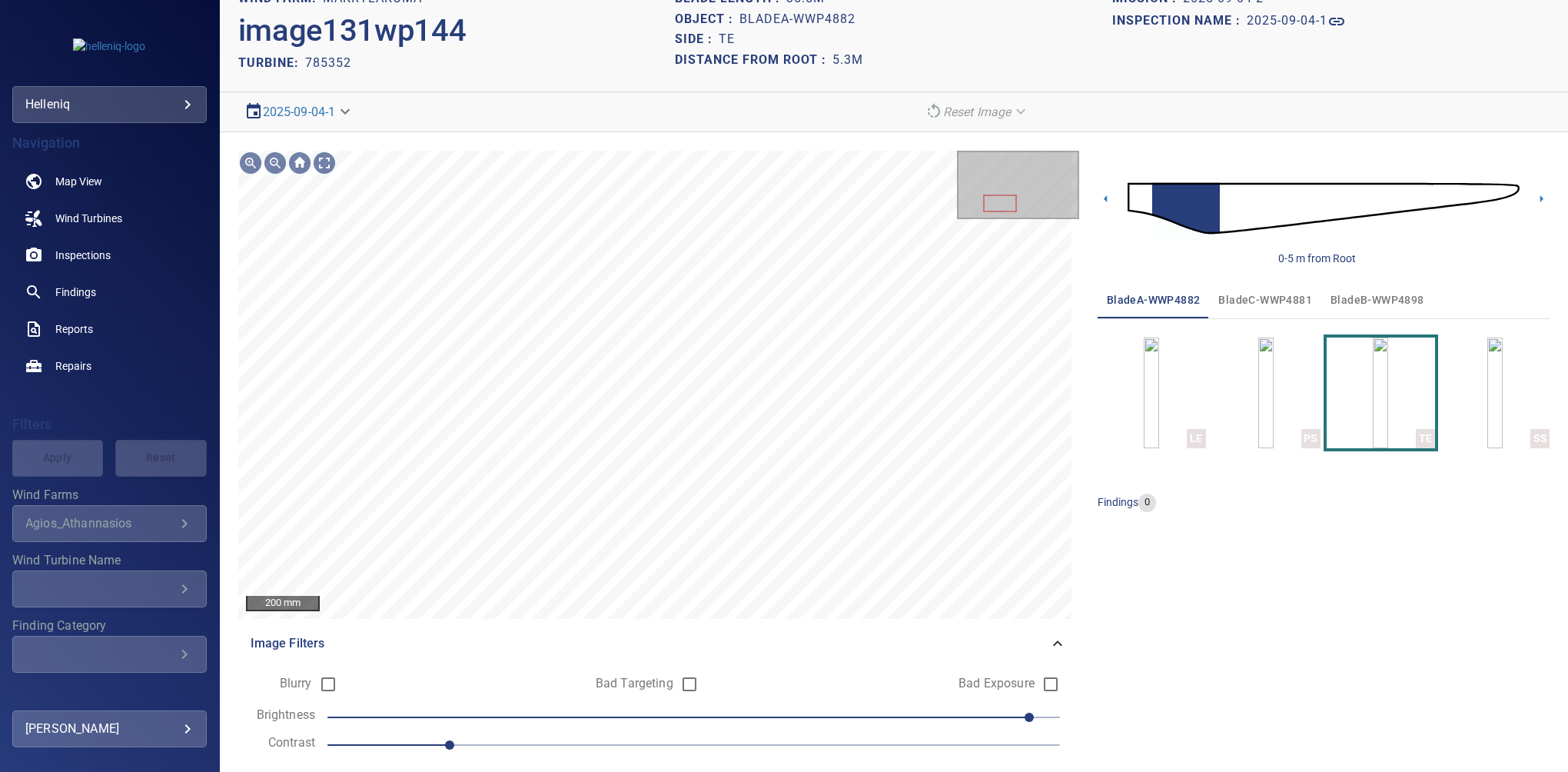
scroll to position [71, 0]
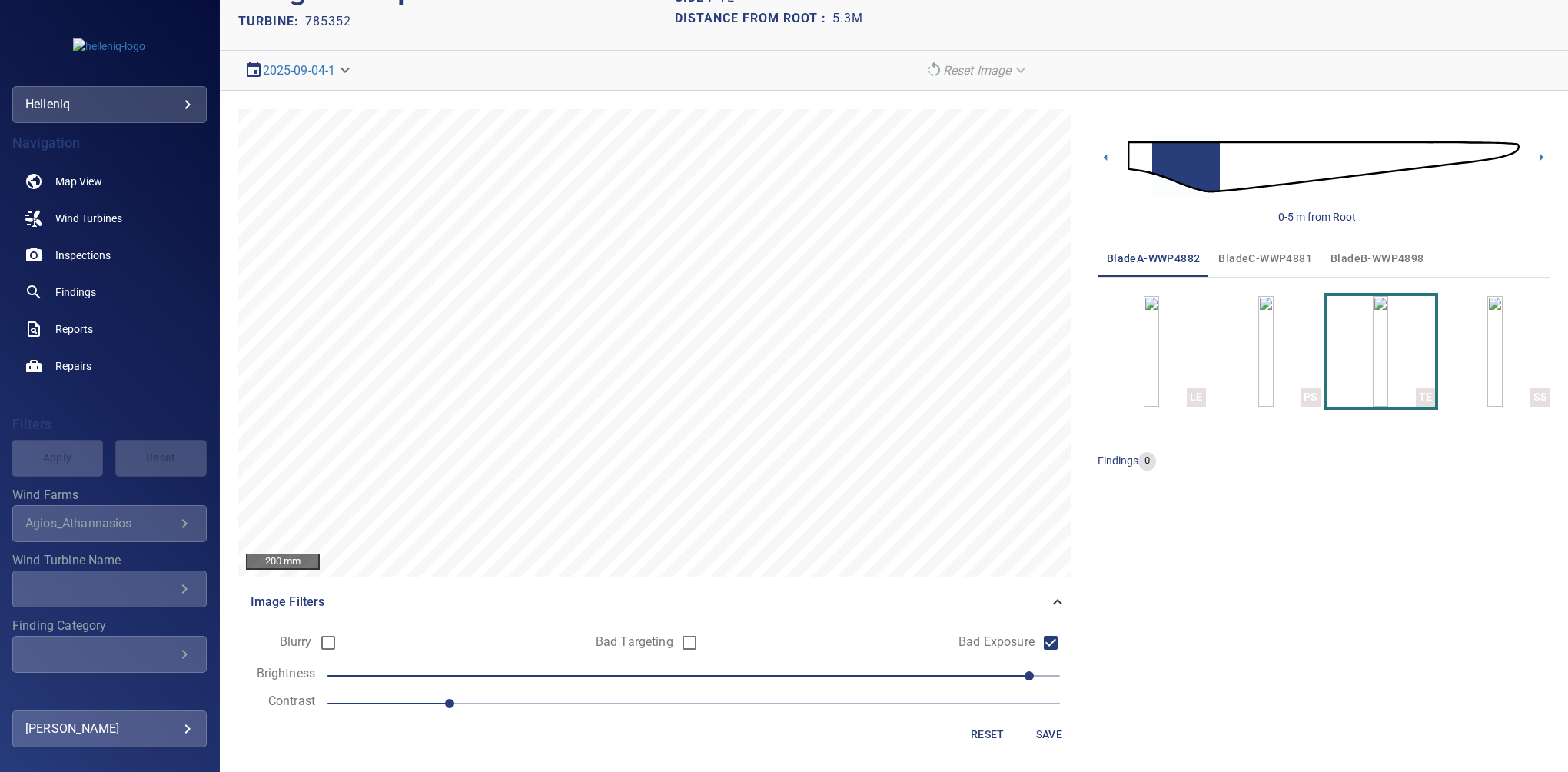
click at [1046, 729] on span "Save" at bounding box center [1049, 734] width 37 height 19
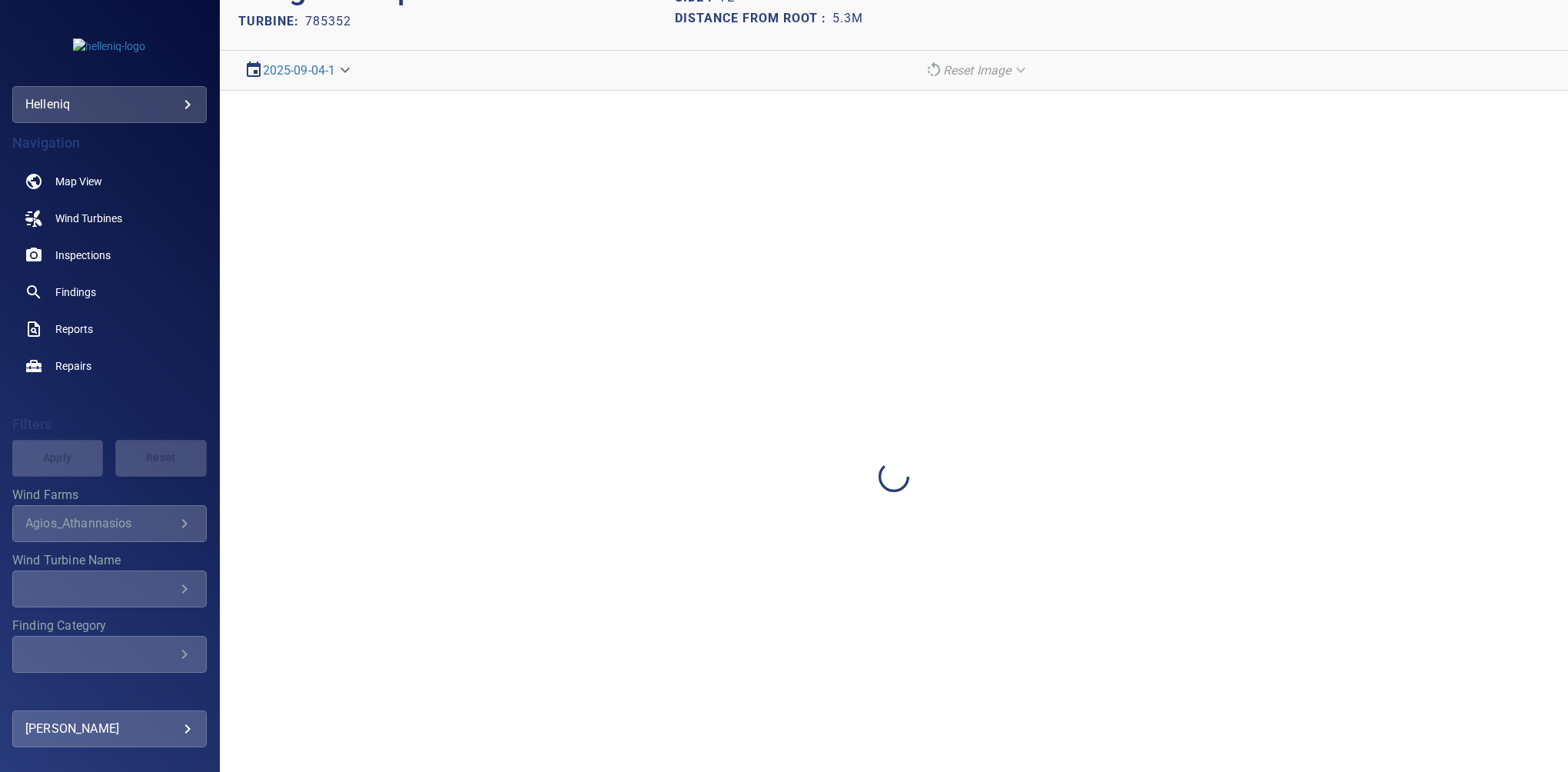
scroll to position [0, 0]
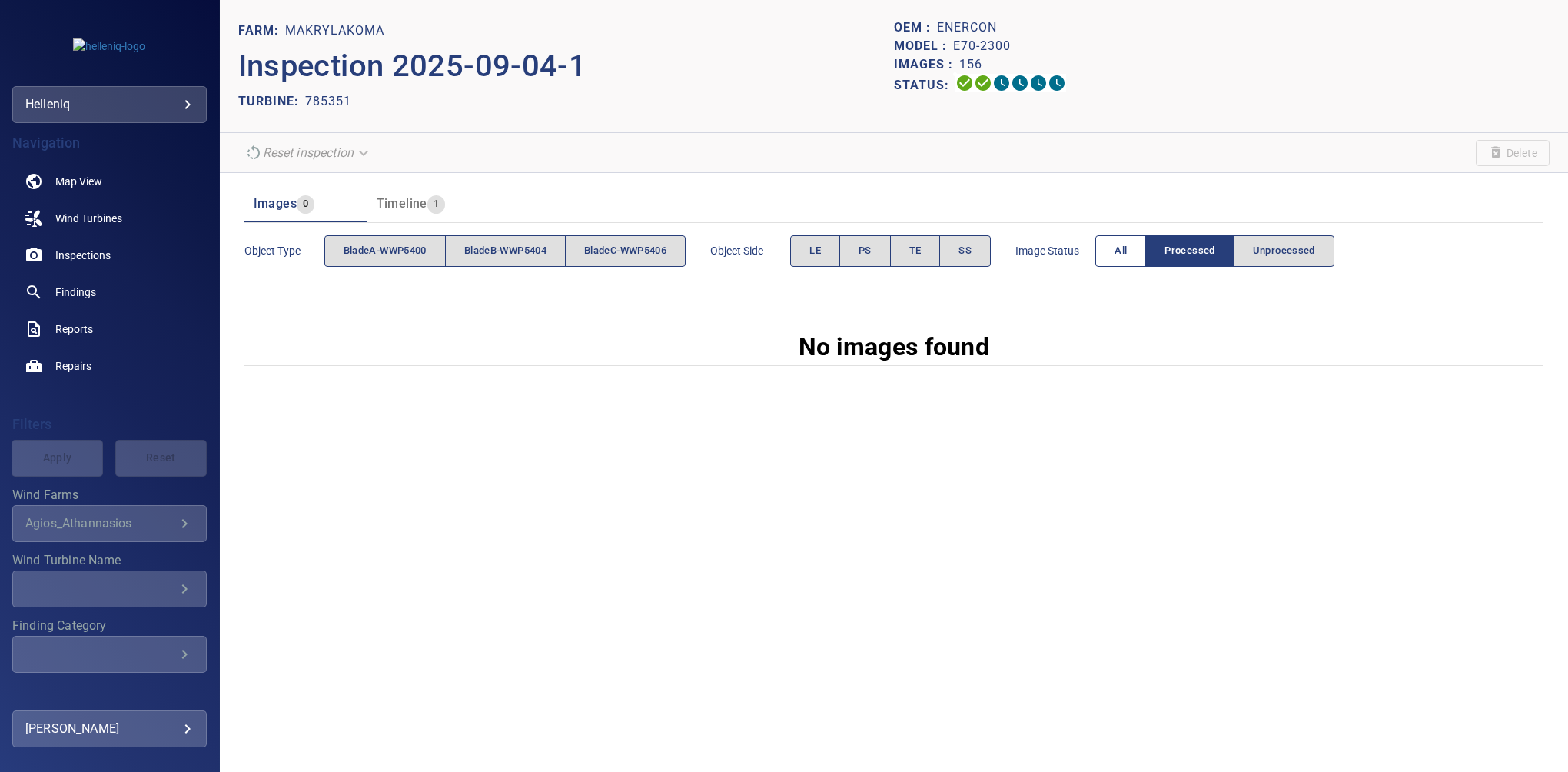
click at [1125, 242] on span "All" at bounding box center [1120, 251] width 12 height 18
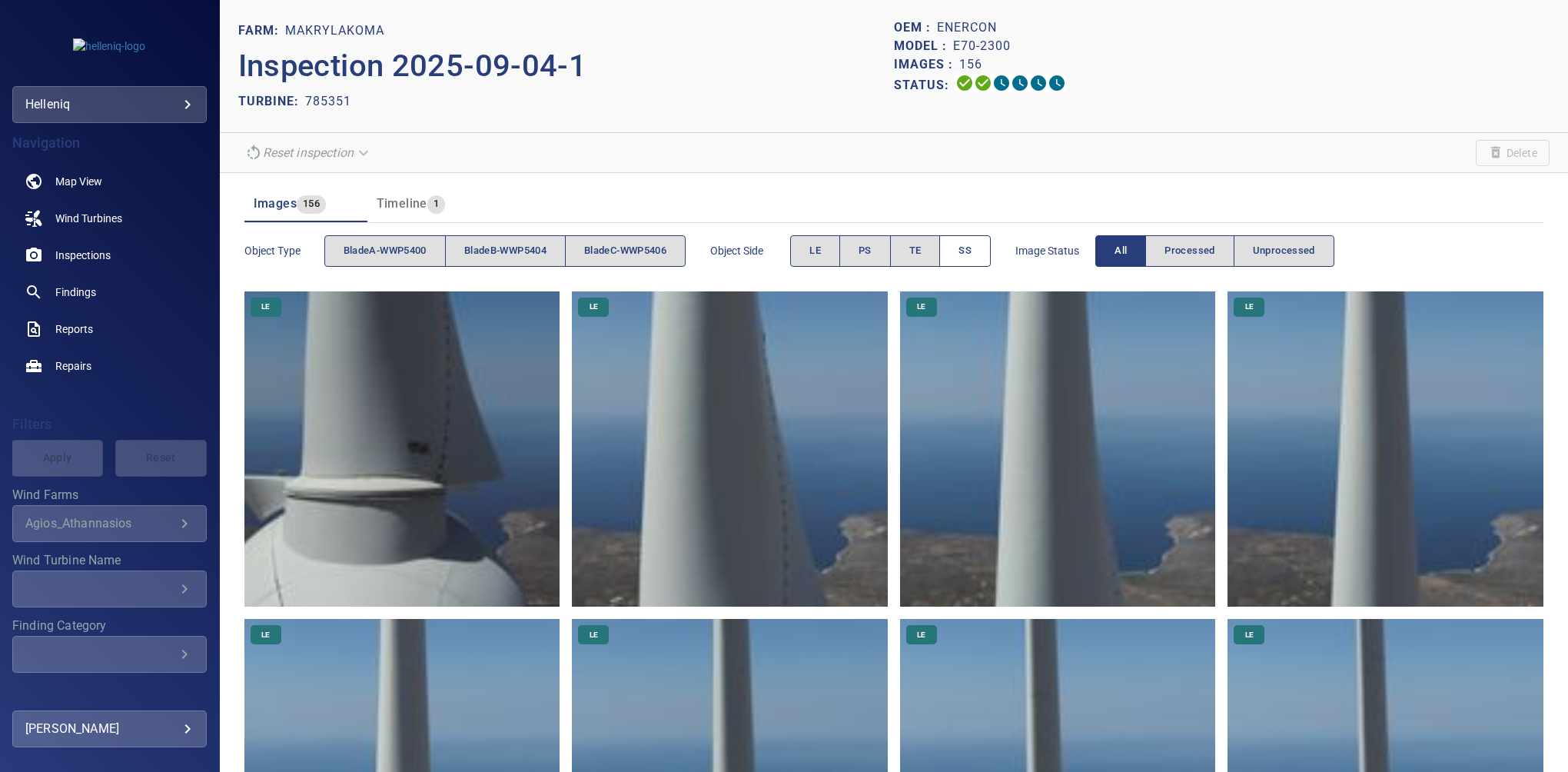
click at [968, 247] on span "SS" at bounding box center [965, 251] width 13 height 18
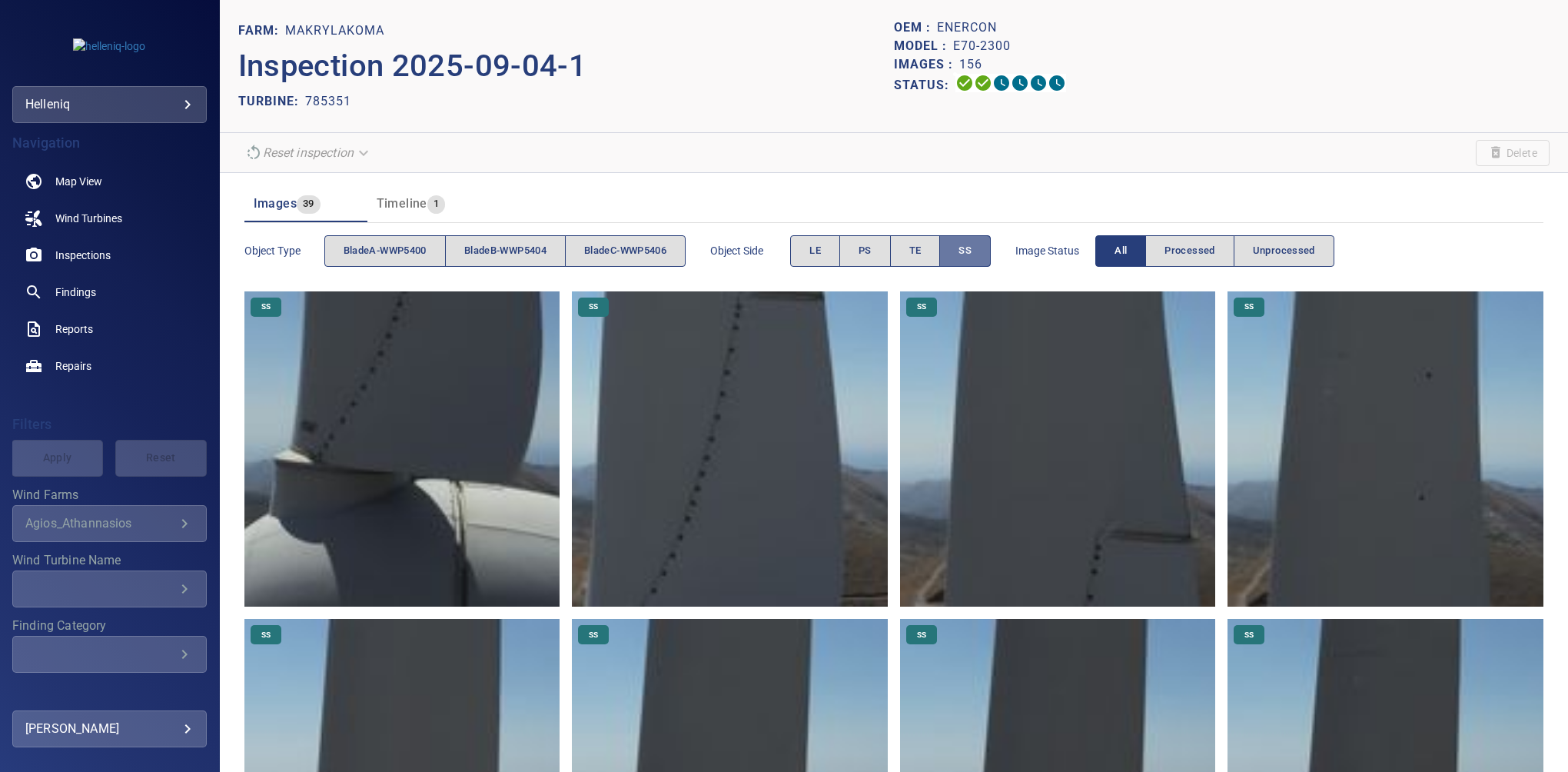
click at [968, 245] on span "SS" at bounding box center [965, 251] width 13 height 18
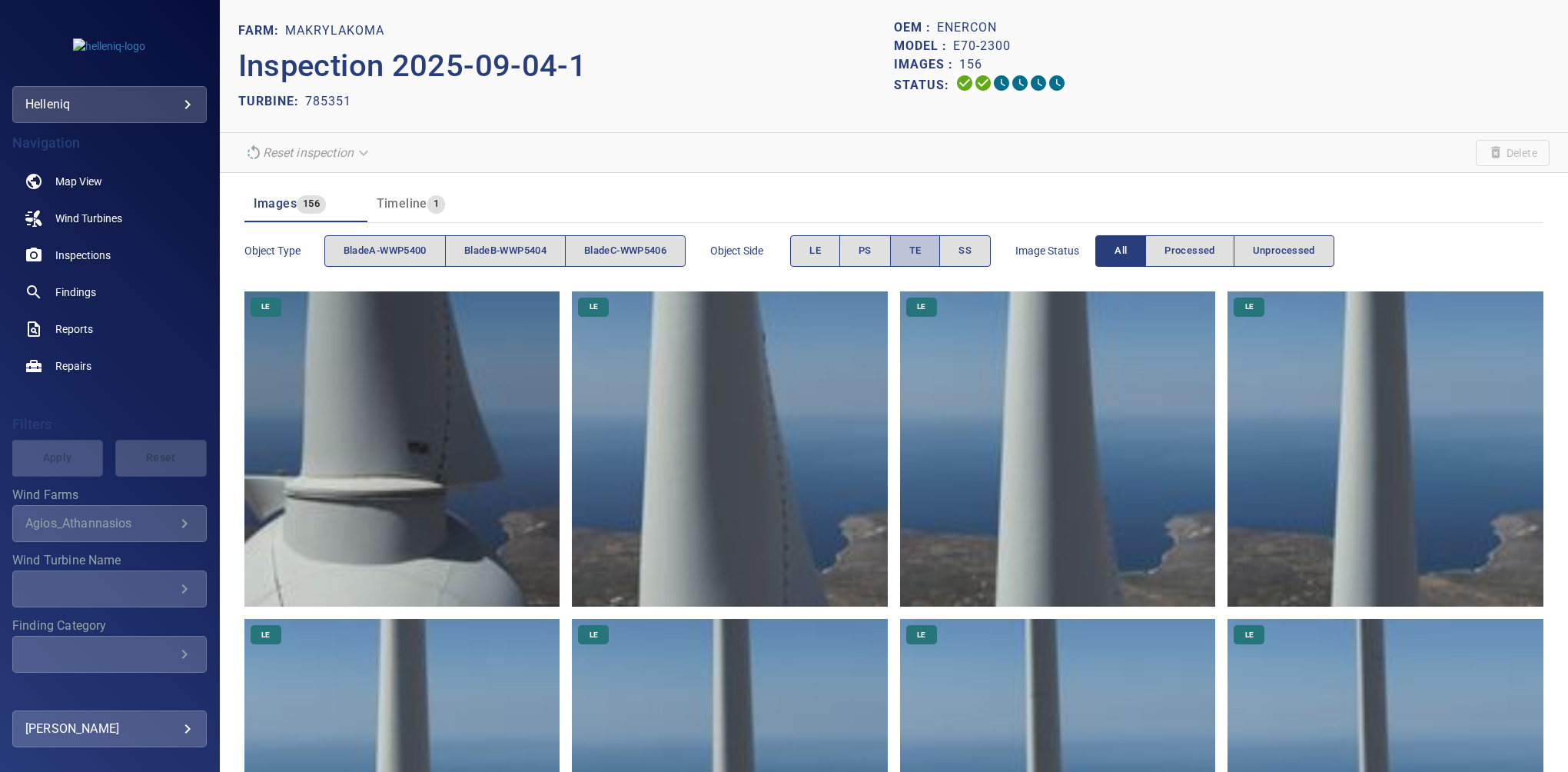
click at [922, 242] on button "TE" at bounding box center [915, 251] width 51 height 32
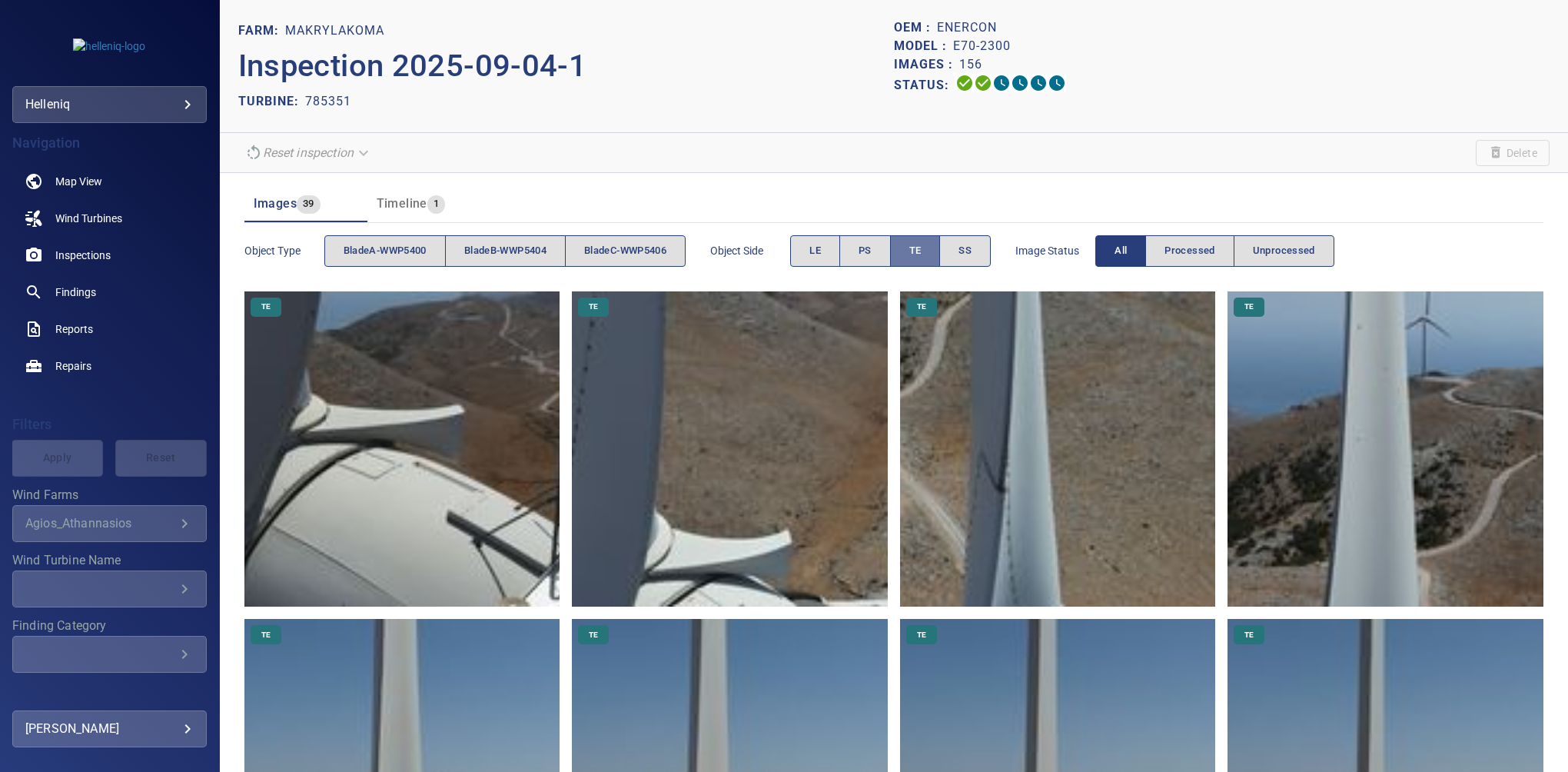
click at [920, 253] on span "TE" at bounding box center [915, 251] width 12 height 18
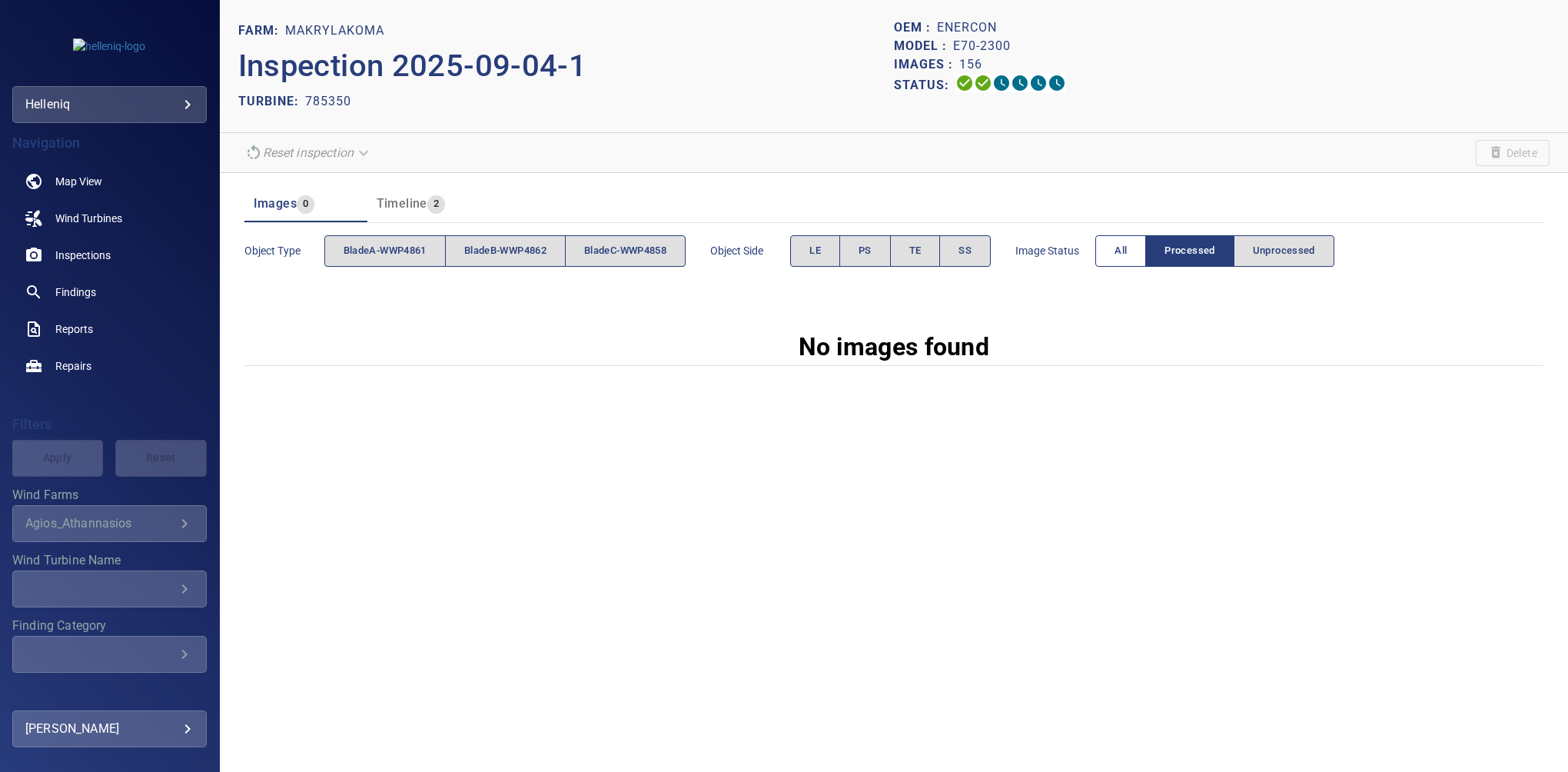
click at [1116, 249] on button "All" at bounding box center [1120, 251] width 51 height 32
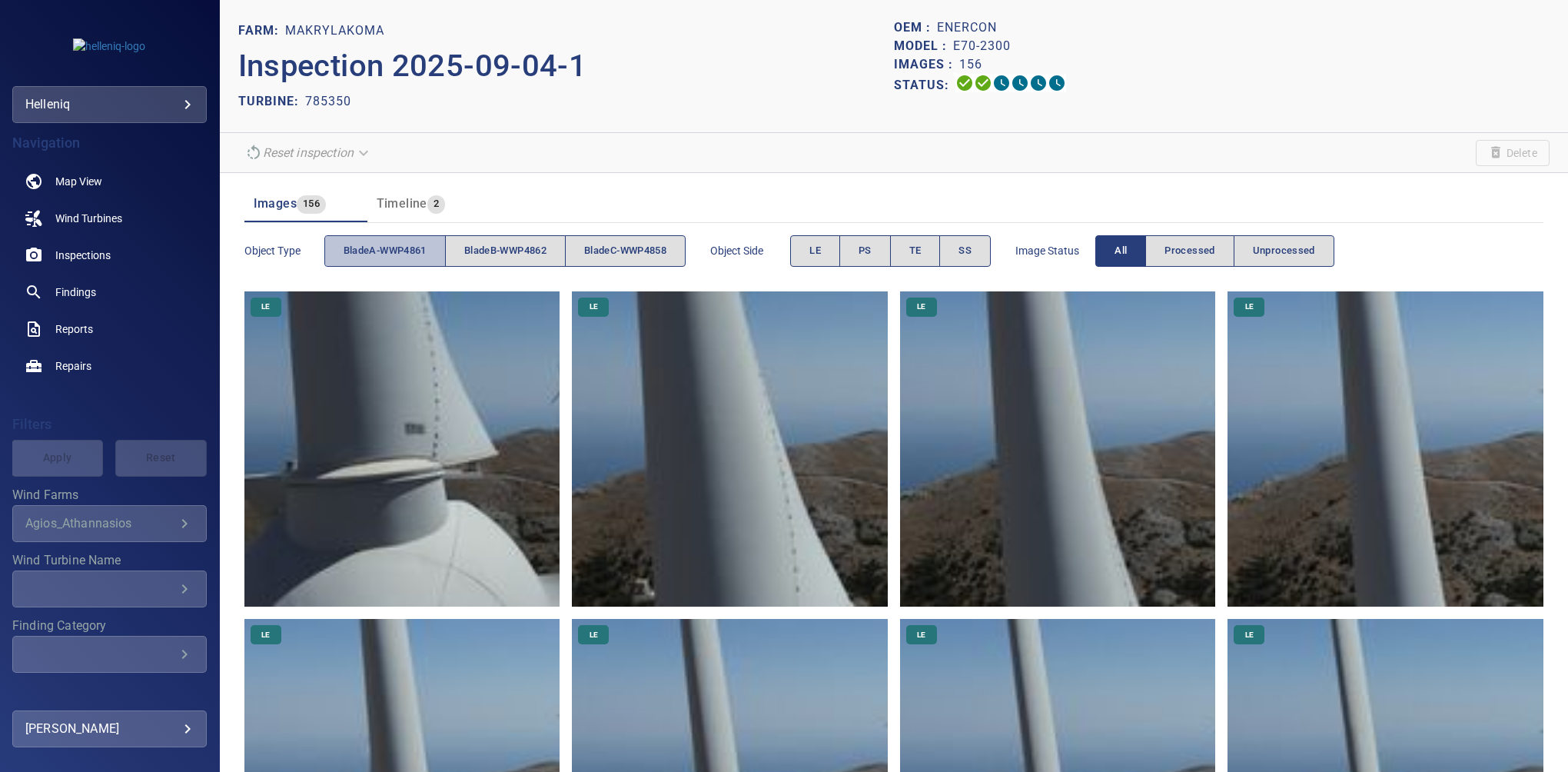
click at [393, 250] on span "bladeA-WWP4861" at bounding box center [385, 251] width 83 height 18
click at [864, 254] on button "PS" at bounding box center [865, 251] width 52 height 32
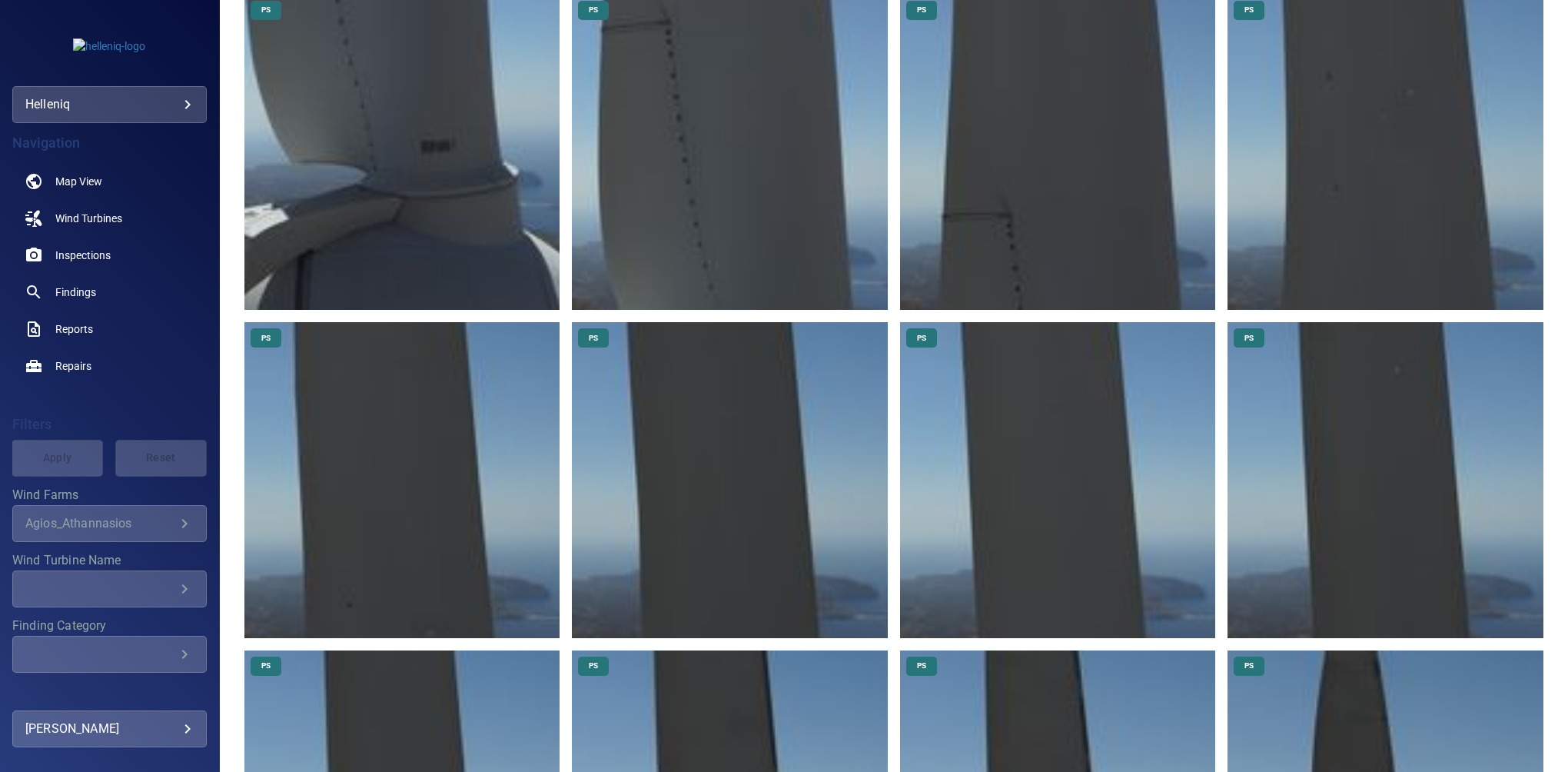
scroll to position [172, 0]
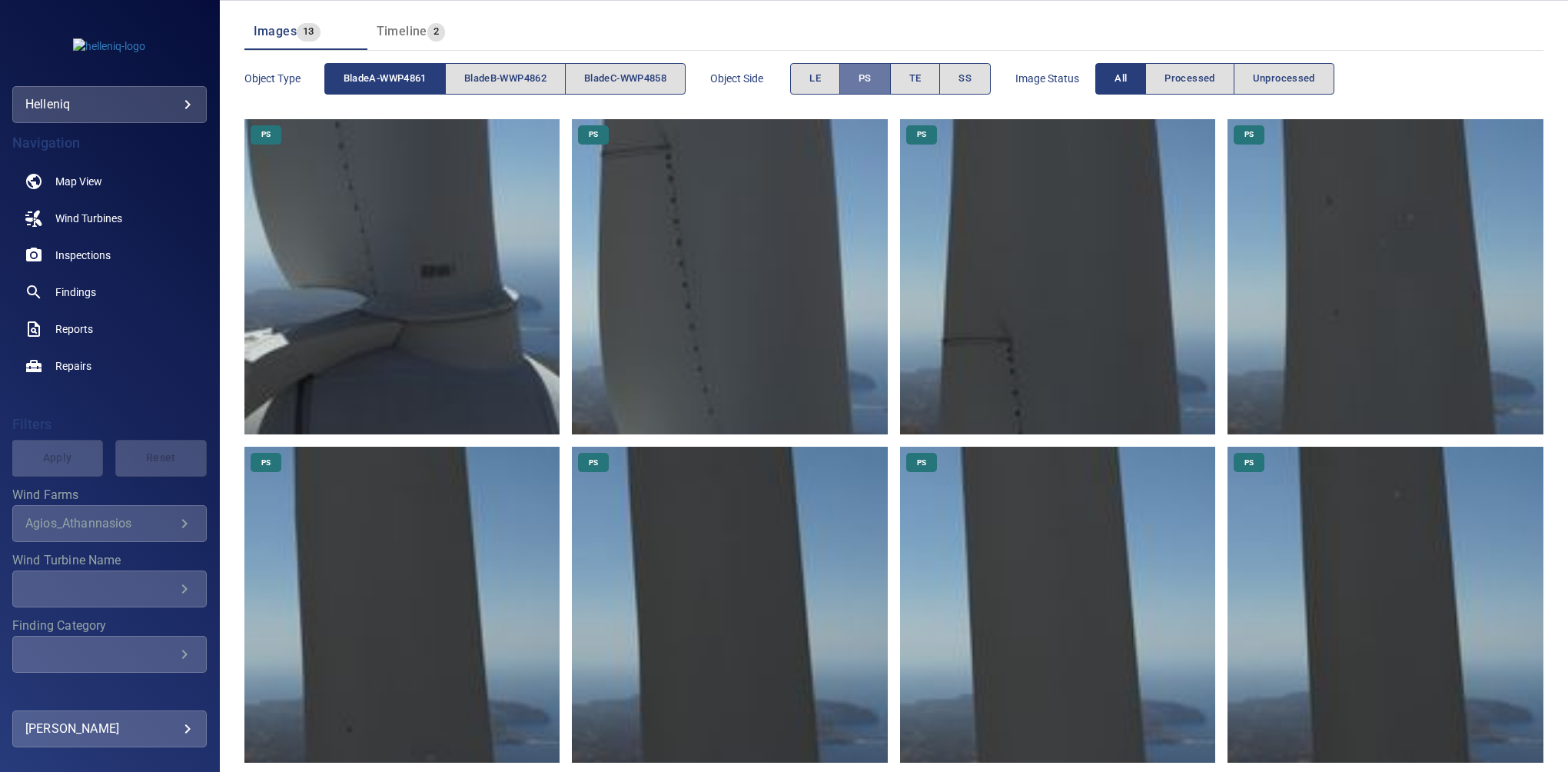
click at [857, 85] on button "PS" at bounding box center [865, 79] width 52 height 32
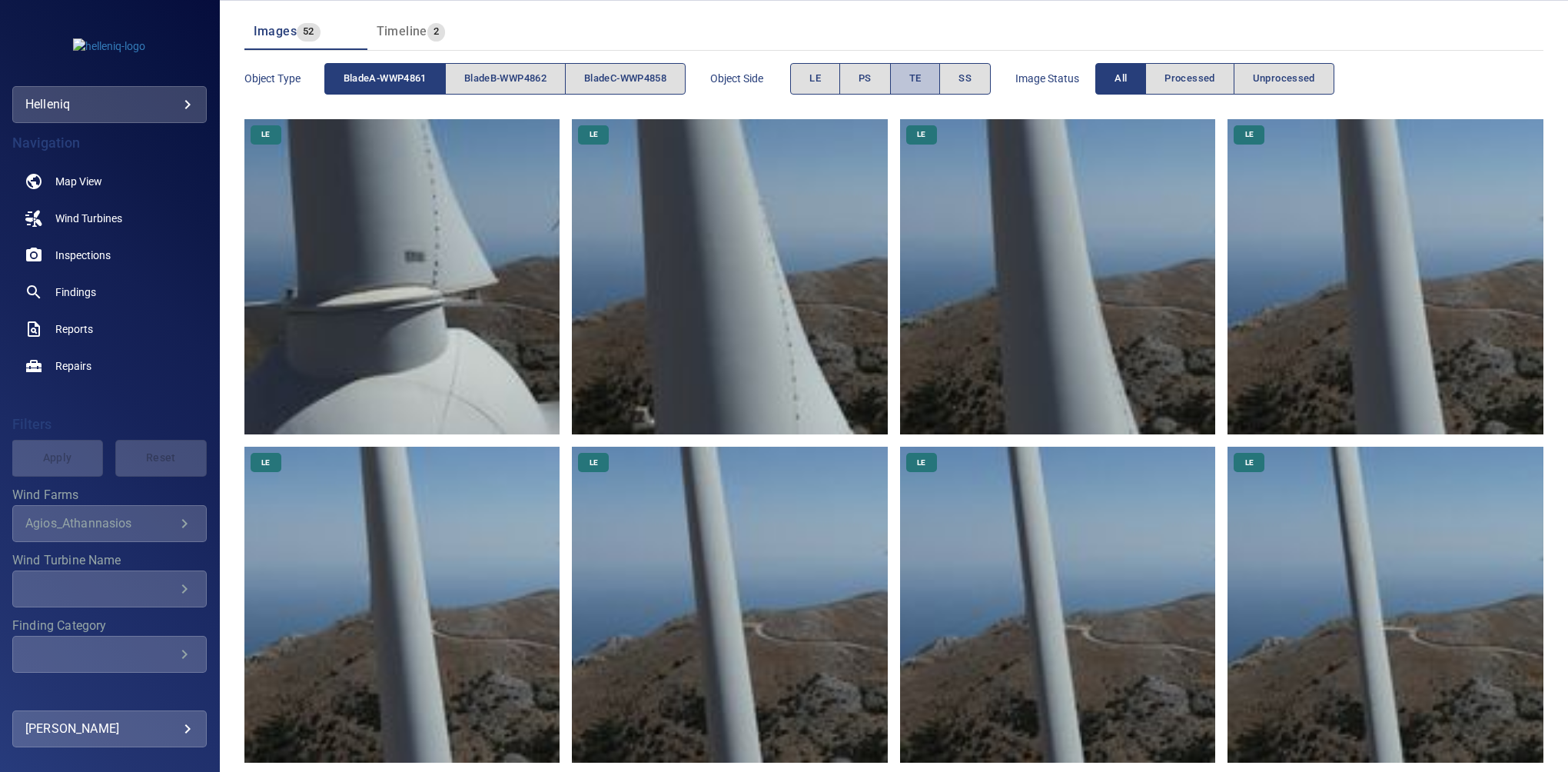
click at [919, 83] on span "TE" at bounding box center [915, 78] width 12 height 18
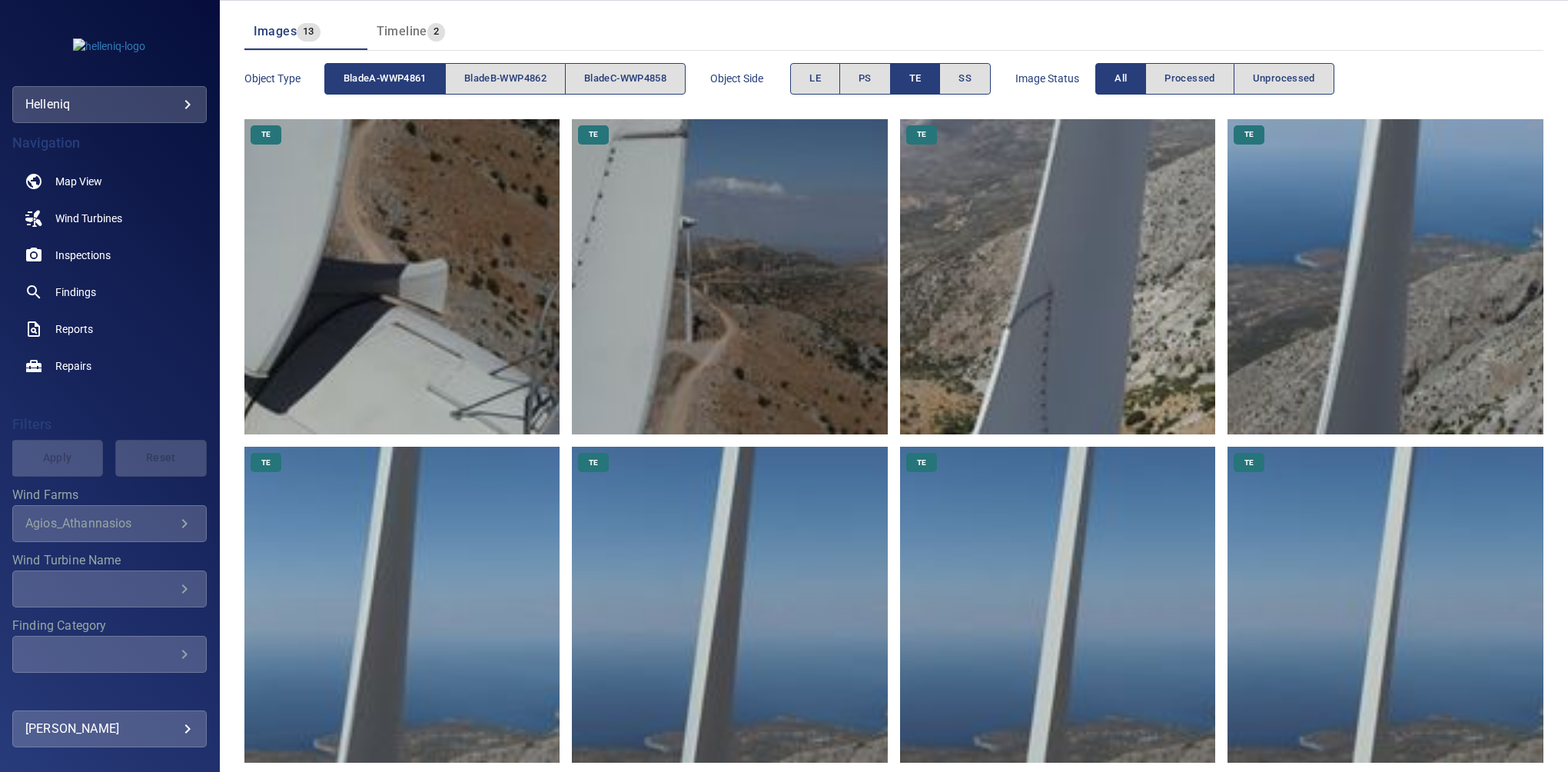
click at [408, 84] on span "bladeA-WWP4861" at bounding box center [385, 78] width 83 height 18
click at [604, 70] on span "bladeC-WWP4858" at bounding box center [625, 78] width 83 height 18
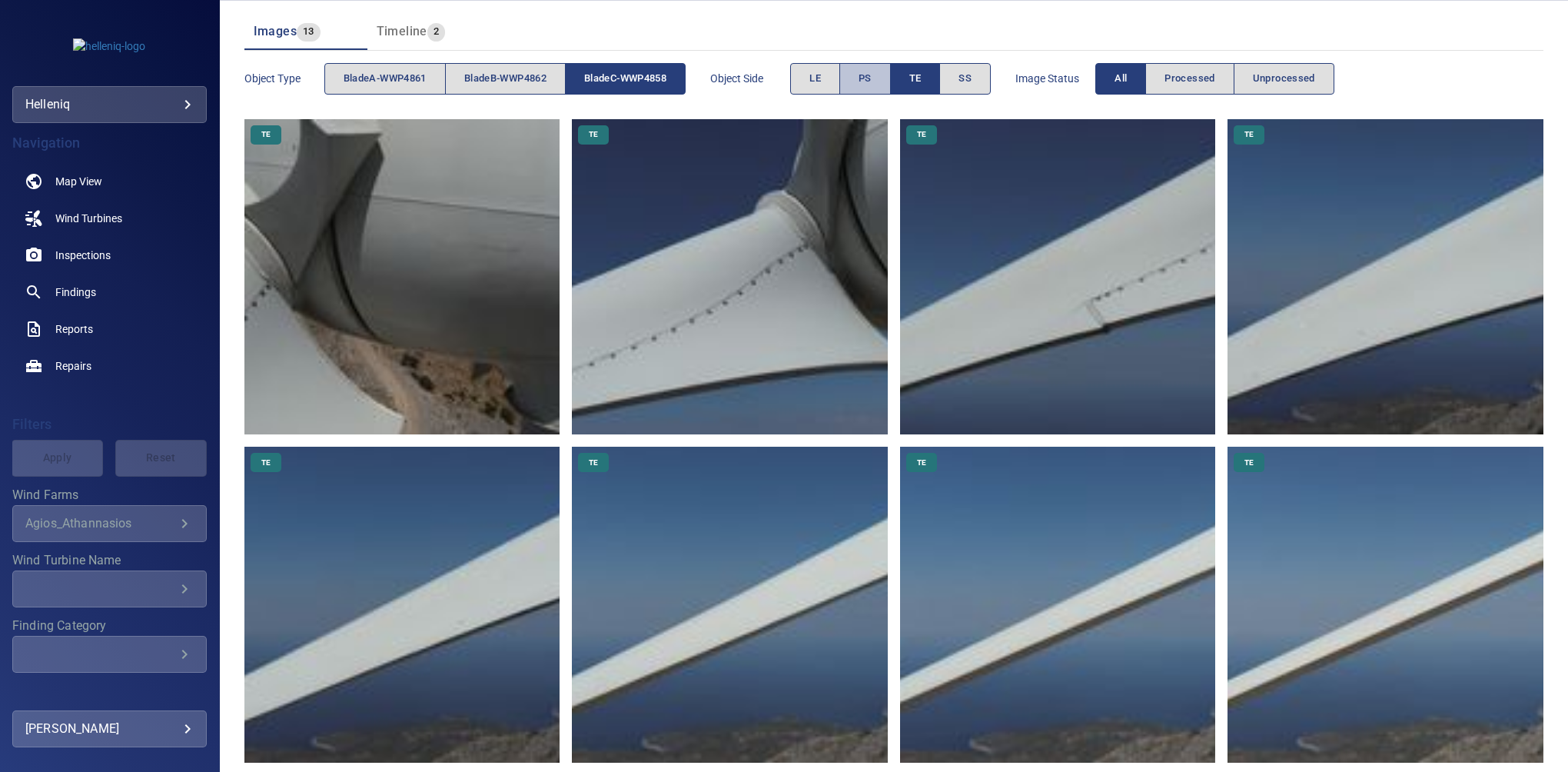
click at [865, 82] on button "PS" at bounding box center [865, 79] width 52 height 32
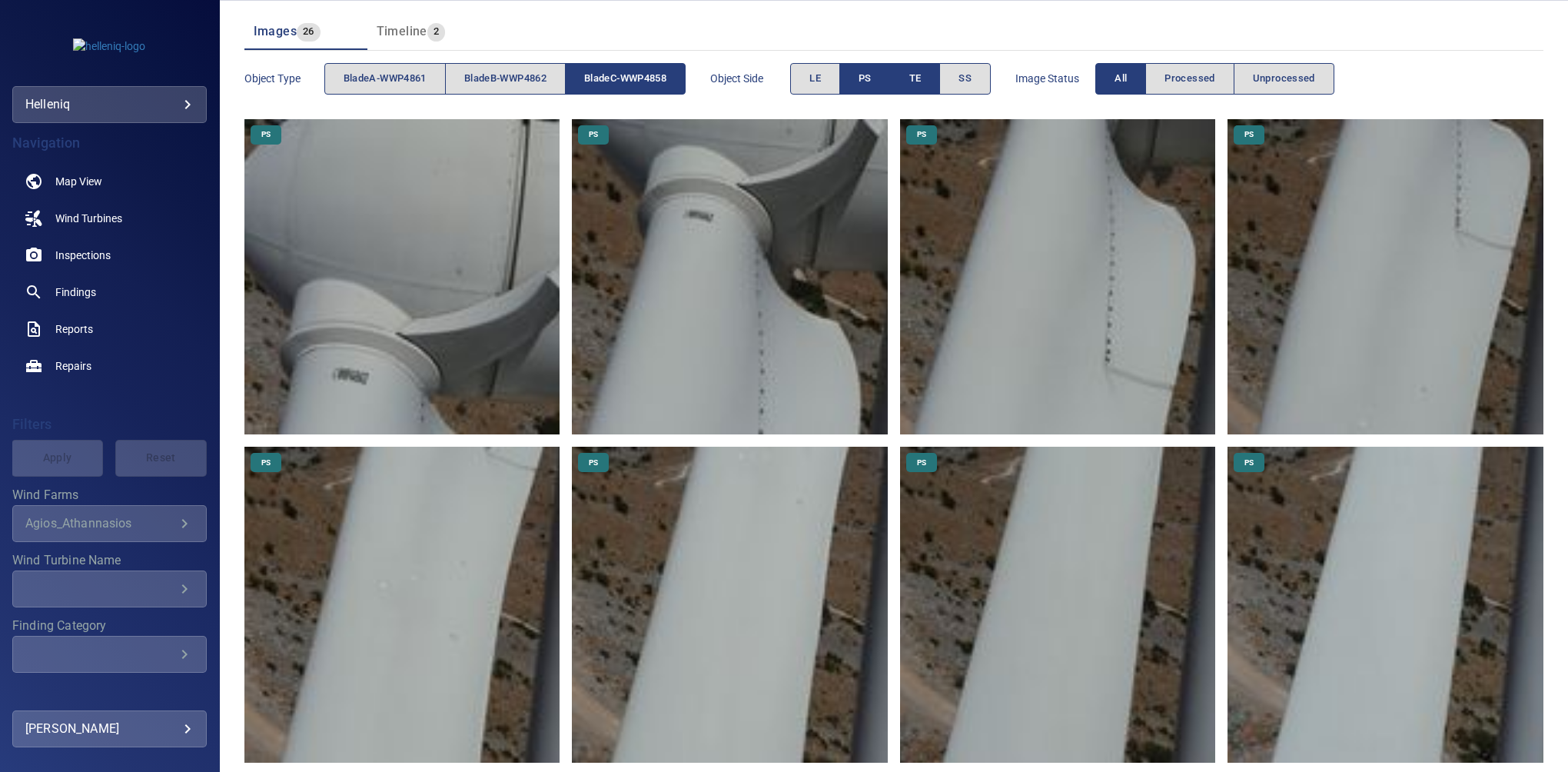
click at [932, 84] on button "TE" at bounding box center [915, 79] width 50 height 32
click at [472, 229] on img at bounding box center [402, 277] width 315 height 316
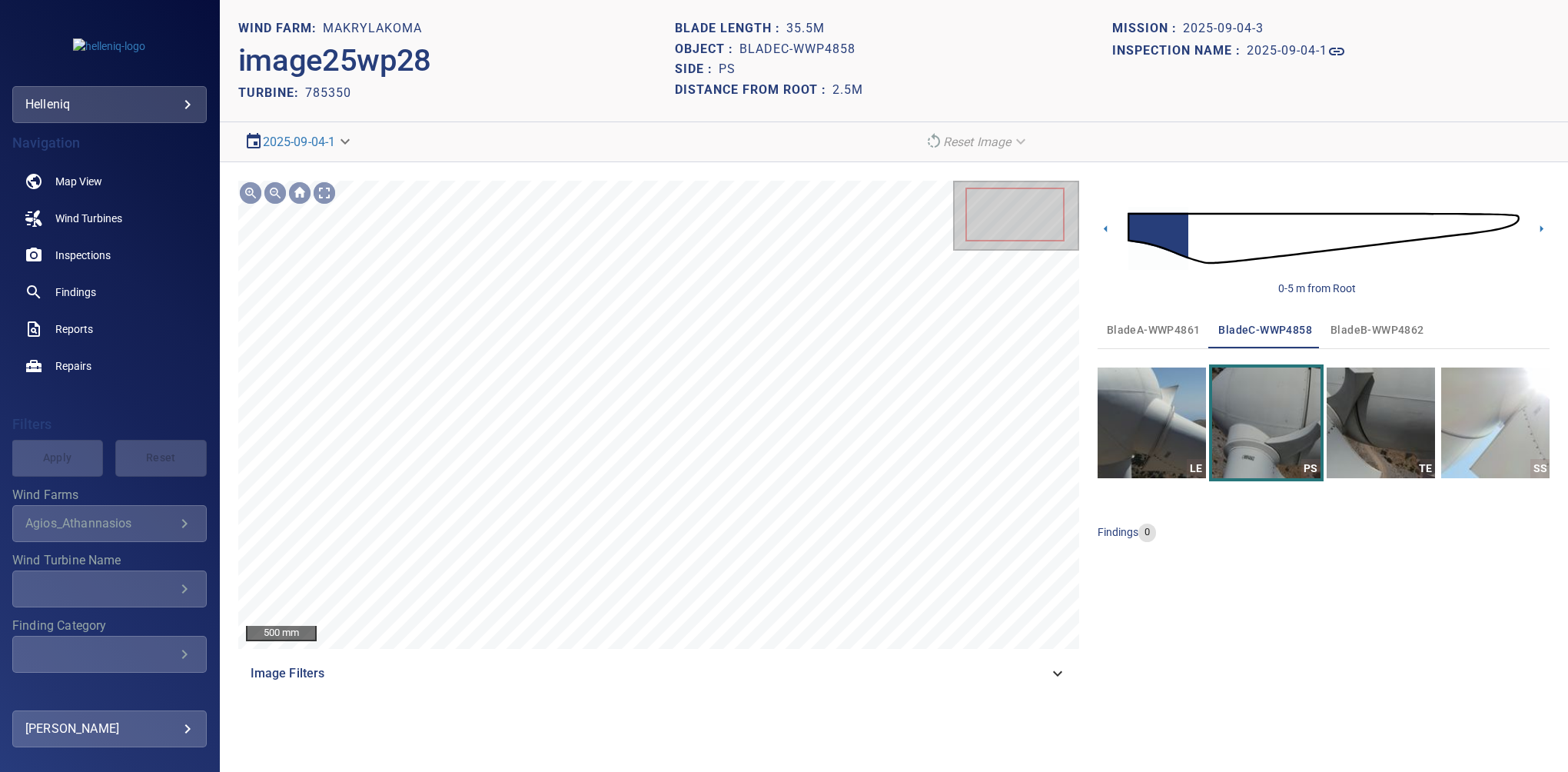
click at [1056, 671] on icon at bounding box center [1057, 673] width 19 height 19
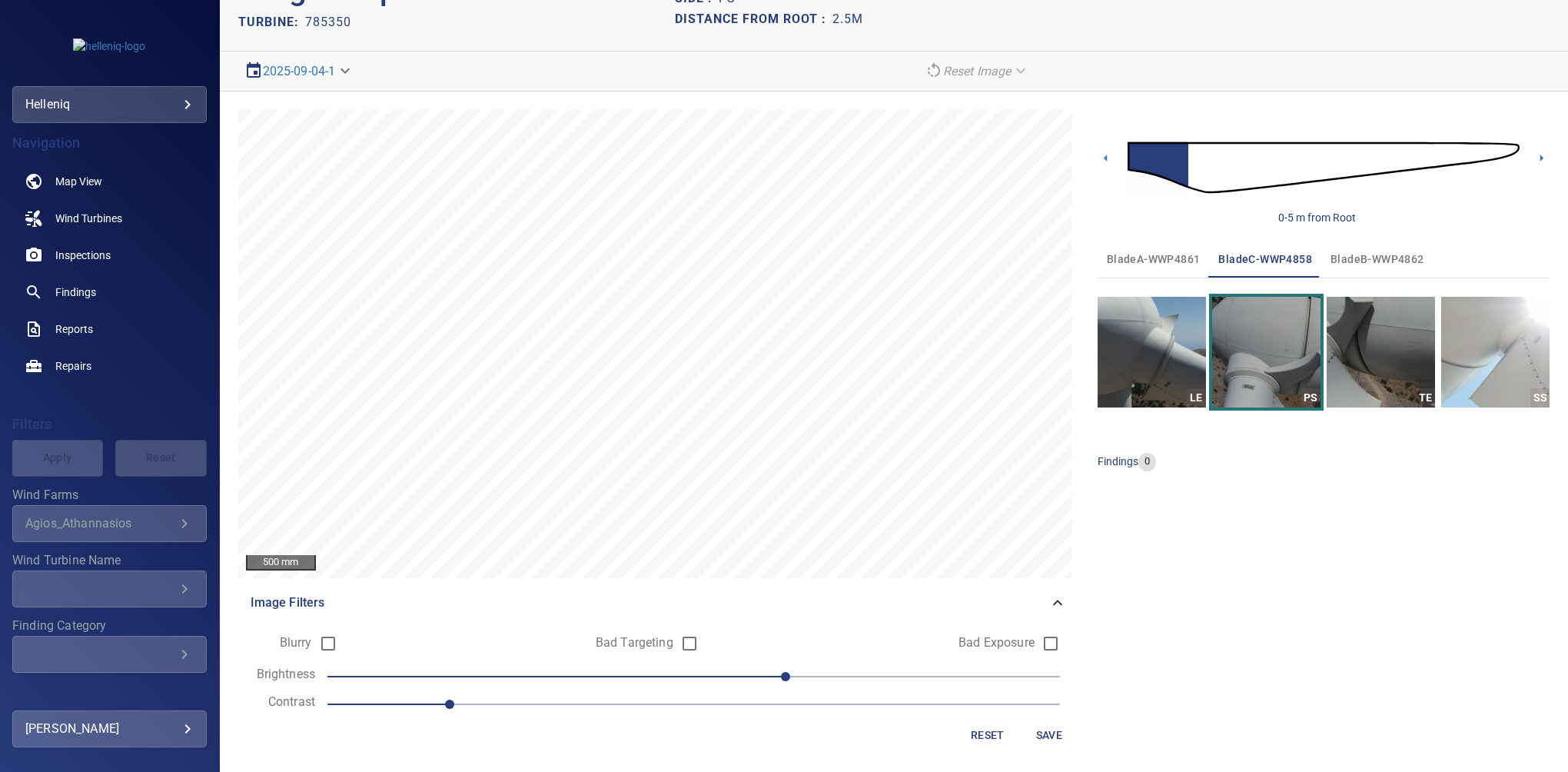
scroll to position [71, 0]
click at [1037, 727] on span "Save" at bounding box center [1049, 734] width 37 height 19
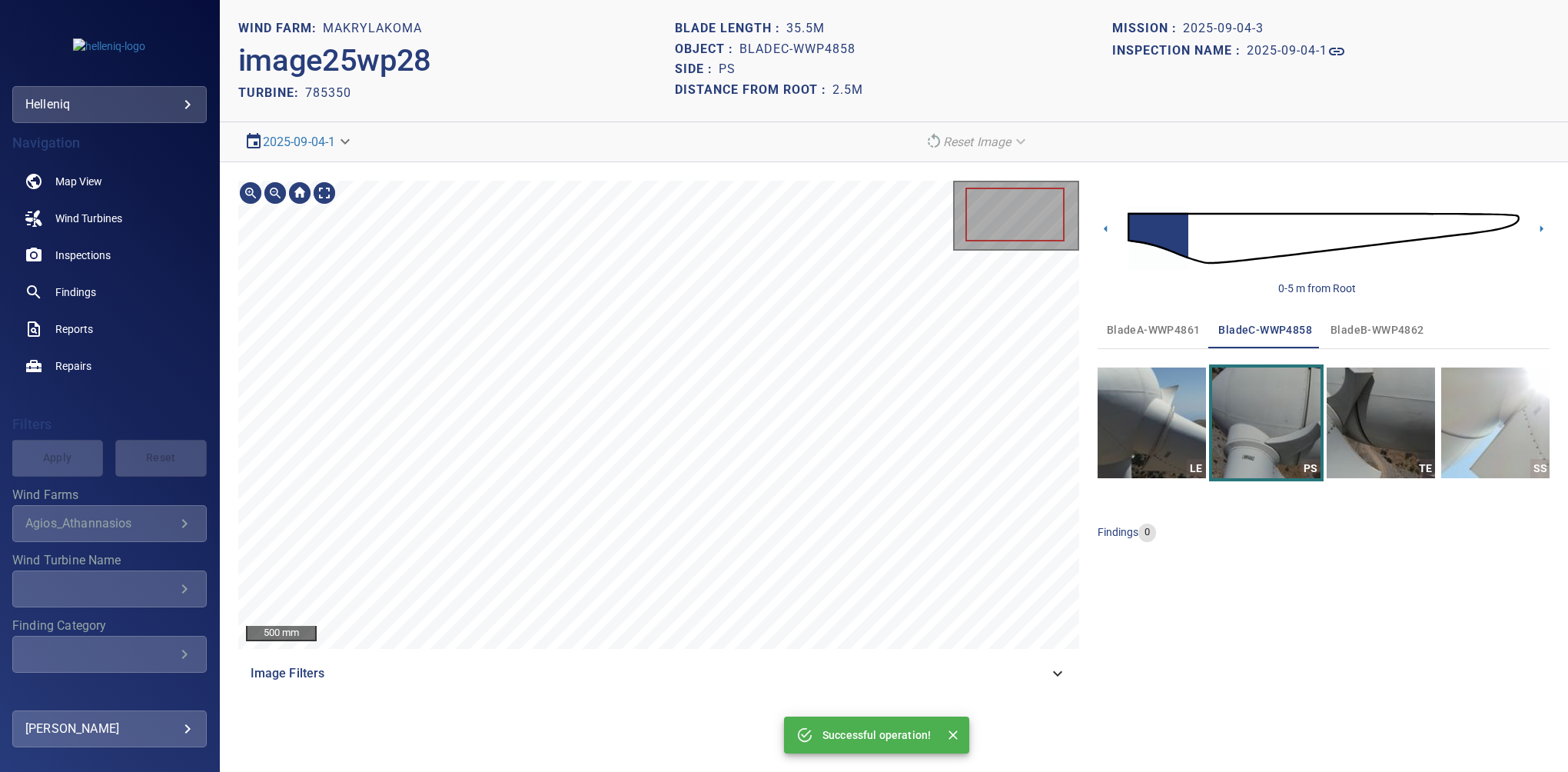
scroll to position [0, 0]
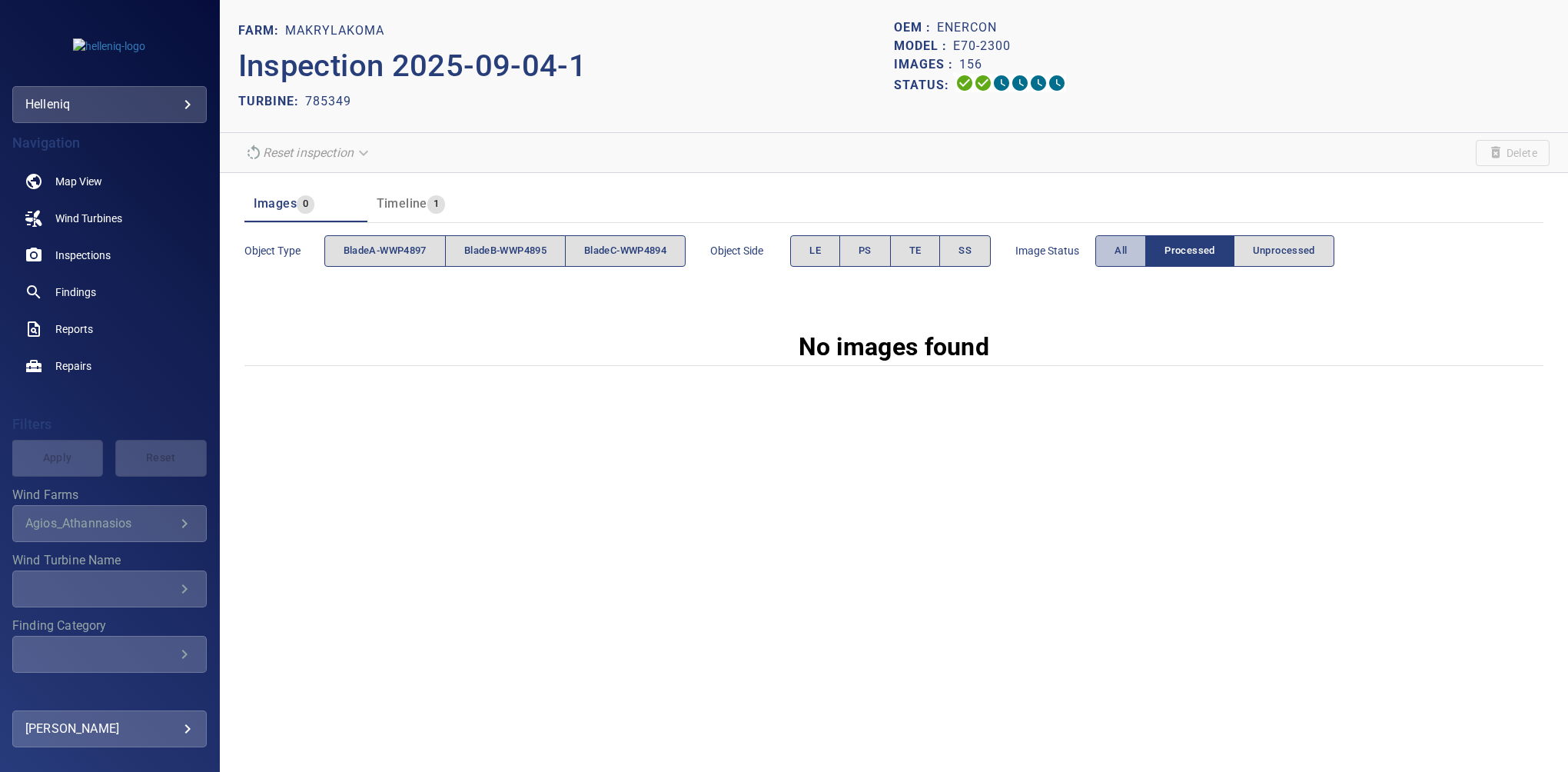
click at [1127, 248] on span "All" at bounding box center [1120, 251] width 12 height 18
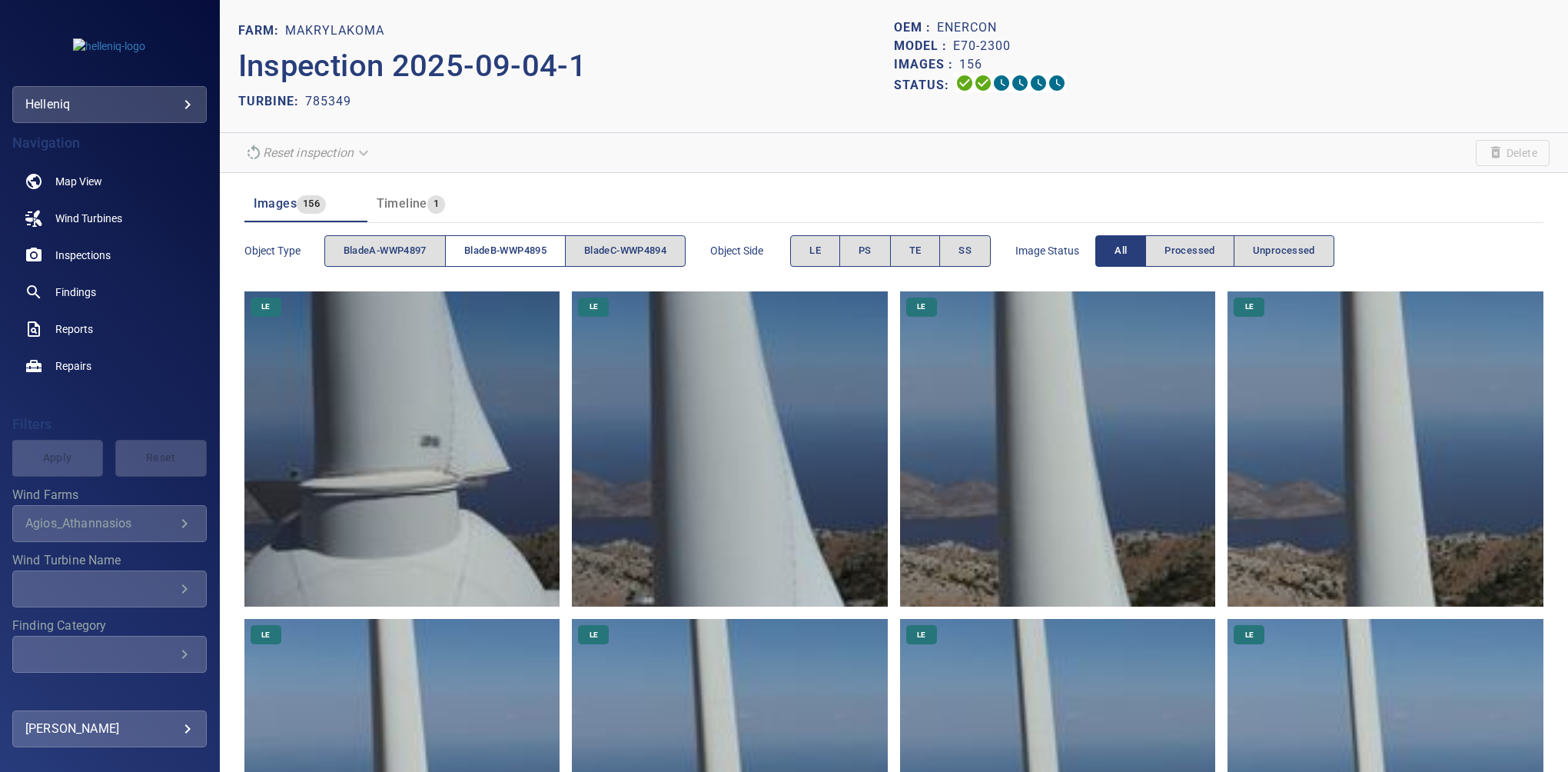
click at [528, 254] on span "bladeB-WWP4895" at bounding box center [505, 251] width 83 height 18
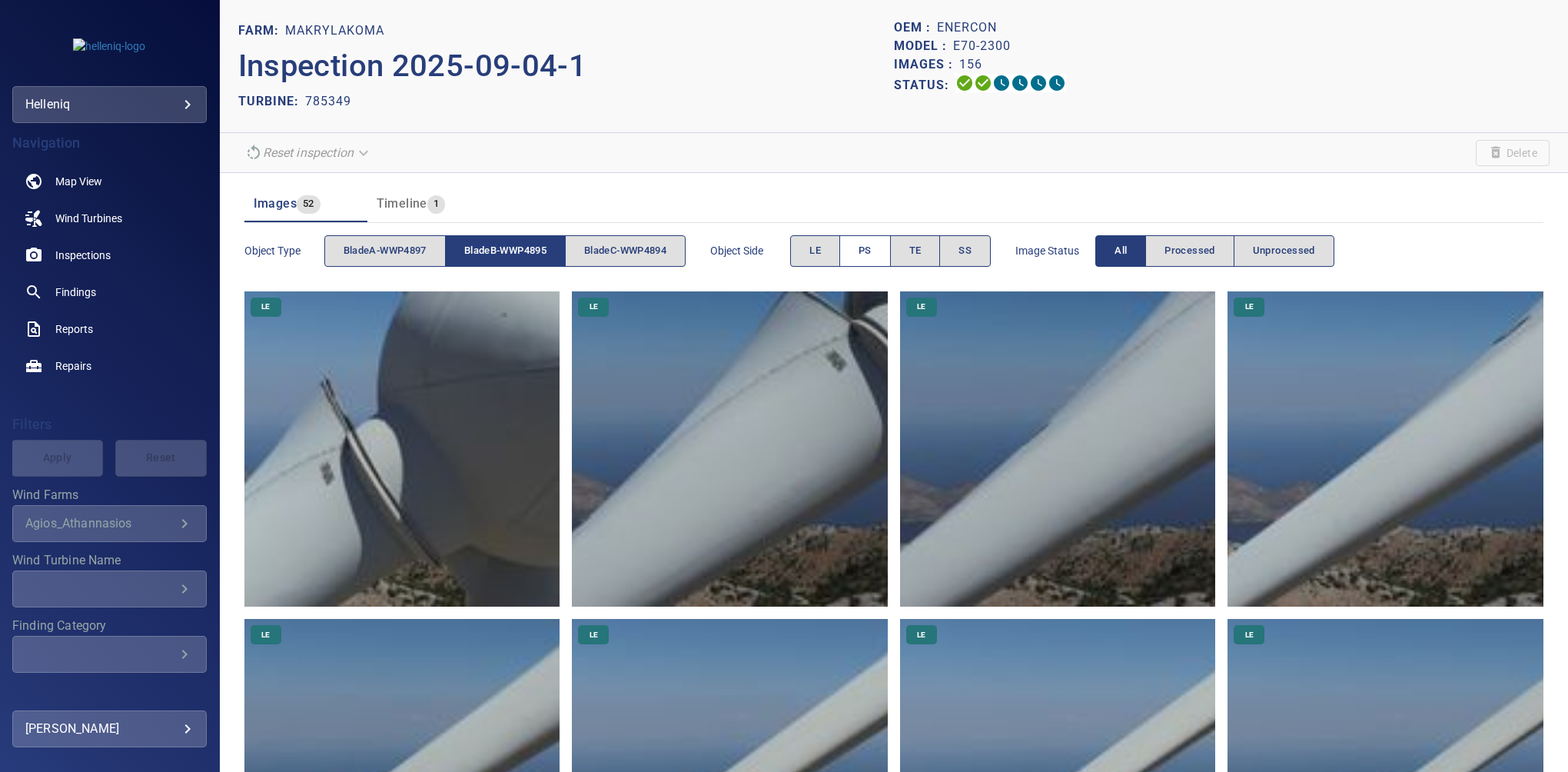
click at [871, 255] on span "PS" at bounding box center [865, 251] width 13 height 18
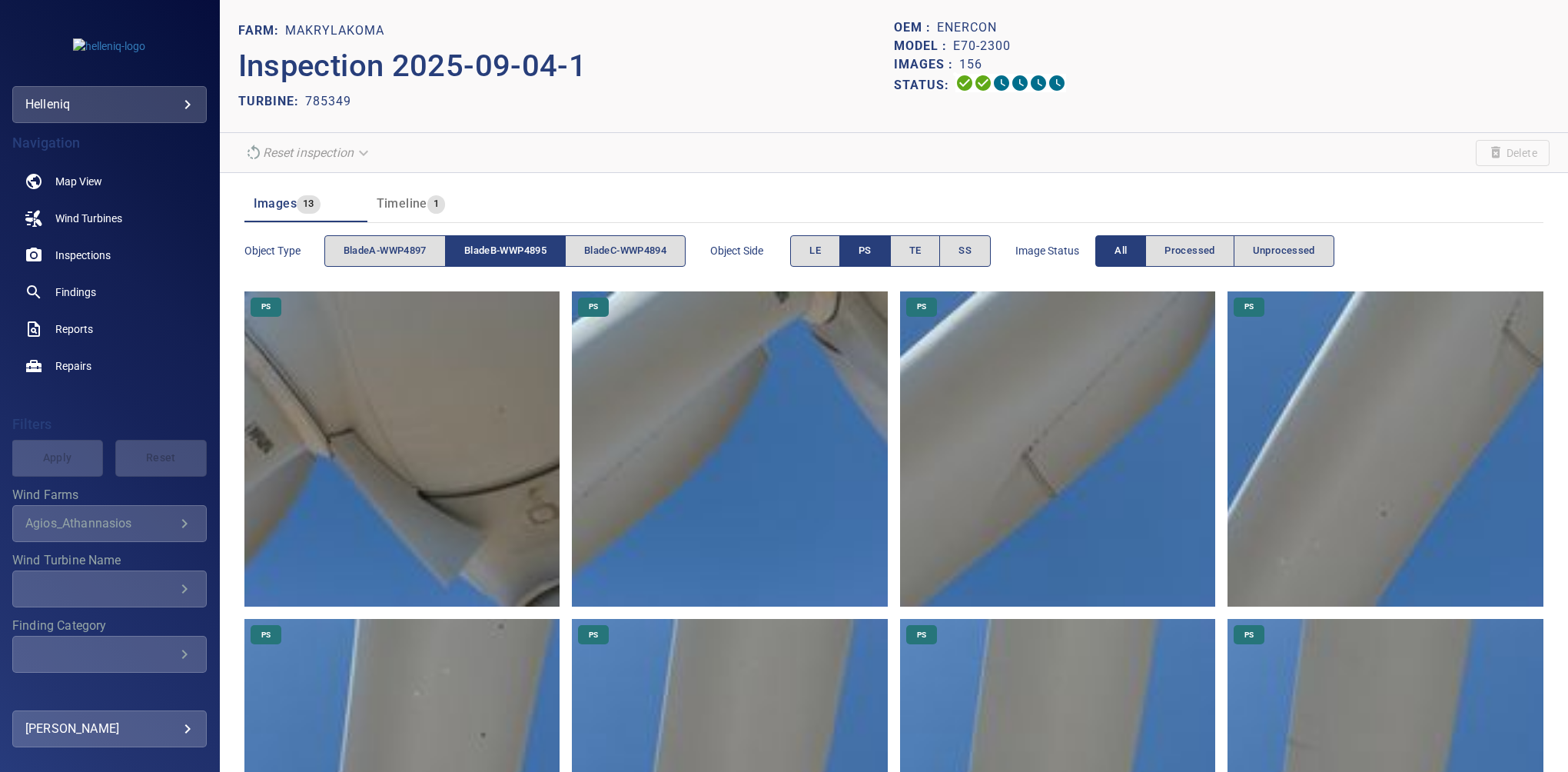
click at [553, 248] on button "bladeB-WWP4895" at bounding box center [505, 251] width 121 height 32
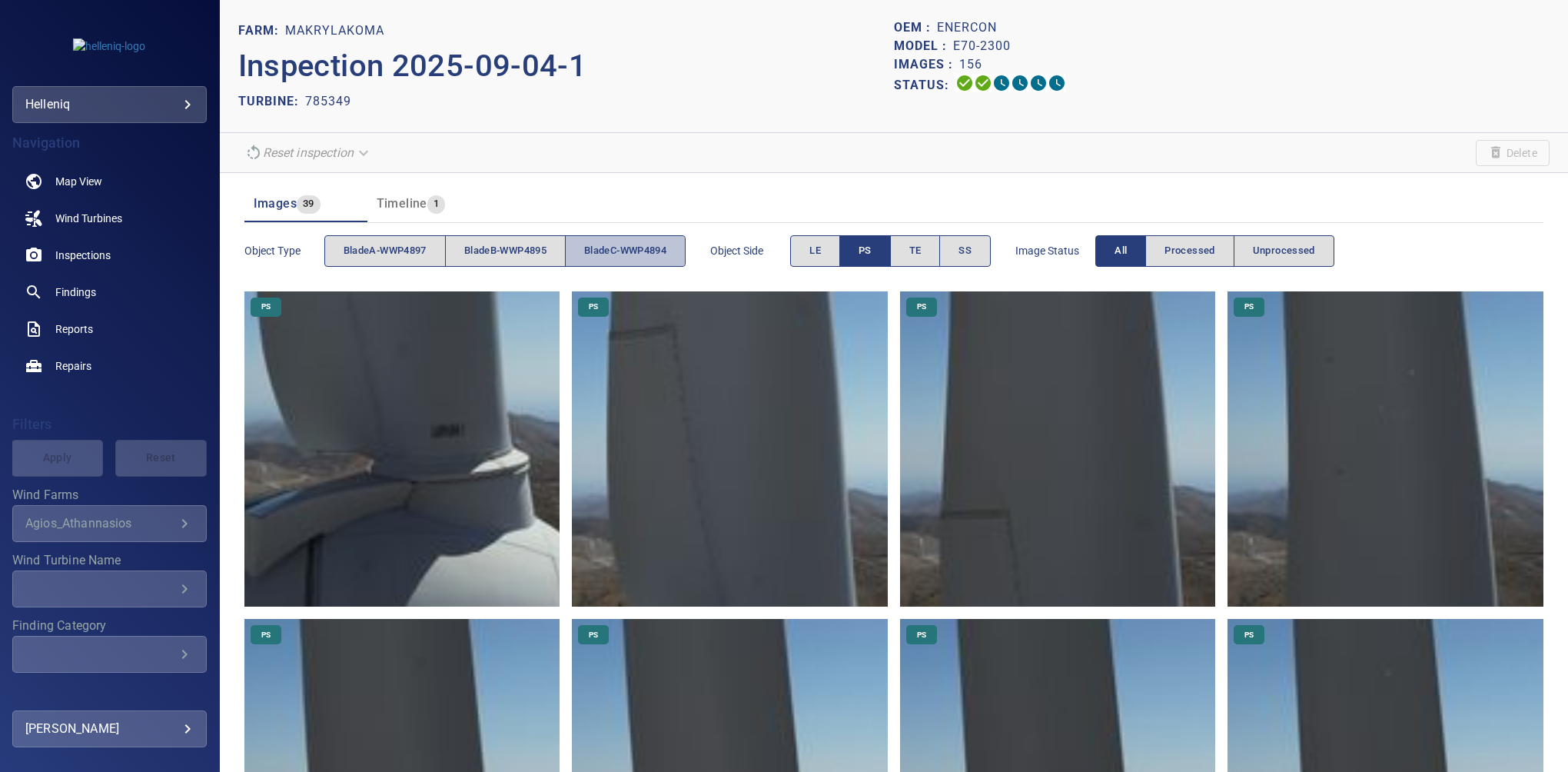
click at [592, 255] on span "bladeC-WWP4894" at bounding box center [625, 251] width 83 height 18
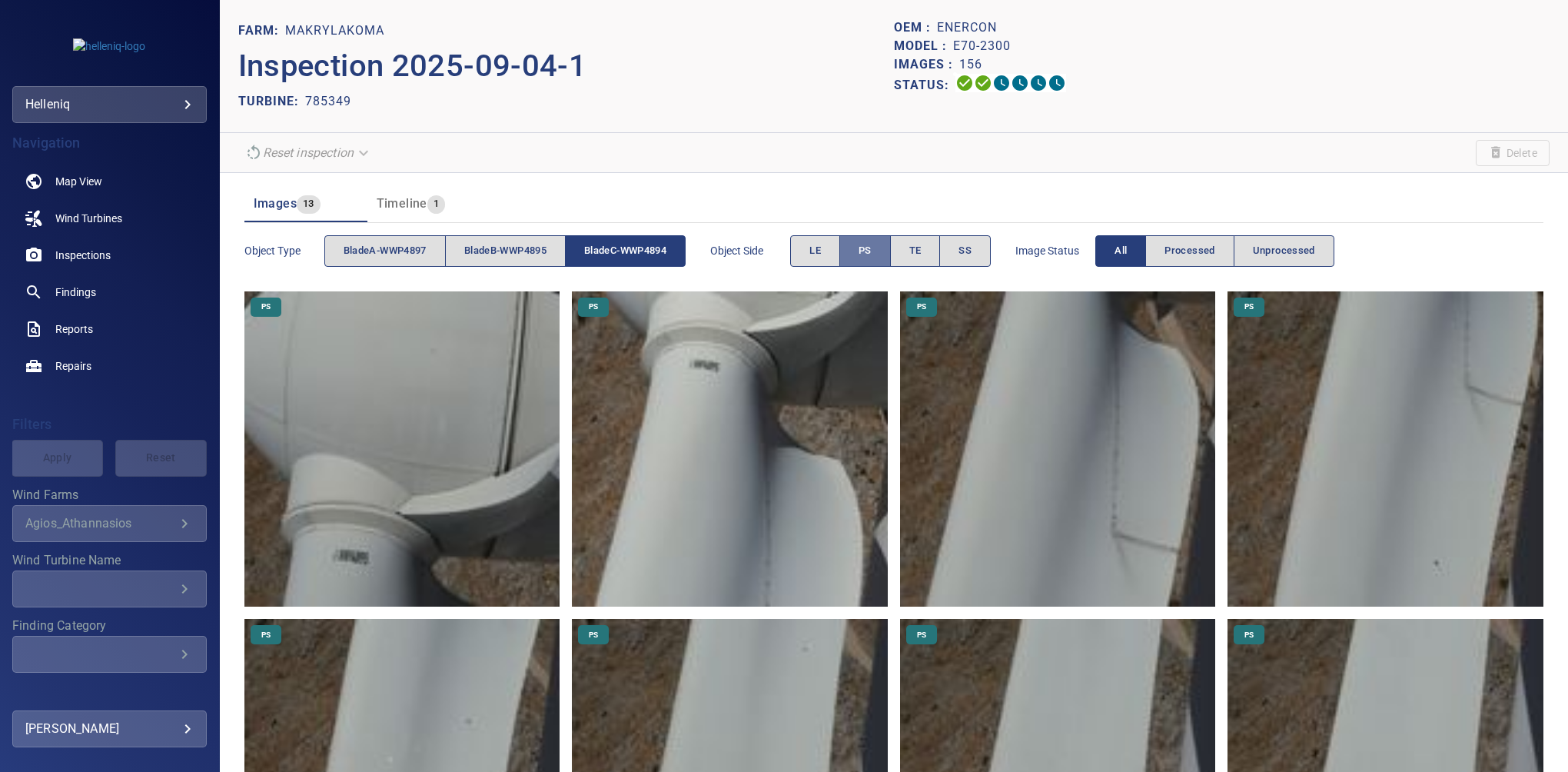
click at [865, 265] on button "PS" at bounding box center [865, 251] width 52 height 32
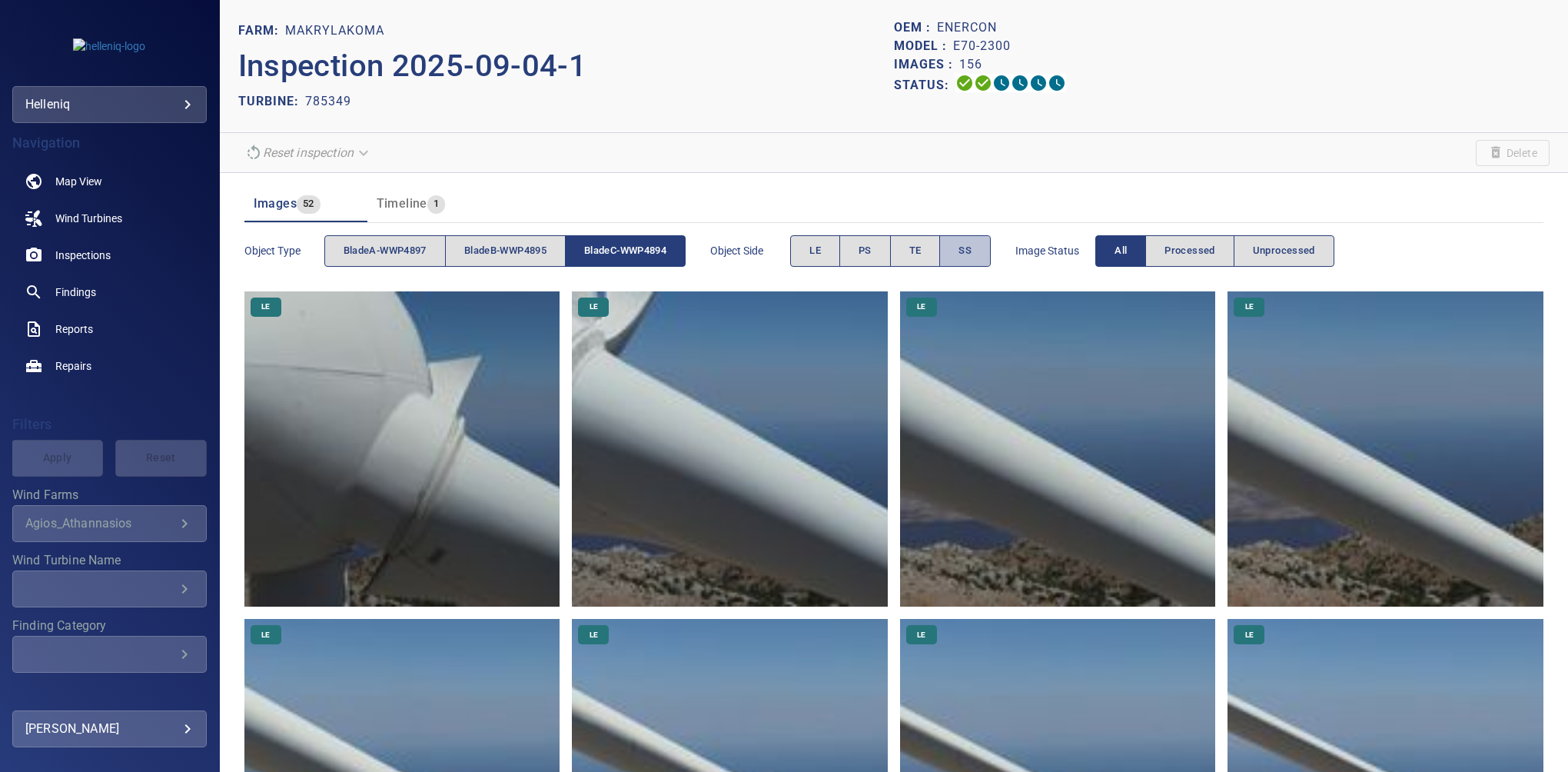
click at [972, 248] on span "SS" at bounding box center [965, 251] width 13 height 18
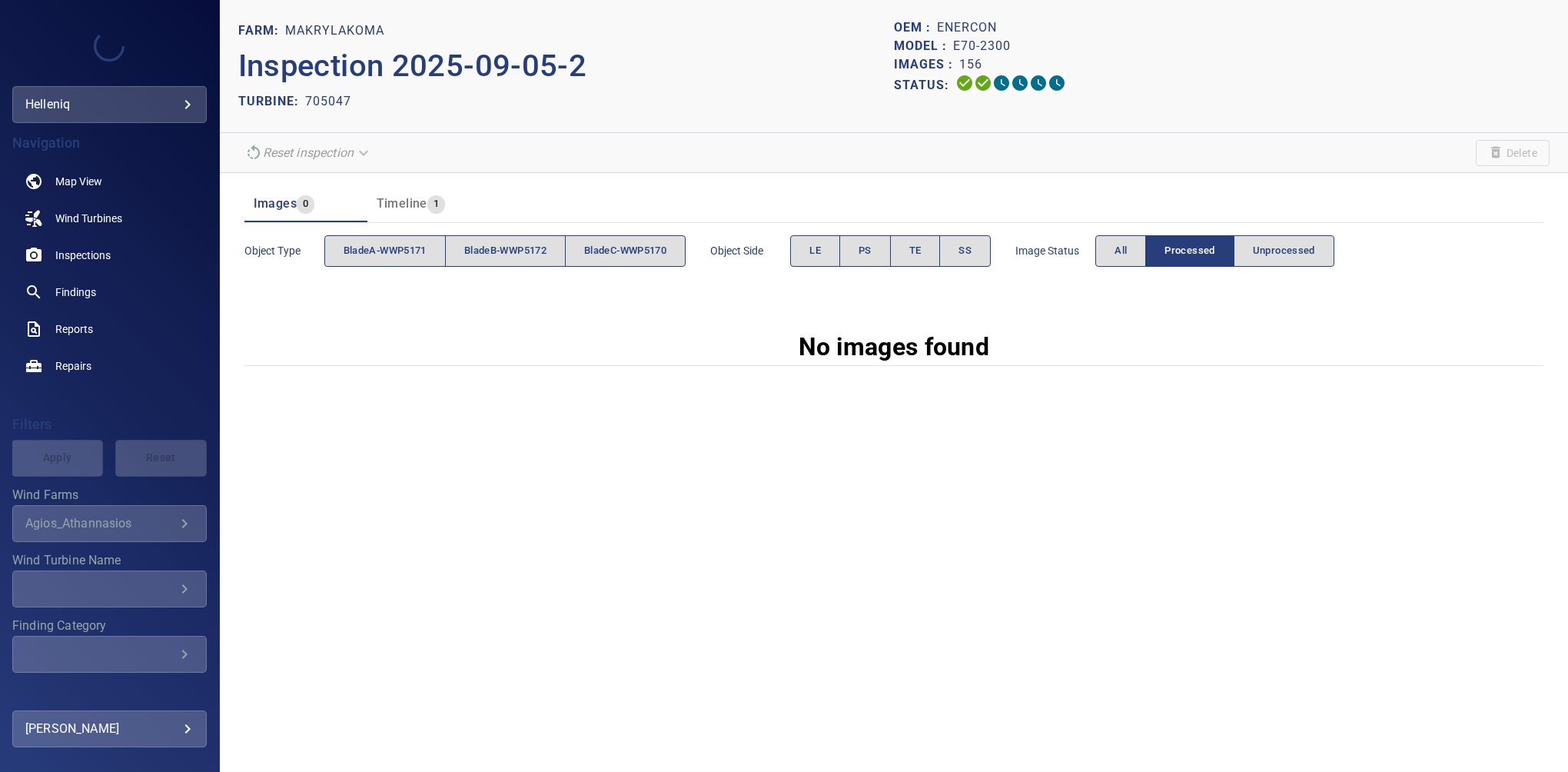
drag, startPoint x: 1504, startPoint y: 727, endPoint x: 1467, endPoint y: 746, distance: 41.6
click at [1504, 727] on div "FARM: Makrylakoma Inspection 2025-09-05-2 TURBINE: 705047 OEM : Enercon Model :…" at bounding box center [894, 386] width 1348 height 772
click at [1133, 239] on button "All" at bounding box center [1120, 251] width 51 height 32
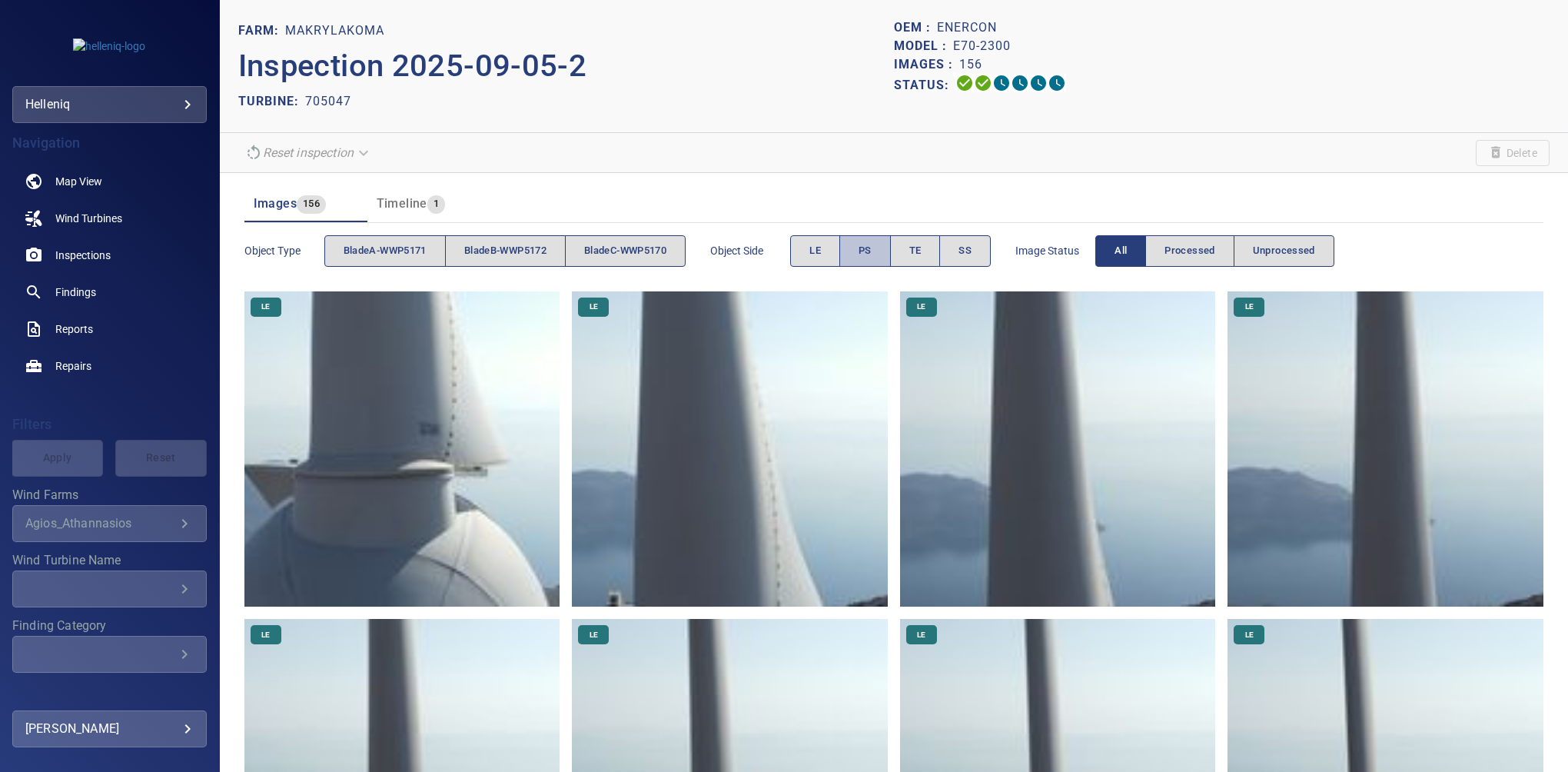
click at [871, 248] on span "PS" at bounding box center [865, 251] width 13 height 18
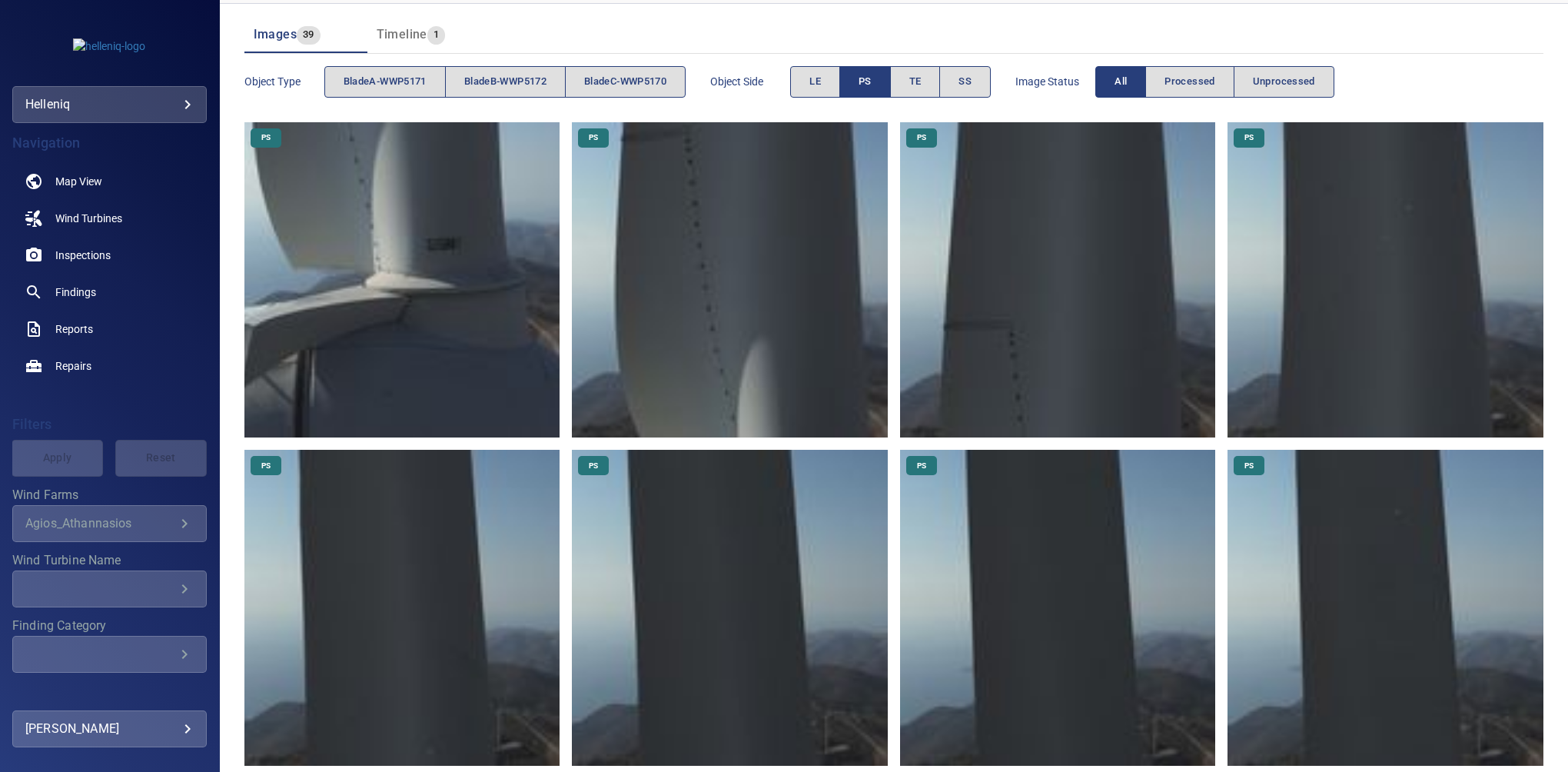
scroll to position [11, 0]
